Goal: Task Accomplishment & Management: Use online tool/utility

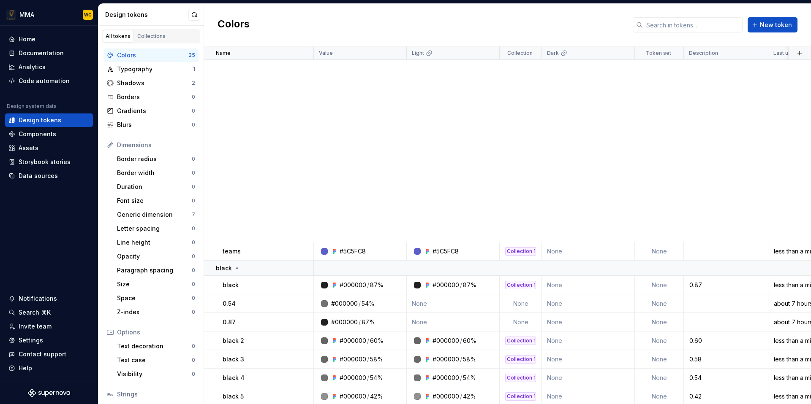
scroll to position [366, 0]
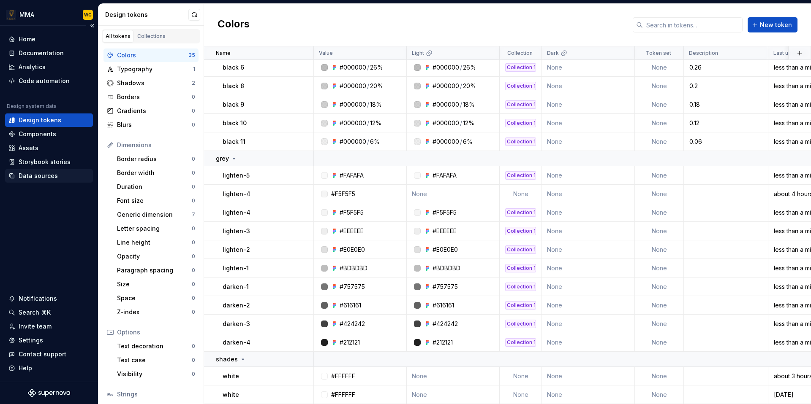
click at [30, 174] on div "Data sources" at bounding box center [38, 176] width 39 height 8
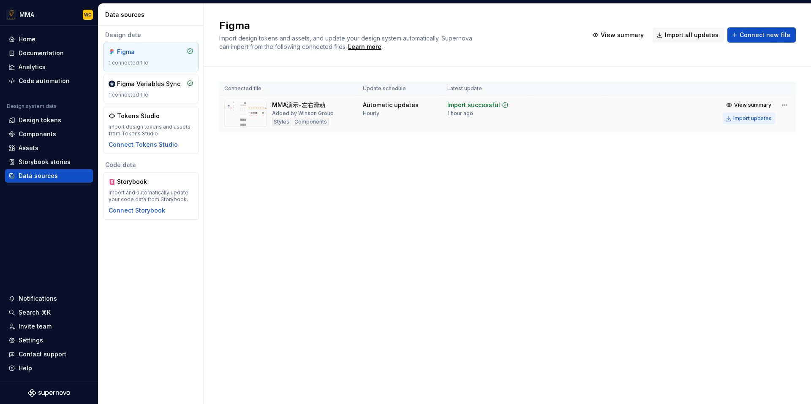
click at [748, 117] on div "Import updates" at bounding box center [752, 118] width 38 height 7
click at [55, 84] on div "Code automation" at bounding box center [44, 81] width 51 height 8
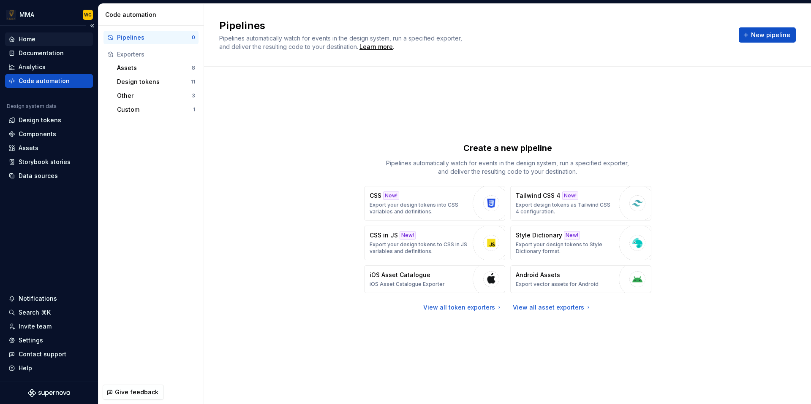
click at [51, 36] on div "Home" at bounding box center [48, 39] width 81 height 8
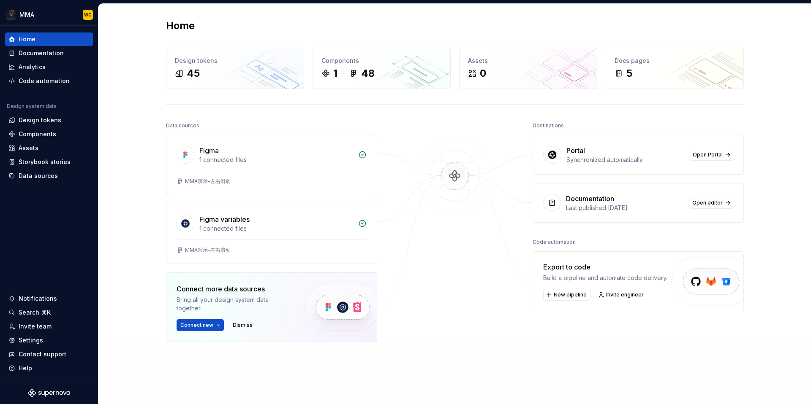
click at [496, 279] on div "Data sources Figma 1 connected files MMA演示-左右滑动 Figma variables 1 connected fil…" at bounding box center [455, 269] width 578 height 298
click at [298, 220] on div "Figma variables" at bounding box center [276, 219] width 154 height 10
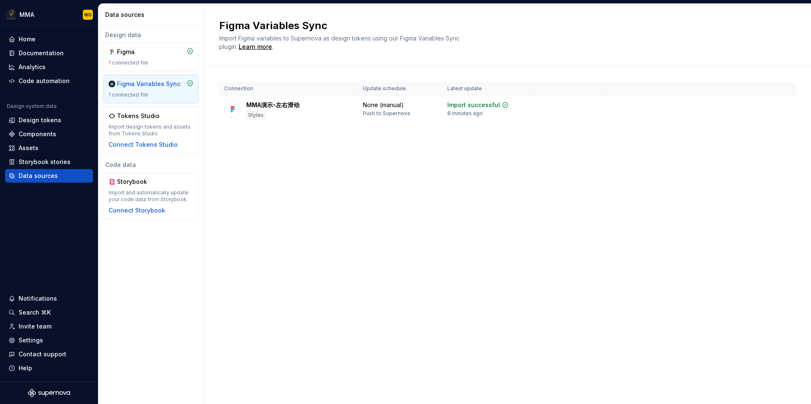
click at [298, 222] on div "Figma Variables Sync Import Figma variables to Supernova as design tokens using…" at bounding box center [507, 204] width 607 height 401
click at [390, 285] on div "Figma Variables Sync Import Figma variables to Supernova as design tokens using…" at bounding box center [507, 204] width 607 height 401
click at [253, 166] on div "Figma Variables Sync Import Figma variables to Supernova as design tokens using…" at bounding box center [507, 204] width 607 height 401
click at [547, 107] on td at bounding box center [567, 110] width 74 height 29
click at [781, 103] on html "MMA WG Home Documentation Analytics Code automation Design system data Design t…" at bounding box center [405, 202] width 811 height 404
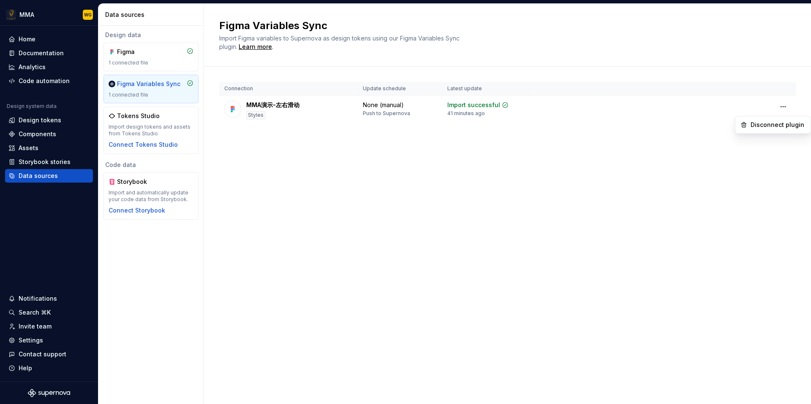
click at [612, 141] on html "MMA WG Home Documentation Analytics Code automation Design system data Design t…" at bounding box center [405, 202] width 811 height 404
click at [285, 112] on div "MMA演示-左右滑动 Styles" at bounding box center [272, 110] width 53 height 19
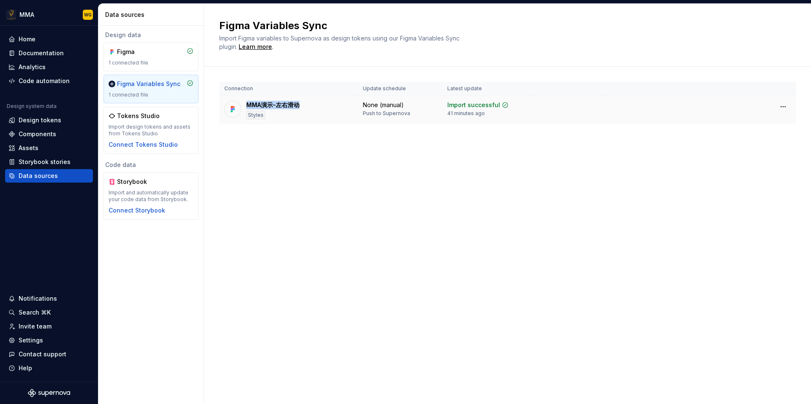
click at [285, 112] on div "MMA演示-左右滑动 Styles" at bounding box center [272, 110] width 53 height 19
click at [49, 175] on div "Data sources" at bounding box center [38, 176] width 39 height 8
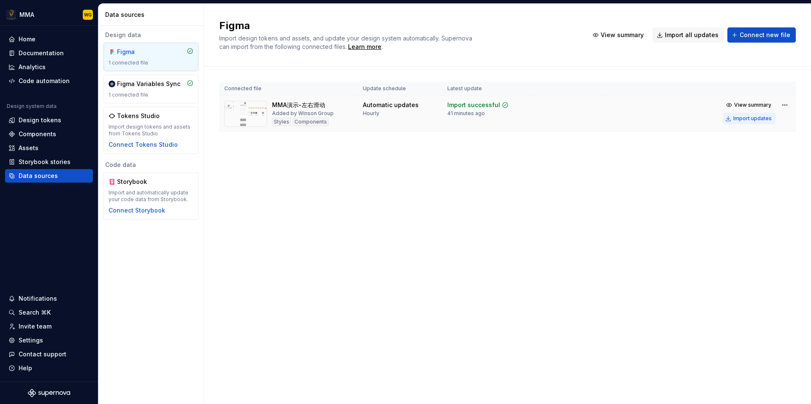
click at [750, 119] on div "Import updates" at bounding box center [752, 118] width 38 height 7
click at [745, 114] on button "Import updates" at bounding box center [748, 119] width 53 height 12
click at [743, 117] on div "Import updates" at bounding box center [752, 118] width 38 height 7
click at [738, 117] on div "Import updates" at bounding box center [752, 118] width 38 height 7
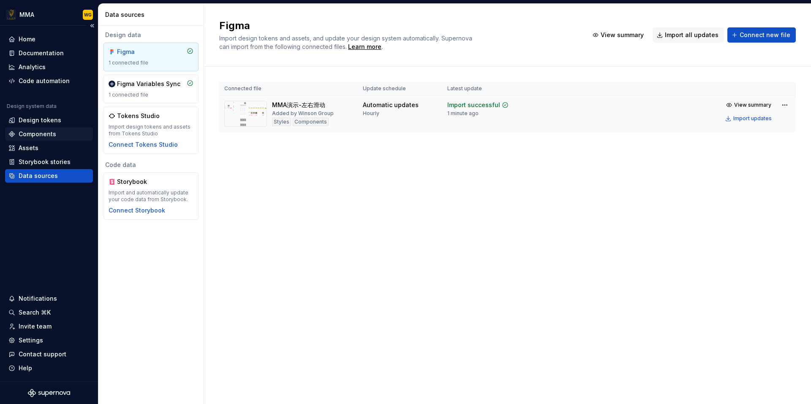
click at [68, 129] on div "Components" at bounding box center [49, 134] width 88 height 14
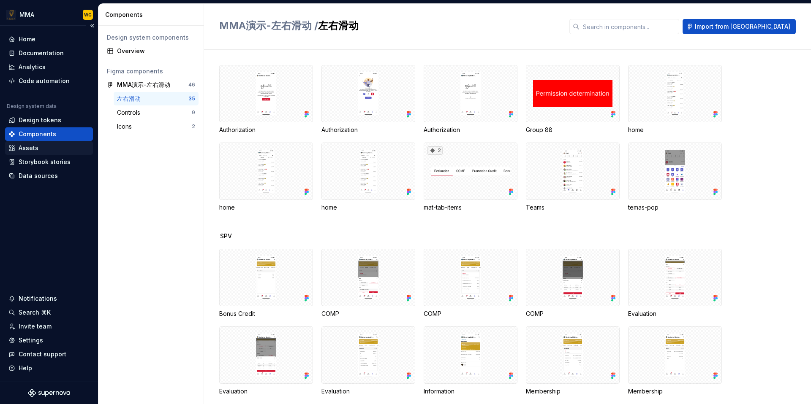
click at [56, 152] on div "Assets" at bounding box center [48, 148] width 81 height 8
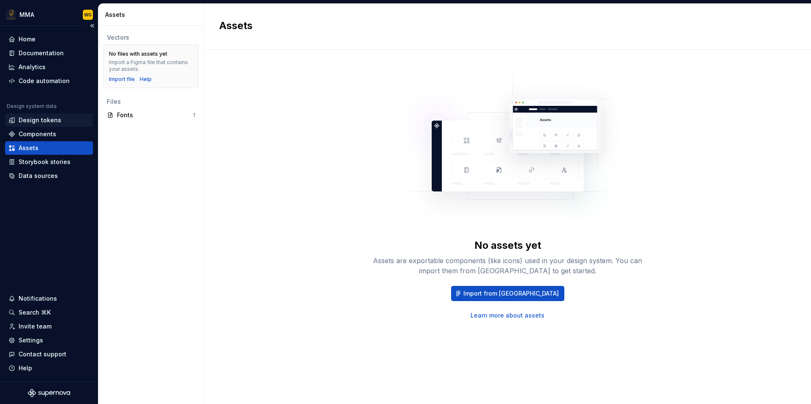
click at [64, 116] on div "Design tokens" at bounding box center [48, 120] width 81 height 8
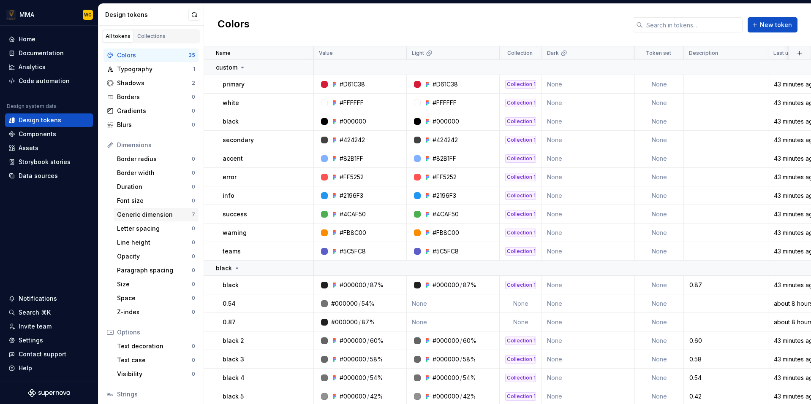
click at [162, 215] on div "Generic dimension" at bounding box center [154, 215] width 75 height 8
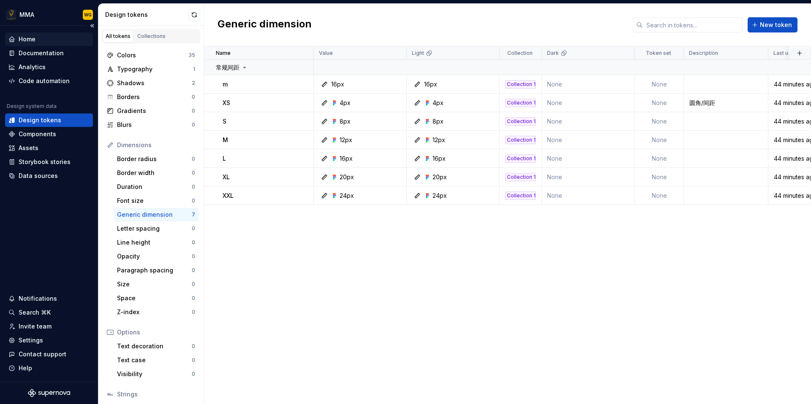
click at [52, 40] on div "Home" at bounding box center [48, 39] width 81 height 8
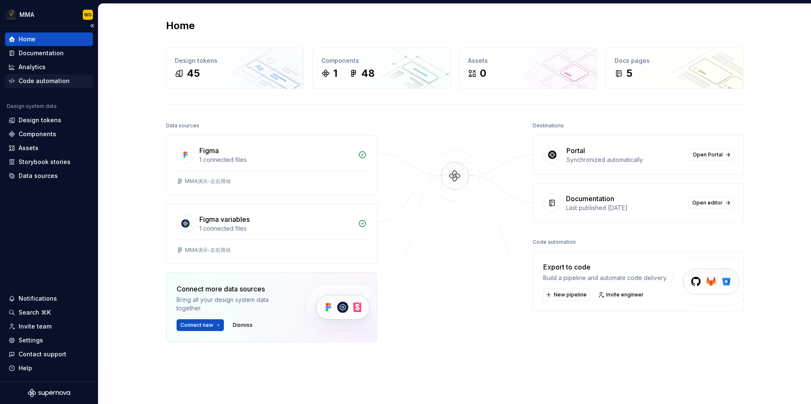
click at [53, 84] on div "Code automation" at bounding box center [44, 81] width 51 height 8
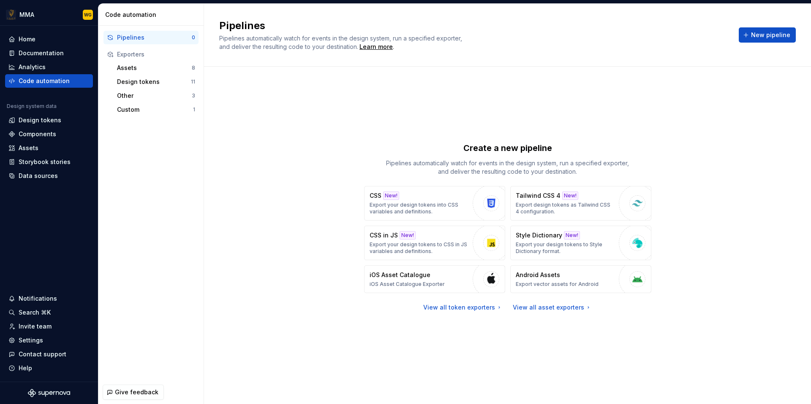
click at [754, 131] on div "Create a new pipeline Pipelines automatically watch for events in the design sy…" at bounding box center [507, 227] width 576 height 290
click at [320, 144] on div "Create a new pipeline Pipelines automatically watch for events in the design sy…" at bounding box center [507, 227] width 576 height 290
click at [340, 125] on div "Create a new pipeline Pipelines automatically watch for events in the design sy…" at bounding box center [507, 227] width 576 height 290
click at [48, 129] on div "Components" at bounding box center [49, 134] width 88 height 14
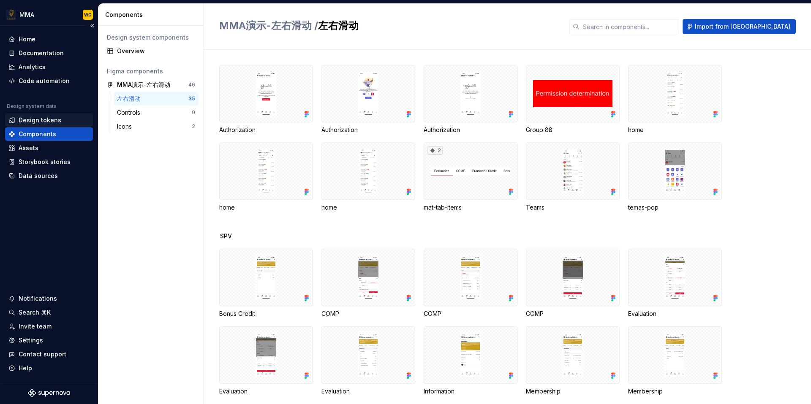
click at [58, 123] on div "Design tokens" at bounding box center [40, 120] width 43 height 8
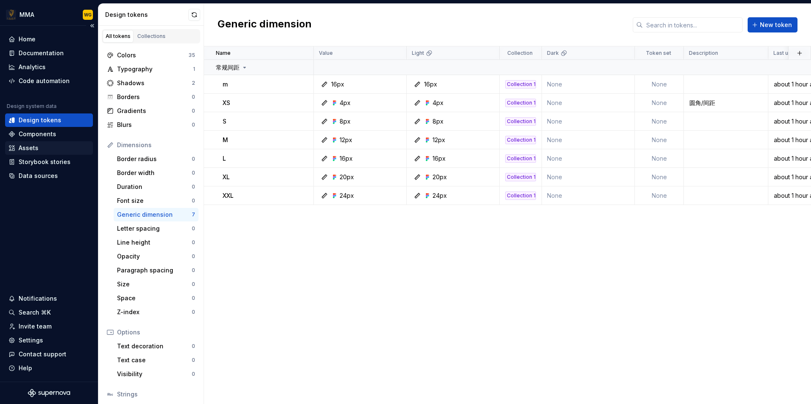
click at [65, 149] on div "Assets" at bounding box center [48, 148] width 81 height 8
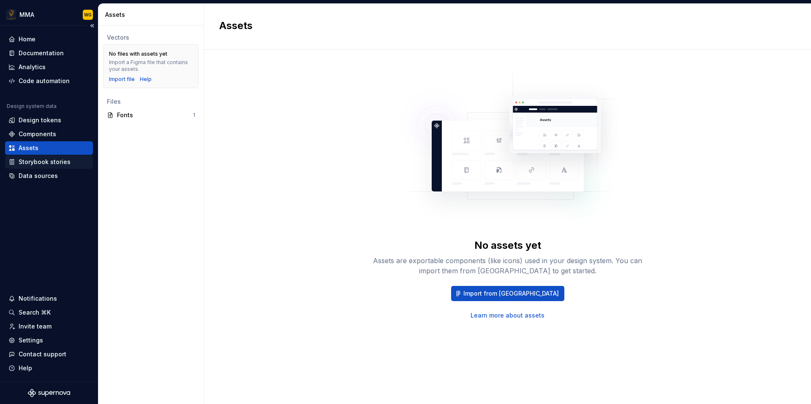
click at [58, 163] on div "Storybook stories" at bounding box center [45, 162] width 52 height 8
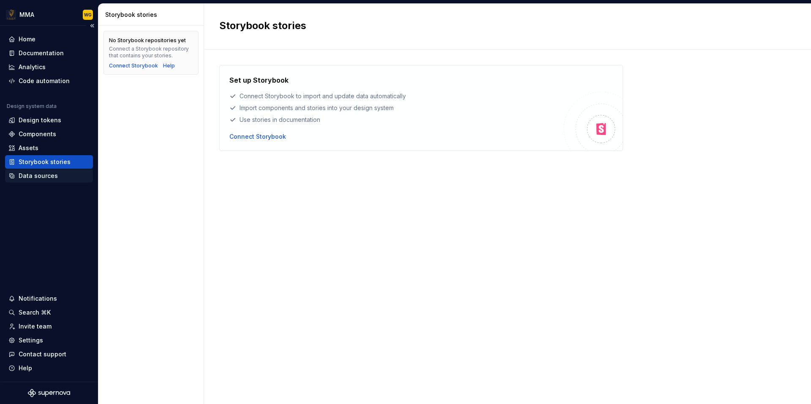
click at [51, 176] on div "Data sources" at bounding box center [38, 176] width 39 height 8
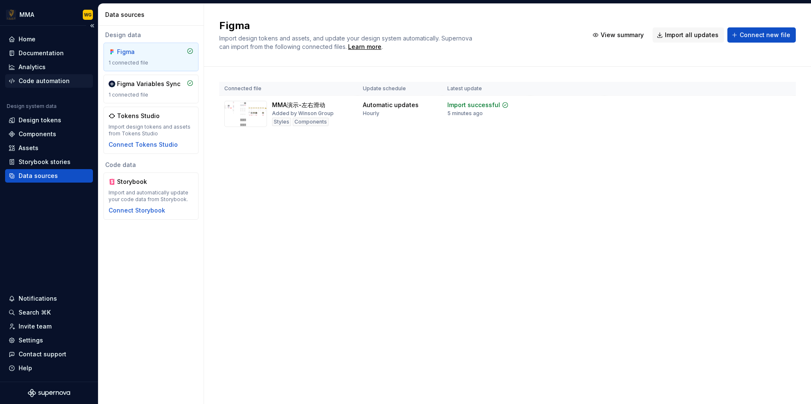
click at [65, 84] on div "Code automation" at bounding box center [44, 81] width 51 height 8
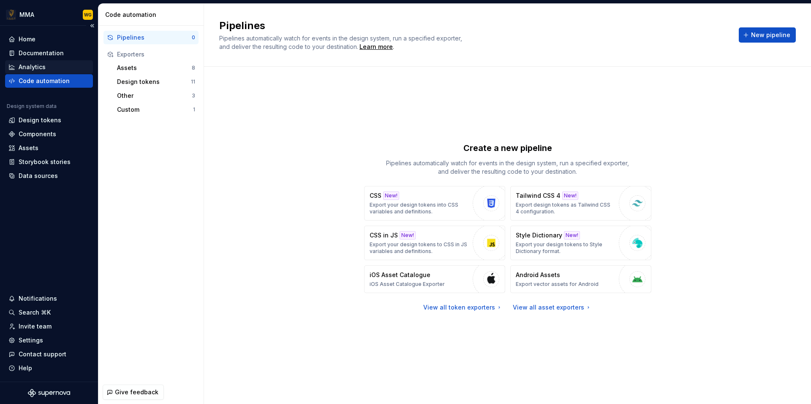
click at [48, 69] on div "Analytics" at bounding box center [48, 67] width 81 height 8
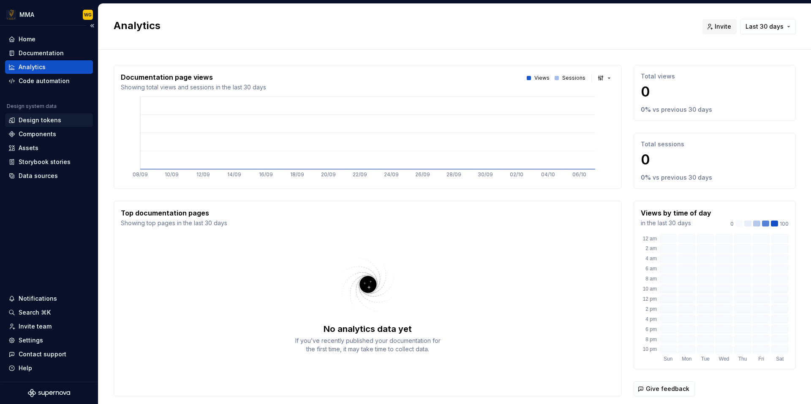
click at [43, 119] on div "Design tokens" at bounding box center [40, 120] width 43 height 8
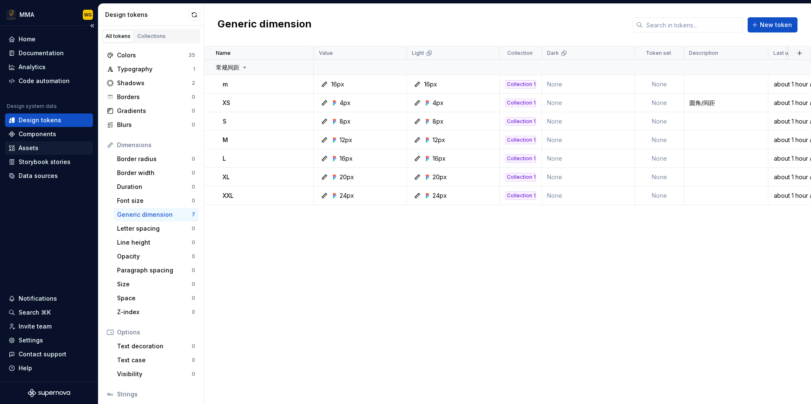
click at [39, 146] on div "Assets" at bounding box center [48, 148] width 81 height 8
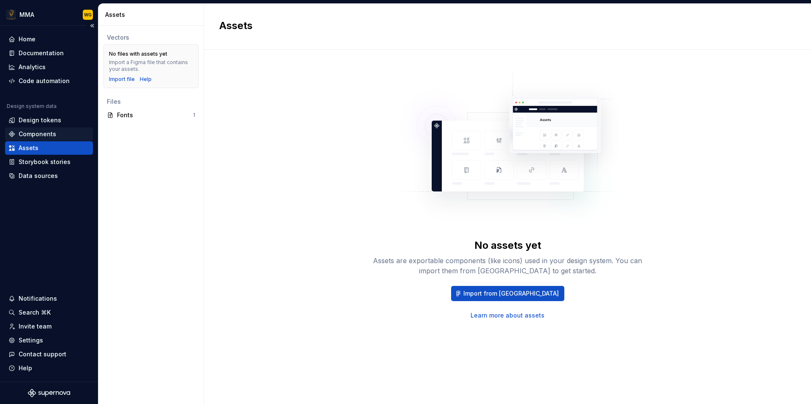
click at [52, 135] on div "Components" at bounding box center [38, 134] width 38 height 8
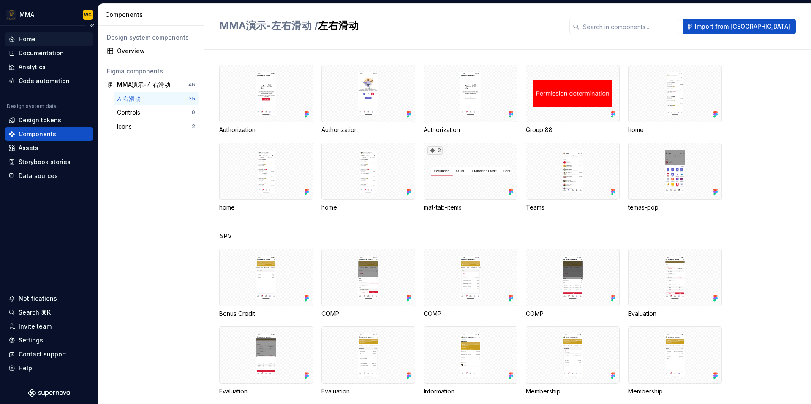
click at [59, 42] on div "Home" at bounding box center [48, 39] width 81 height 8
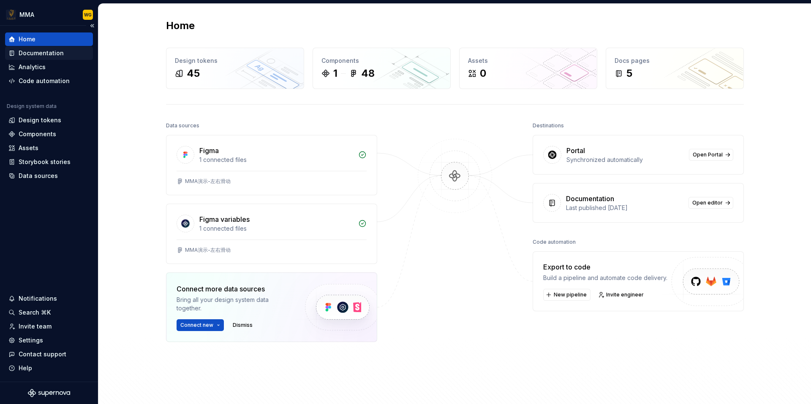
click at [71, 55] on div "Documentation" at bounding box center [48, 53] width 81 height 8
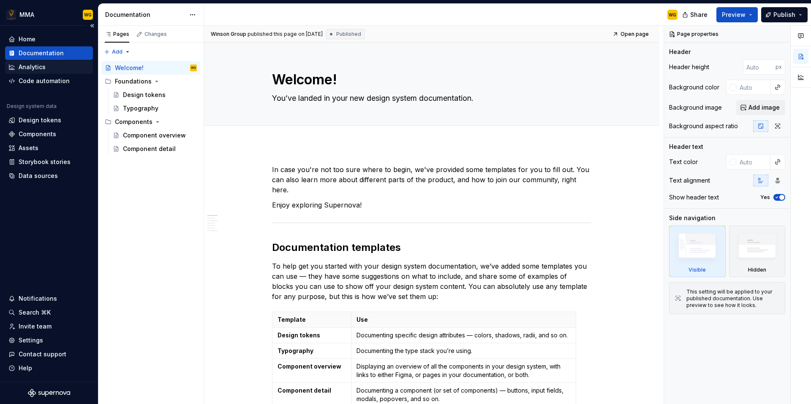
click at [66, 68] on div "Analytics" at bounding box center [48, 67] width 81 height 8
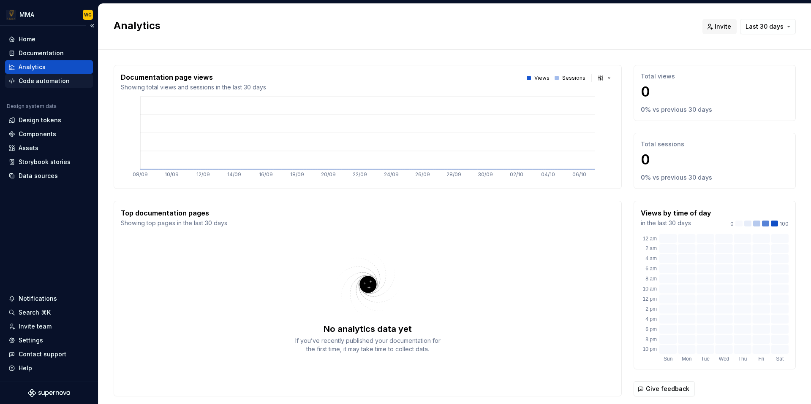
click at [63, 77] on div "Code automation" at bounding box center [44, 81] width 51 height 8
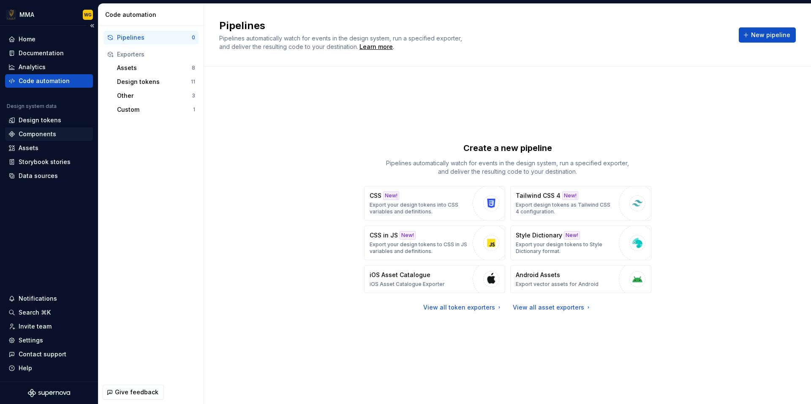
click at [49, 127] on div "Components" at bounding box center [49, 134] width 88 height 14
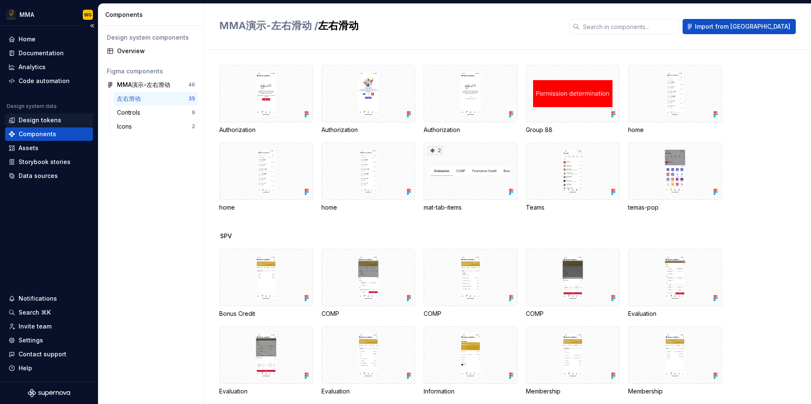
click at [53, 120] on div "Design tokens" at bounding box center [40, 120] width 43 height 8
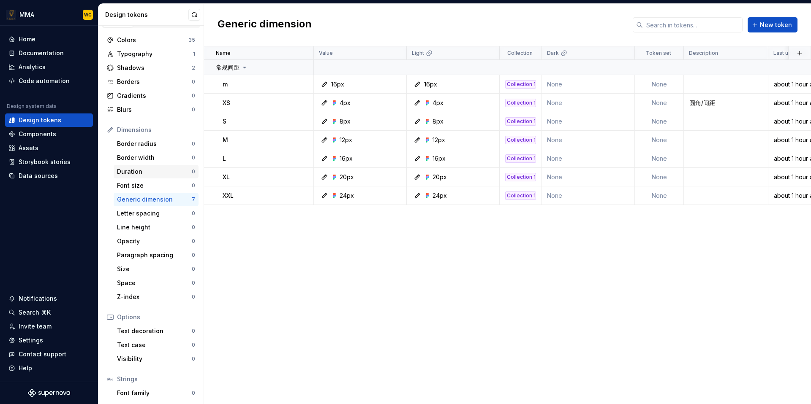
scroll to position [58, 0]
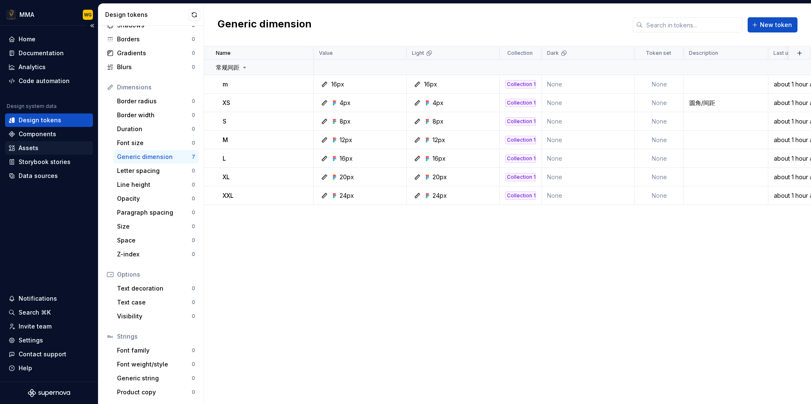
click at [45, 148] on div "Assets" at bounding box center [48, 148] width 81 height 8
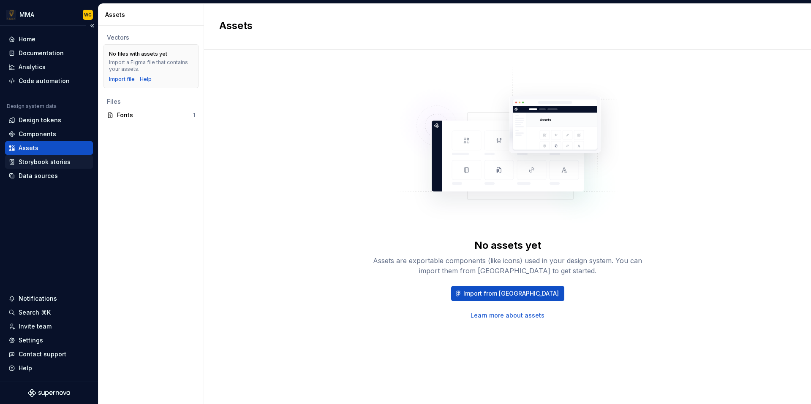
click at [45, 161] on div "Storybook stories" at bounding box center [45, 162] width 52 height 8
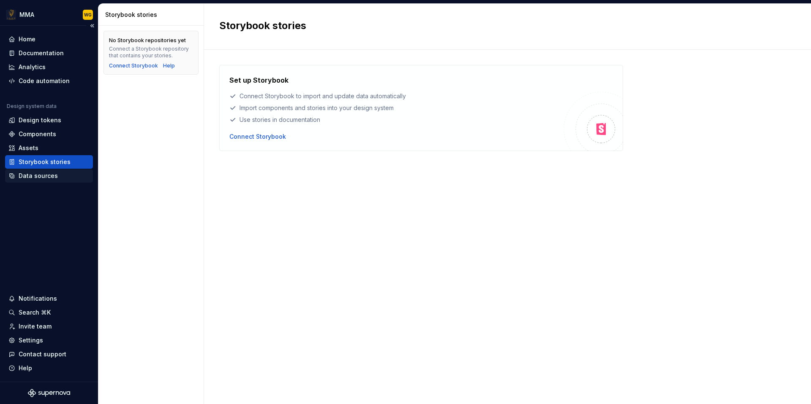
click at [57, 172] on div "Data sources" at bounding box center [48, 176] width 81 height 8
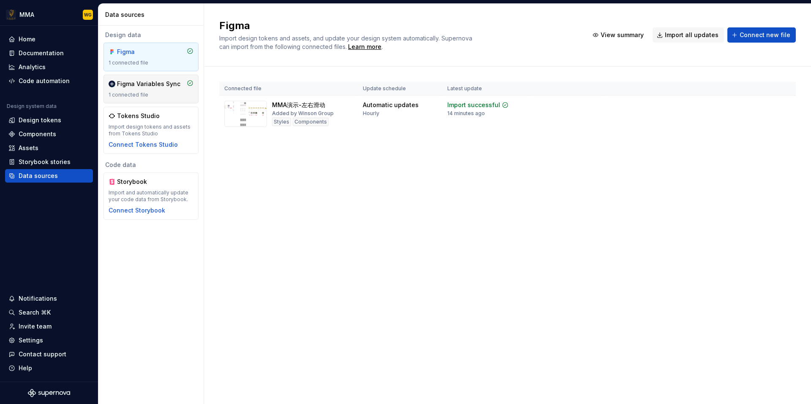
click at [160, 87] on div "Figma Variables Sync" at bounding box center [148, 84] width 63 height 8
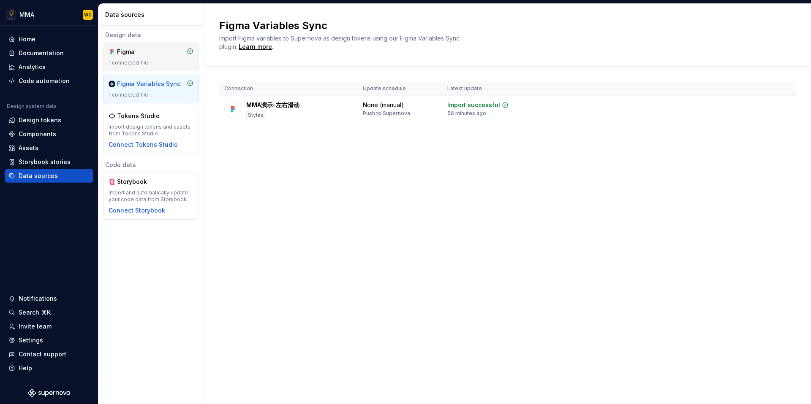
click at [138, 57] on div "Figma 1 connected file" at bounding box center [150, 57] width 85 height 19
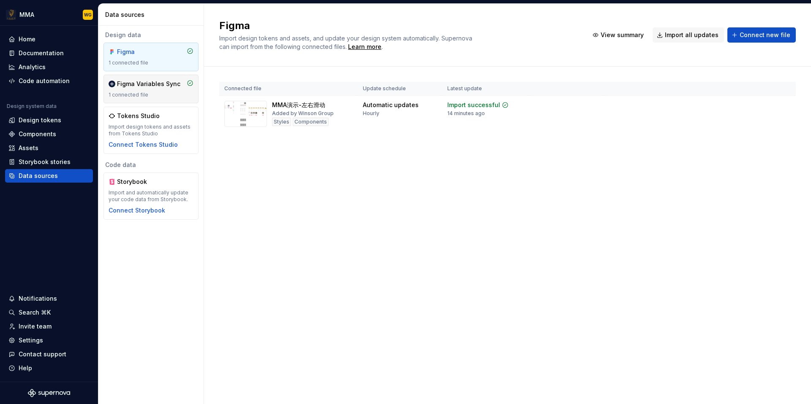
click at [150, 91] on div "Figma Variables Sync 1 connected file" at bounding box center [150, 89] width 85 height 19
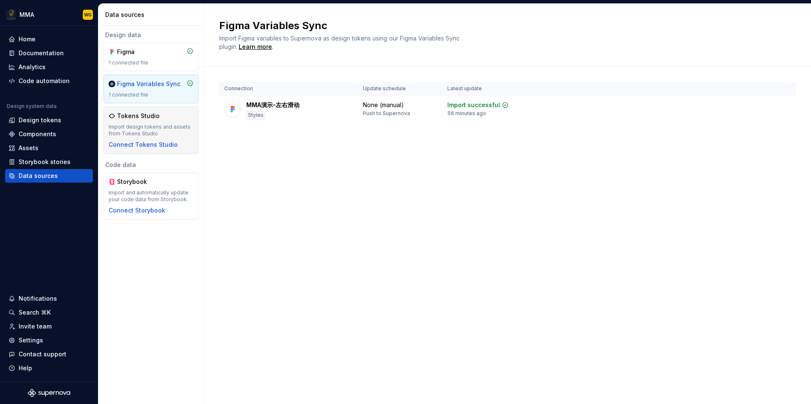
click at [167, 128] on div "Import design tokens and assets from Tokens Studio" at bounding box center [150, 131] width 85 height 14
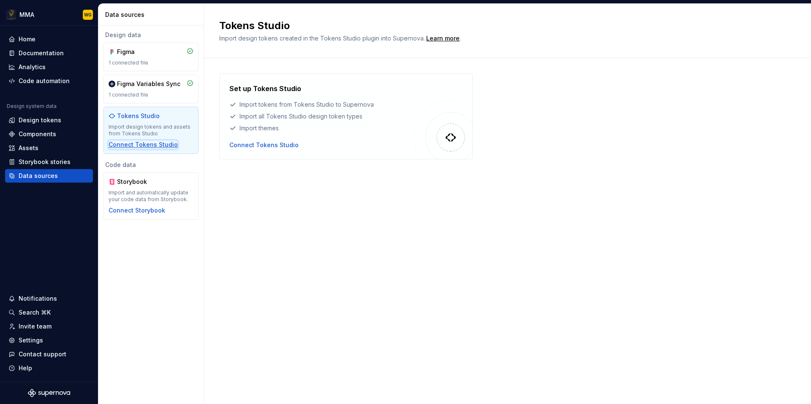
click at [122, 145] on div "Connect Tokens Studio" at bounding box center [142, 145] width 69 height 8
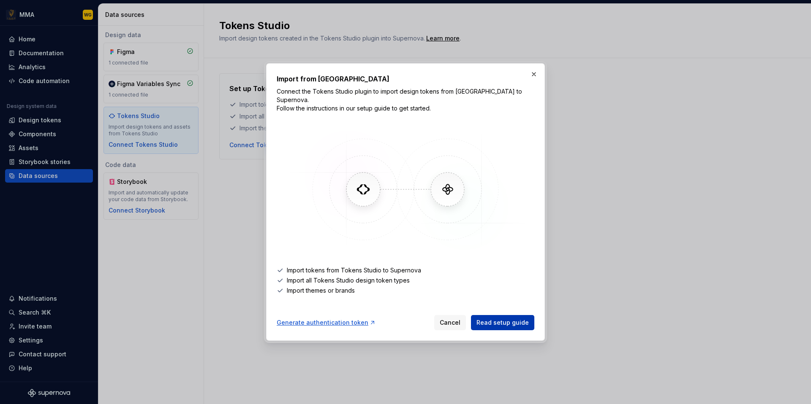
click at [520, 319] on span "Read setup guide" at bounding box center [502, 323] width 52 height 8
click at [371, 303] on div "Import from Tokens Studio Connect the Tokens Studio plugin to import design tok…" at bounding box center [406, 202] width 258 height 257
click at [458, 321] on span "Cancel" at bounding box center [449, 323] width 21 height 8
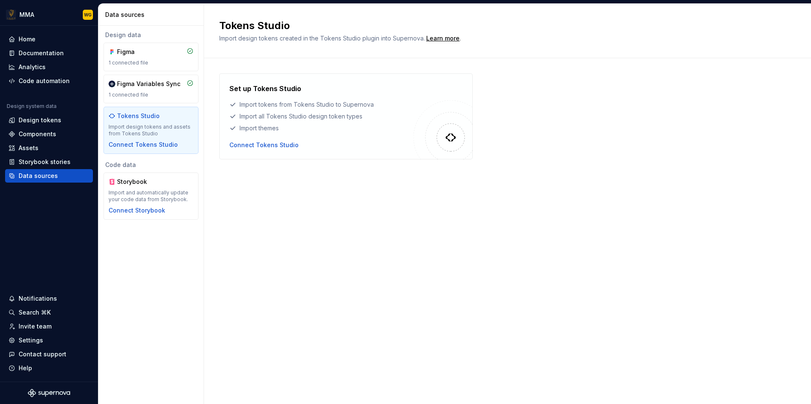
click at [316, 205] on div "Tokens Studio Import design tokens created in the Tokens Studio plugin into Sup…" at bounding box center [507, 204] width 607 height 401
click at [286, 147] on div "Connect Tokens Studio" at bounding box center [263, 145] width 69 height 8
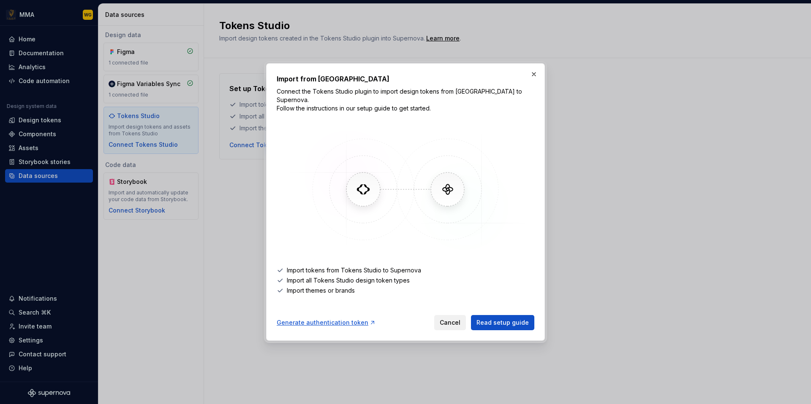
click at [454, 319] on span "Cancel" at bounding box center [449, 323] width 21 height 8
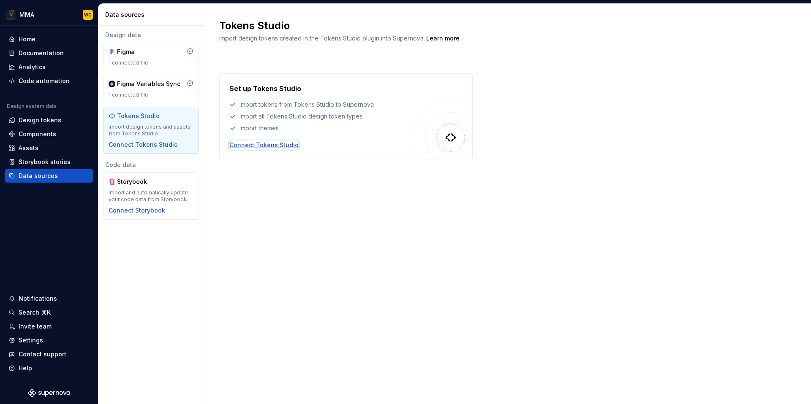
click at [280, 146] on div "Connect Tokens Studio" at bounding box center [263, 145] width 69 height 8
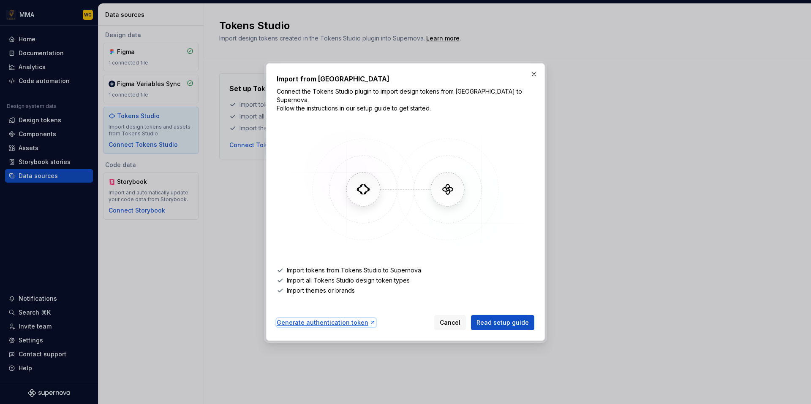
click at [331, 319] on div "Generate authentication token" at bounding box center [326, 323] width 99 height 8
click at [451, 321] on span "Cancel" at bounding box center [449, 323] width 21 height 8
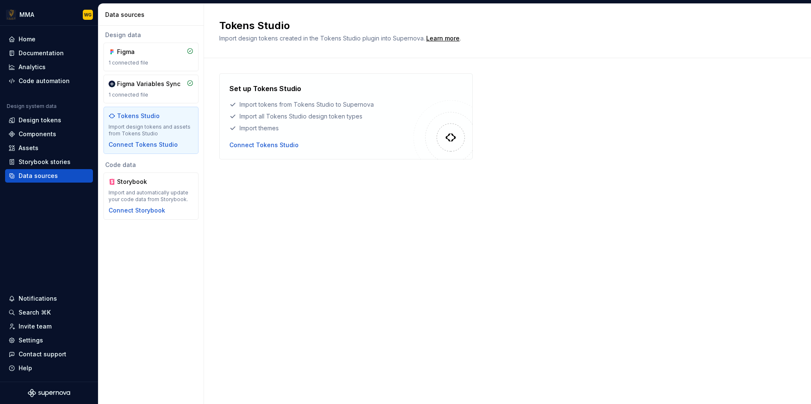
click at [255, 194] on div "Tokens Studio Import design tokens created in the Tokens Studio plugin into Sup…" at bounding box center [507, 204] width 607 height 401
click at [234, 212] on div "Tokens Studio Import design tokens created in the Tokens Studio plugin into Sup…" at bounding box center [507, 204] width 607 height 401
click at [155, 212] on div "Connect Storybook" at bounding box center [136, 210] width 57 height 8
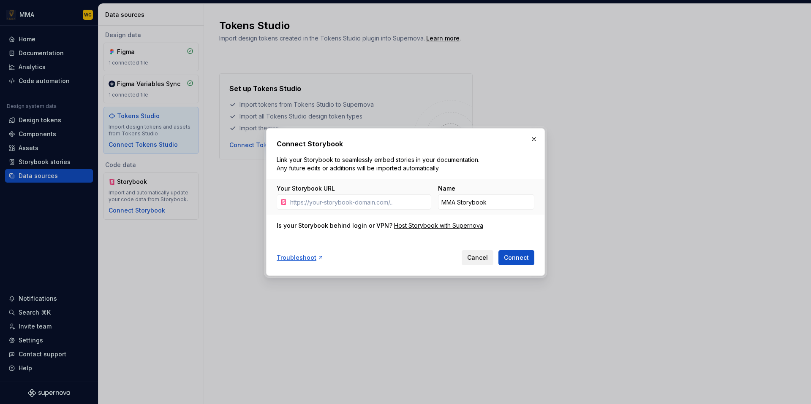
click at [478, 259] on span "Cancel" at bounding box center [477, 258] width 21 height 8
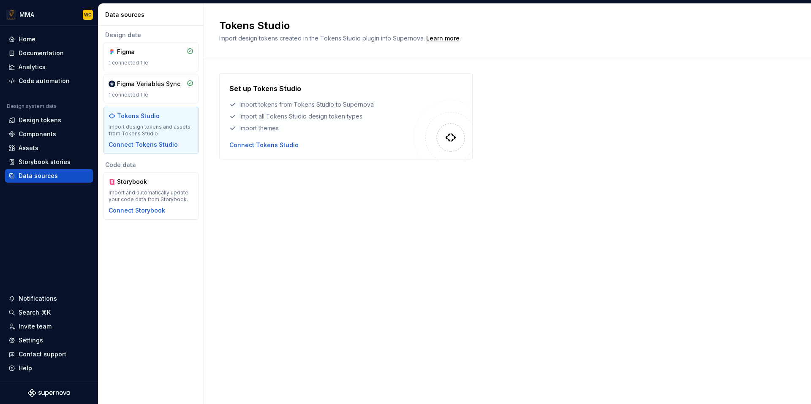
click at [178, 127] on div "Import design tokens and assets from Tokens Studio" at bounding box center [150, 131] width 85 height 14
click at [165, 90] on div "Figma Variables Sync 1 connected file" at bounding box center [150, 89] width 85 height 19
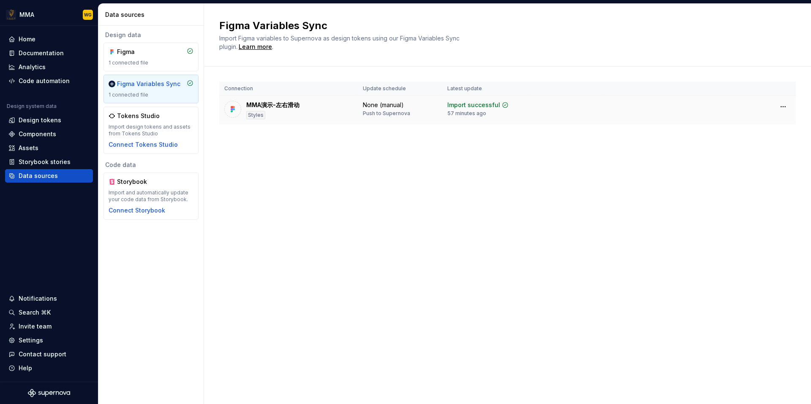
click at [346, 118] on div "MMA演示-左右滑动 Styles" at bounding box center [288, 110] width 128 height 19
click at [416, 116] on div "None (manual) Push to Supernova" at bounding box center [400, 109] width 74 height 16
click at [460, 115] on div "57 minutes ago" at bounding box center [466, 113] width 39 height 7
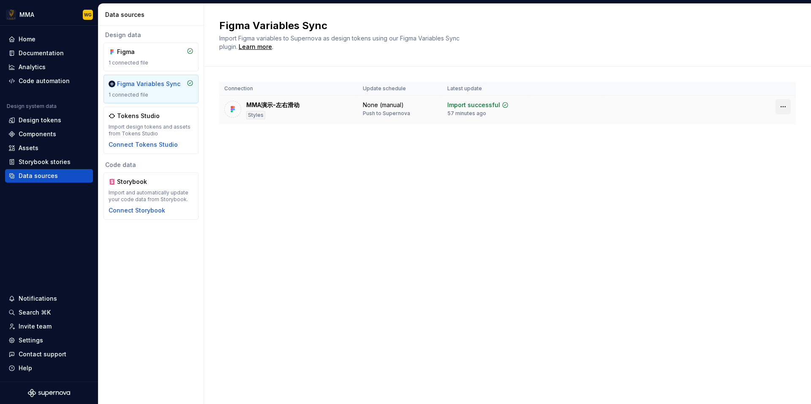
click at [784, 105] on html "MMA WG Home Documentation Analytics Code automation Design system data Design t…" at bounding box center [405, 202] width 811 height 404
click at [631, 144] on html "MMA WG Home Documentation Analytics Code automation Design system data Design t…" at bounding box center [405, 202] width 811 height 404
click at [154, 60] on div "1 connected file" at bounding box center [150, 63] width 85 height 7
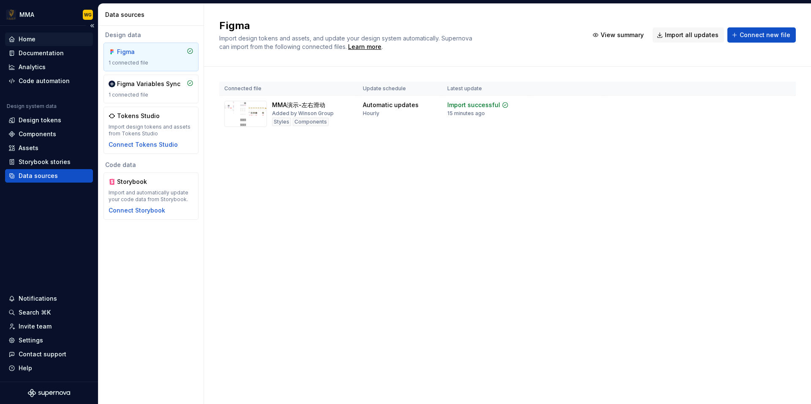
click at [59, 42] on div "Home" at bounding box center [48, 39] width 81 height 8
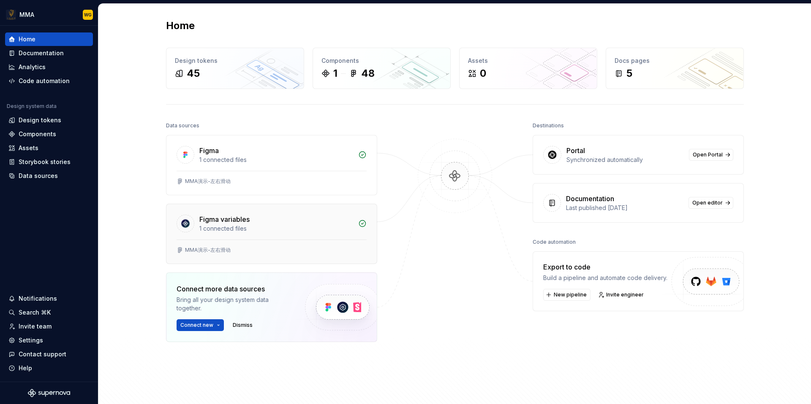
click at [325, 228] on div "1 connected files" at bounding box center [276, 229] width 154 height 8
click at [473, 265] on div at bounding box center [454, 252] width 84 height 265
click at [702, 200] on span "Open editor" at bounding box center [707, 203] width 30 height 7
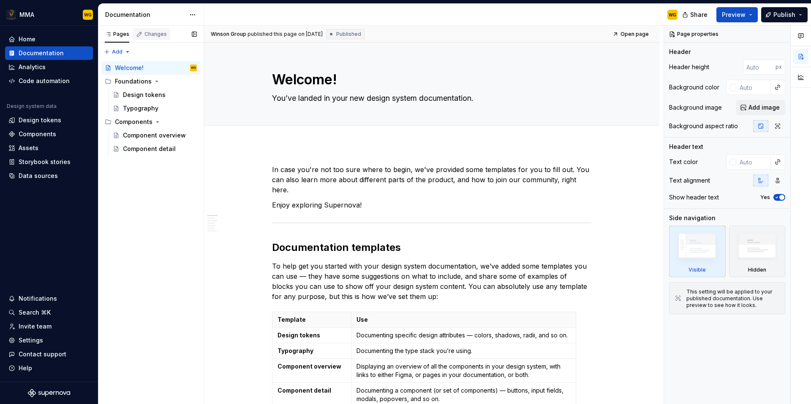
click at [155, 34] on div "Changes" at bounding box center [155, 34] width 22 height 7
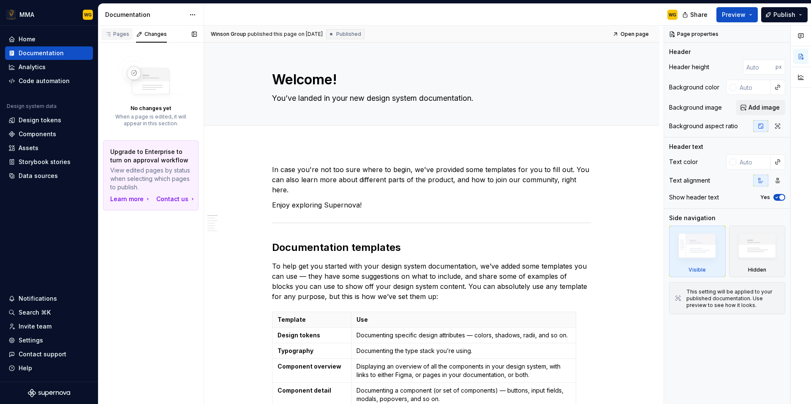
click at [114, 34] on div "Pages" at bounding box center [117, 34] width 24 height 7
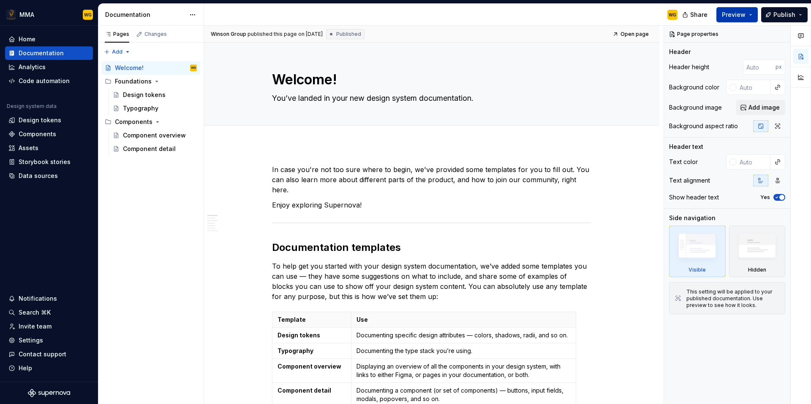
click at [753, 16] on button "Preview" at bounding box center [736, 14] width 41 height 15
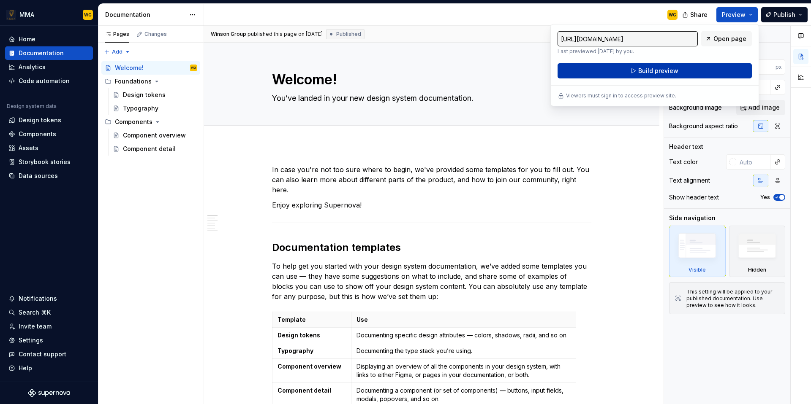
click at [702, 72] on button "Build preview" at bounding box center [654, 70] width 194 height 15
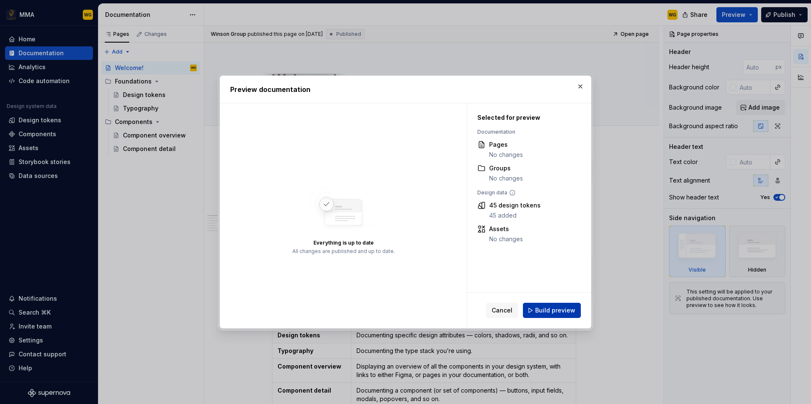
click at [547, 310] on span "Build preview" at bounding box center [555, 310] width 40 height 8
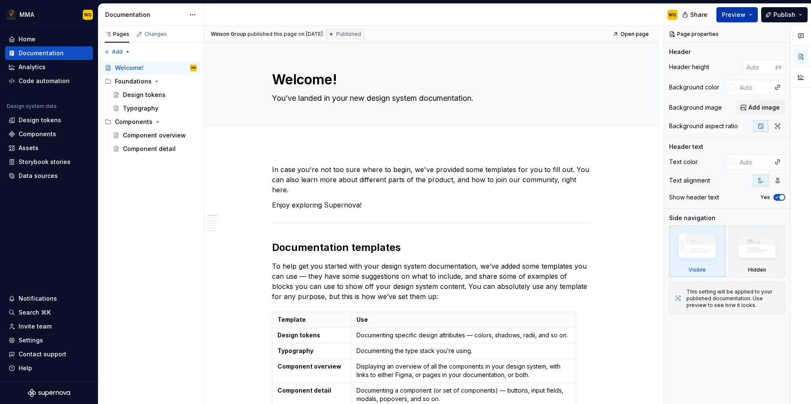
click at [743, 16] on span "Preview" at bounding box center [733, 15] width 24 height 8
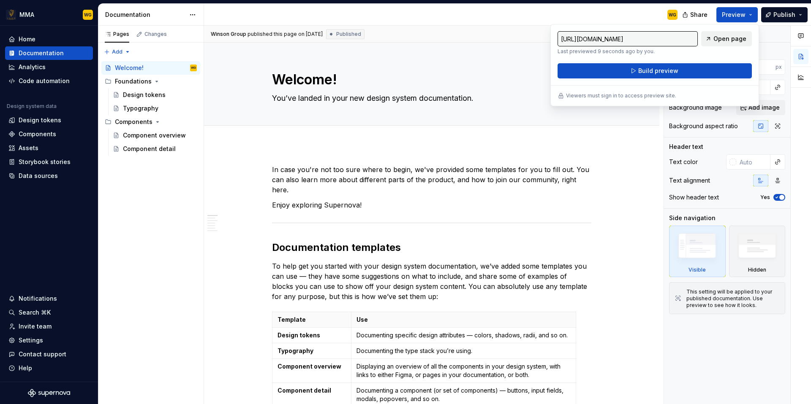
click at [742, 37] on span "Open page" at bounding box center [729, 39] width 33 height 8
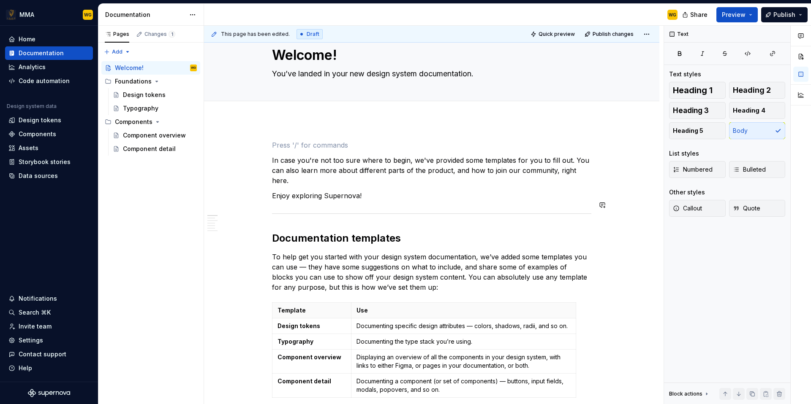
scroll to position [24, 0]
type textarea "*"
click at [69, 38] on div "Home" at bounding box center [48, 39] width 81 height 8
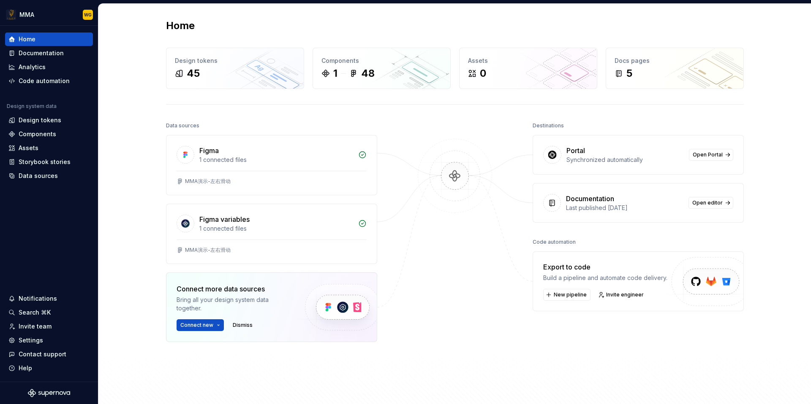
scroll to position [9, 0]
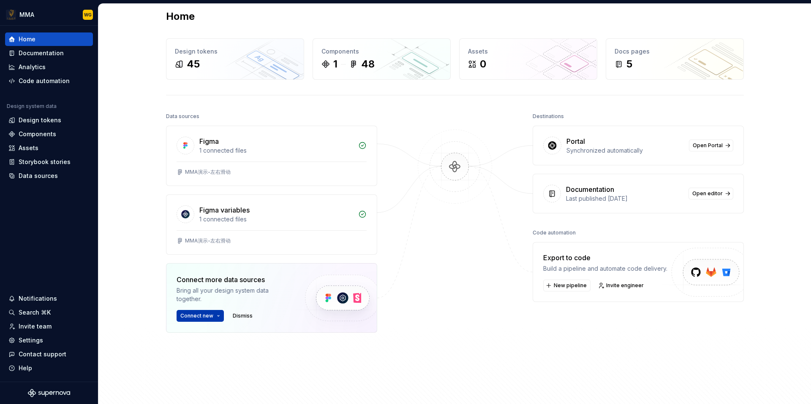
click at [217, 317] on button "Connect new" at bounding box center [199, 316] width 47 height 12
click at [225, 337] on div "Figma library" at bounding box center [211, 333] width 38 height 8
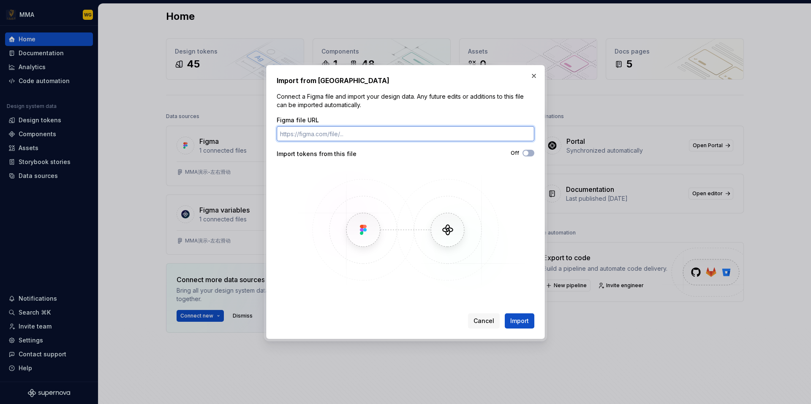
paste input "[URL][DOMAIN_NAME]"
type input "[URL][DOMAIN_NAME]"
click at [515, 317] on span "Import" at bounding box center [519, 321] width 19 height 8
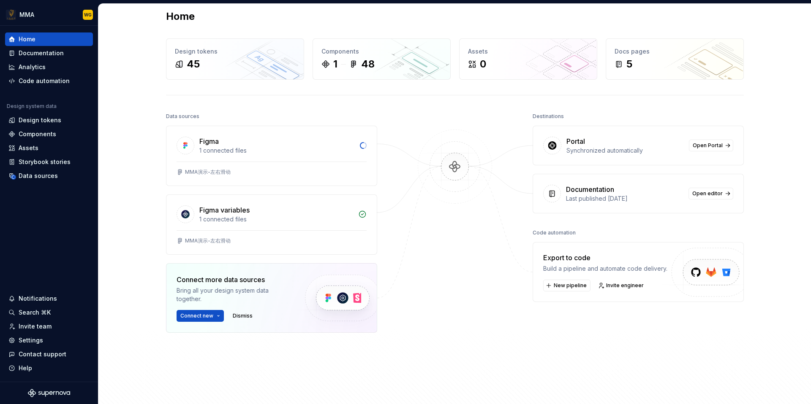
scroll to position [0, 0]
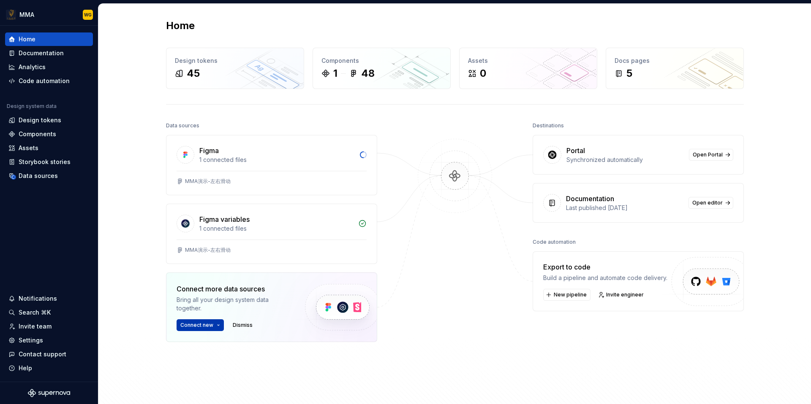
click at [217, 327] on button "Connect new" at bounding box center [199, 326] width 47 height 12
click at [379, 361] on div "Data sources Figma 1 connected files MMA演示-左右滑动 Figma variables 1 connected fil…" at bounding box center [455, 269] width 578 height 298
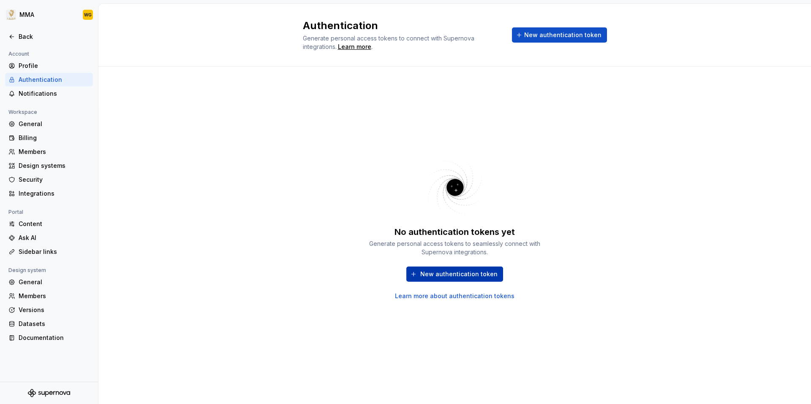
click at [434, 272] on span "New authentication token" at bounding box center [458, 274] width 77 height 8
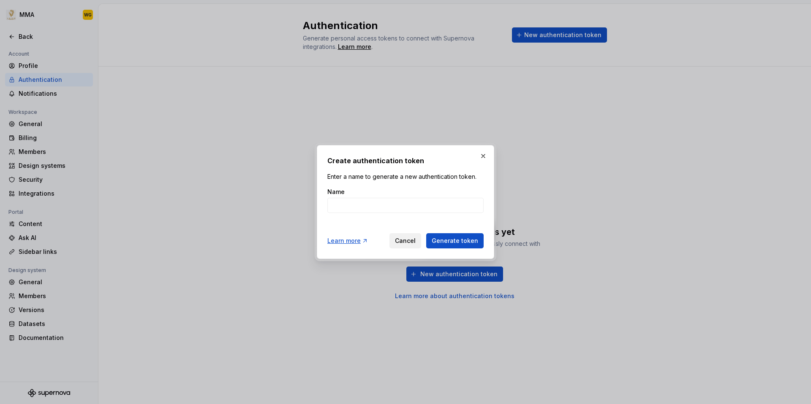
click at [407, 243] on span "Cancel" at bounding box center [405, 241] width 21 height 8
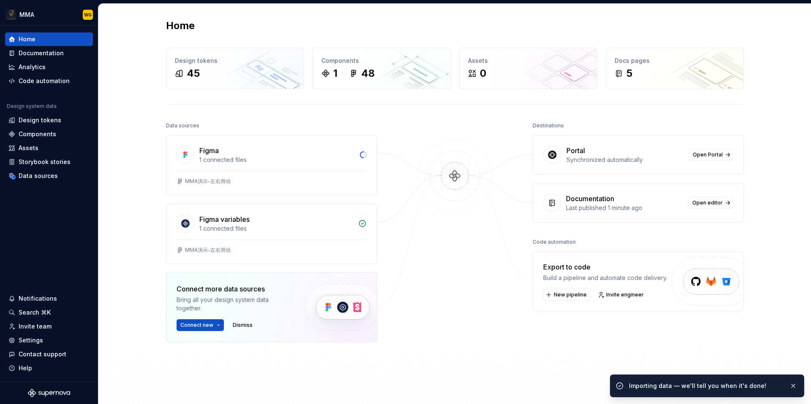
click at [507, 342] on div "Data sources Figma 1 connected files MMA演示-左右滑动 Figma variables 1 connected fil…" at bounding box center [455, 269] width 578 height 298
click at [792, 385] on button "button" at bounding box center [792, 386] width 11 height 12
click at [486, 335] on div at bounding box center [454, 252] width 84 height 265
click at [216, 325] on button "Connect new" at bounding box center [199, 326] width 47 height 12
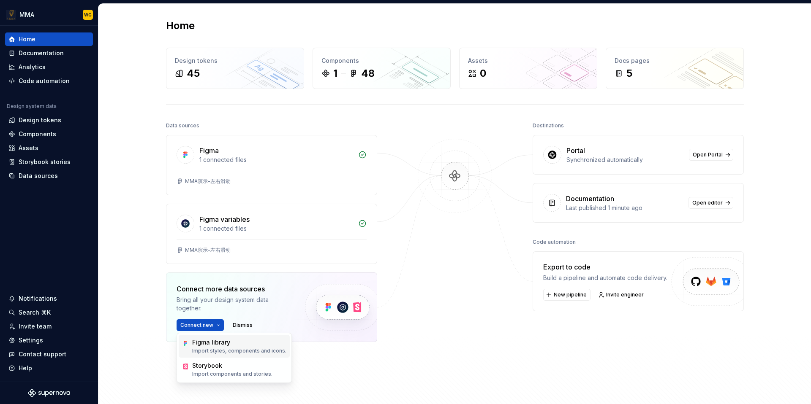
click at [277, 353] on p "Import styles, components and icons." at bounding box center [239, 351] width 94 height 7
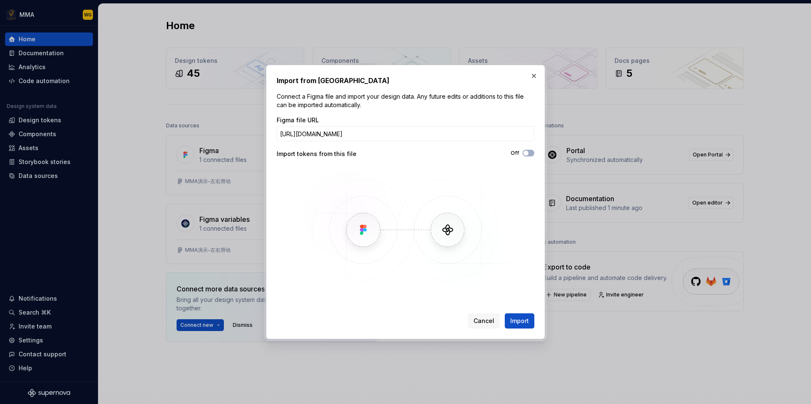
scroll to position [0, 319]
type input "[URL][DOMAIN_NAME]"
click at [529, 152] on icon "button" at bounding box center [525, 153] width 7 height 5
click at [519, 319] on span "Import" at bounding box center [519, 321] width 19 height 8
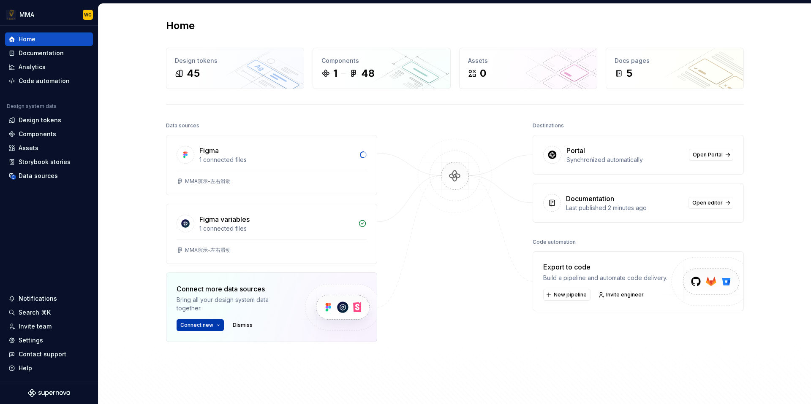
click at [203, 325] on span "Connect new" at bounding box center [196, 325] width 33 height 7
click at [214, 344] on div "Figma library" at bounding box center [211, 343] width 38 height 8
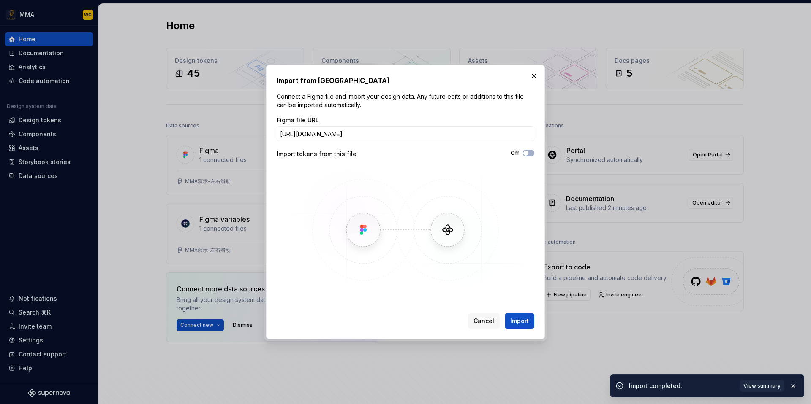
scroll to position [0, 304]
type input "[URL][DOMAIN_NAME]"
click at [527, 153] on span "button" at bounding box center [525, 153] width 5 height 5
click at [521, 323] on span "Import" at bounding box center [519, 321] width 19 height 8
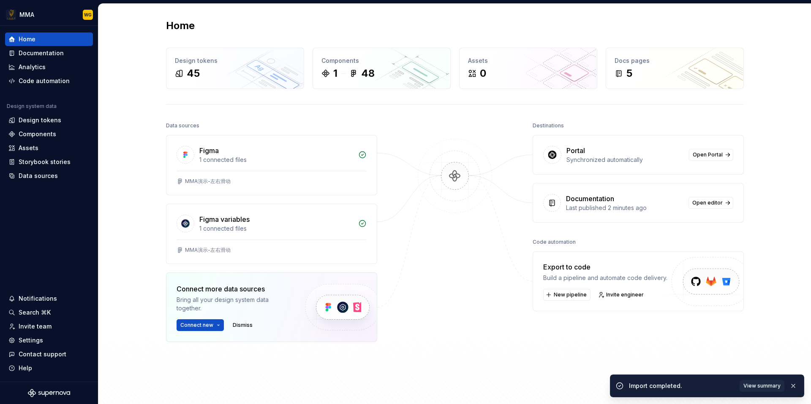
click at [472, 349] on div at bounding box center [454, 252] width 84 height 265
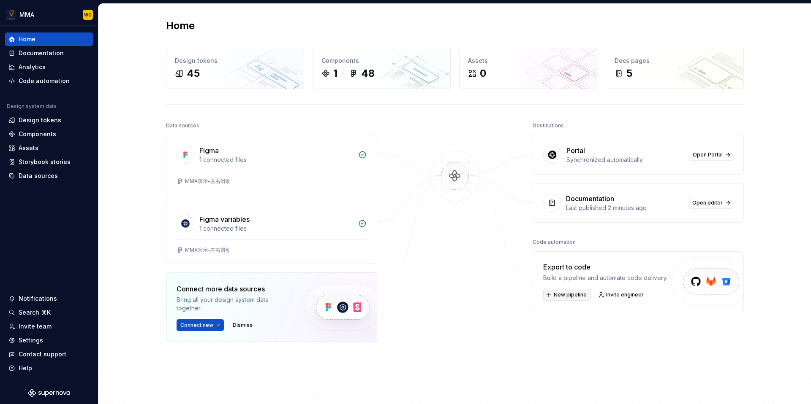
click at [578, 296] on span "New pipeline" at bounding box center [569, 295] width 33 height 7
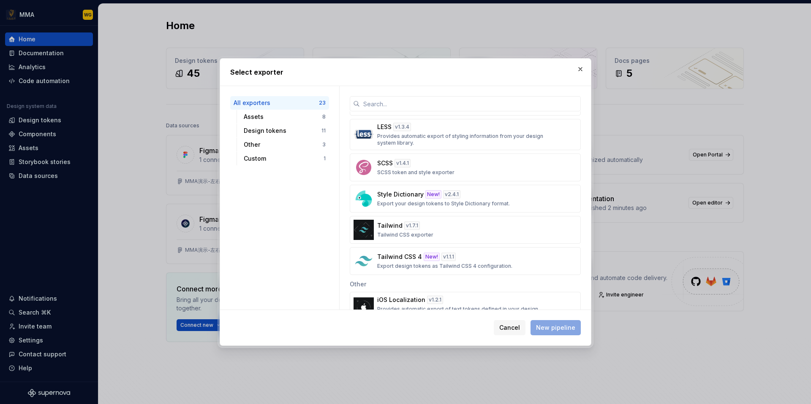
scroll to position [594, 0]
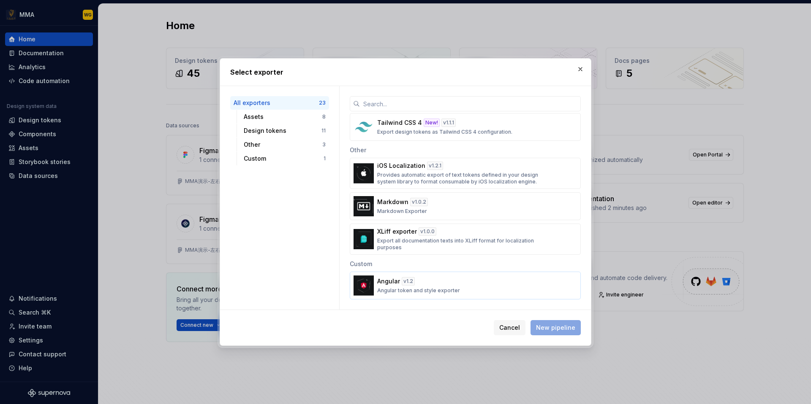
click at [485, 282] on div "Angular v 1.2 Angular token and style exporter" at bounding box center [462, 285] width 171 height 17
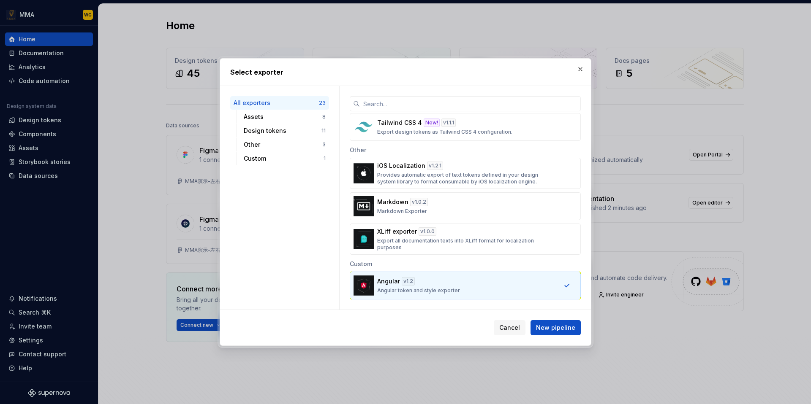
click at [558, 336] on div "Cancel New pipeline" at bounding box center [405, 327] width 371 height 35
click at [562, 329] on span "New pipeline" at bounding box center [555, 328] width 39 height 8
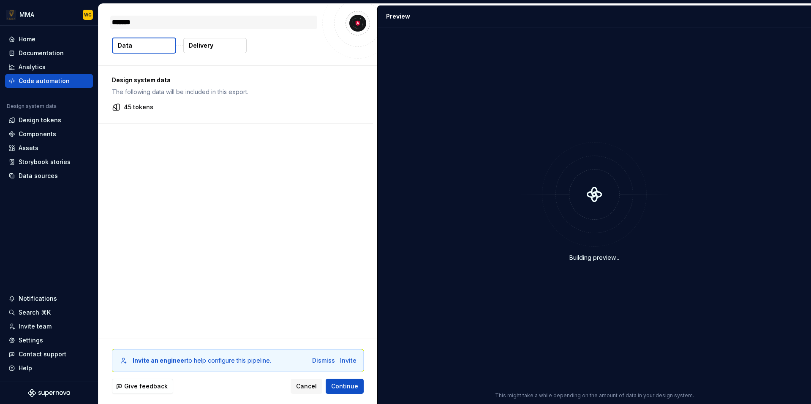
click at [156, 25] on textarea "*******" at bounding box center [213, 23] width 207 height 14
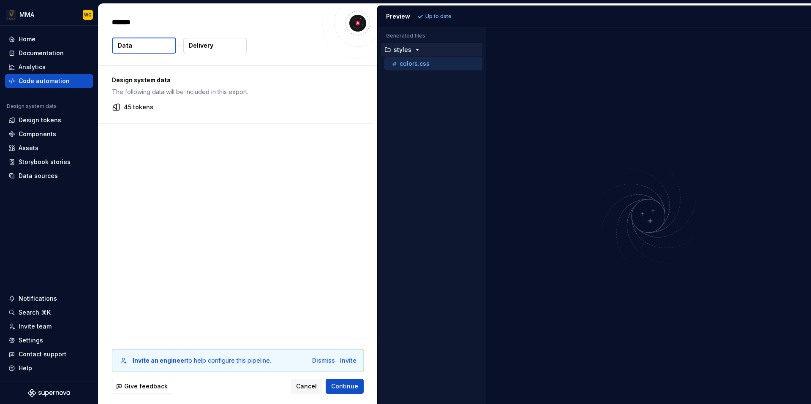
click at [413, 54] on div "styles" at bounding box center [431, 50] width 101 height 14
click at [415, 51] on icon "button" at bounding box center [417, 49] width 7 height 7
click at [412, 67] on div "colors.css" at bounding box center [436, 64] width 92 height 8
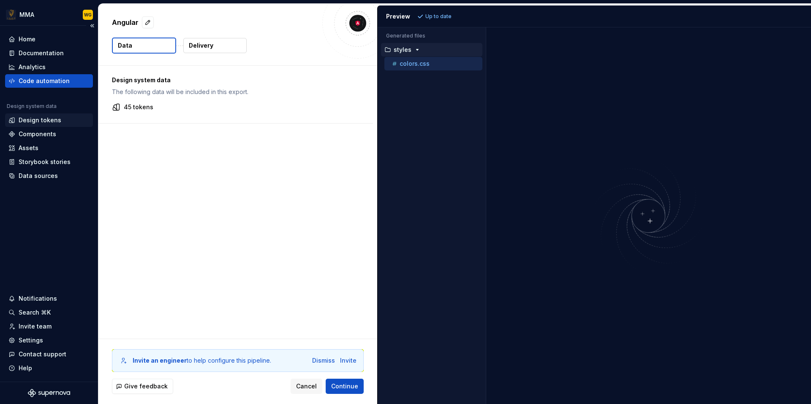
click at [62, 123] on div "Design tokens" at bounding box center [48, 120] width 81 height 8
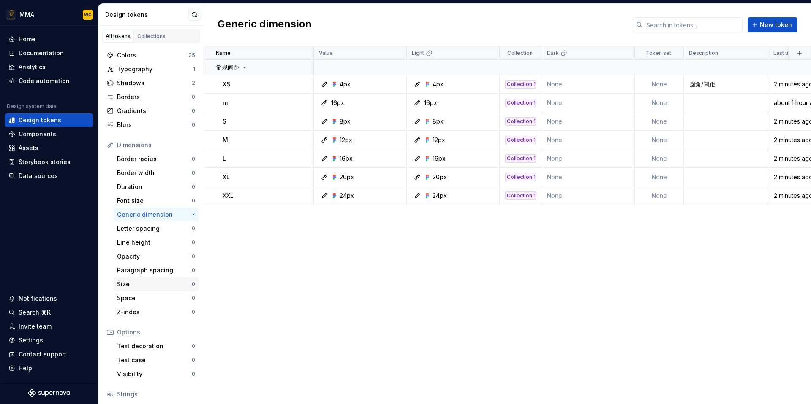
scroll to position [58, 0]
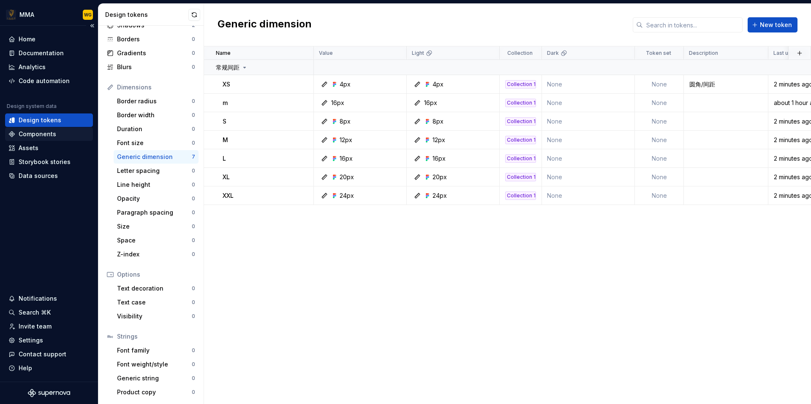
click at [51, 133] on div "Components" at bounding box center [38, 134] width 38 height 8
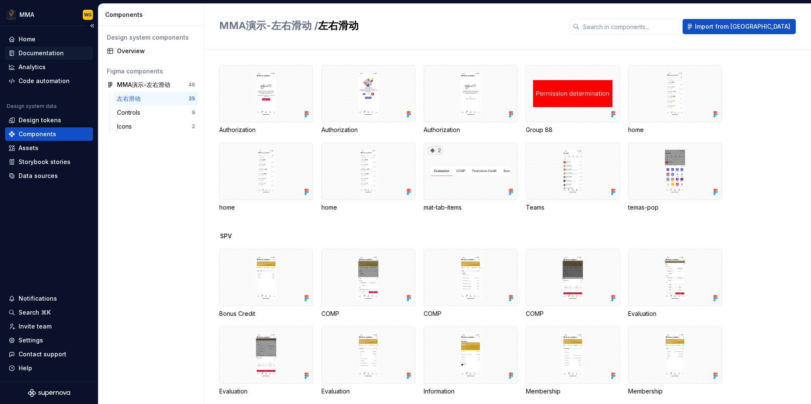
click at [73, 56] on div "Documentation" at bounding box center [48, 53] width 81 height 8
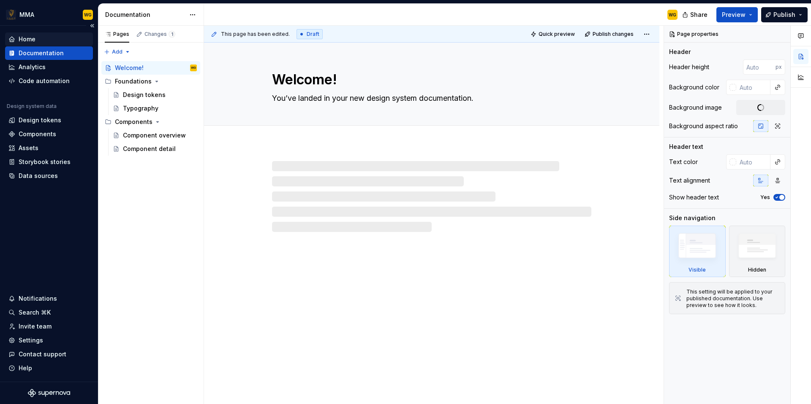
click at [75, 39] on div "Home" at bounding box center [48, 39] width 81 height 8
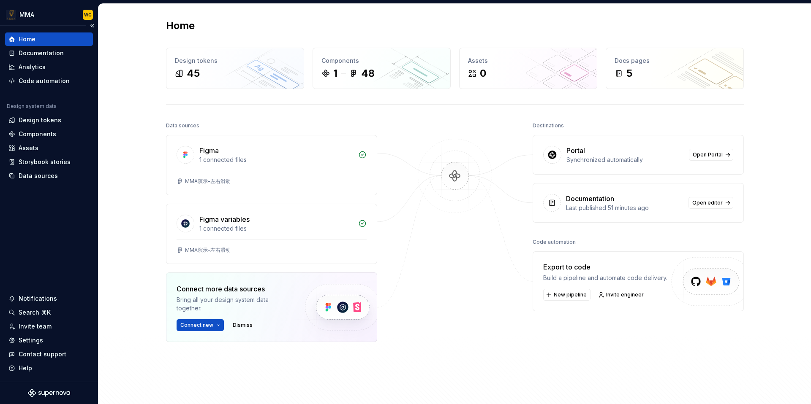
click at [17, 43] on div "Home" at bounding box center [48, 39] width 81 height 8
click at [49, 175] on div "Data sources" at bounding box center [38, 176] width 39 height 8
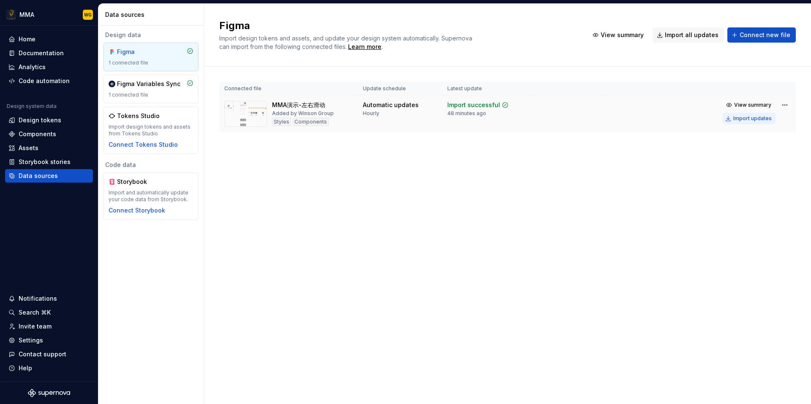
click at [758, 120] on div "Import updates" at bounding box center [752, 118] width 38 height 7
click at [754, 119] on div "Import updates" at bounding box center [752, 118] width 38 height 7
click at [57, 40] on div "Home" at bounding box center [48, 39] width 81 height 8
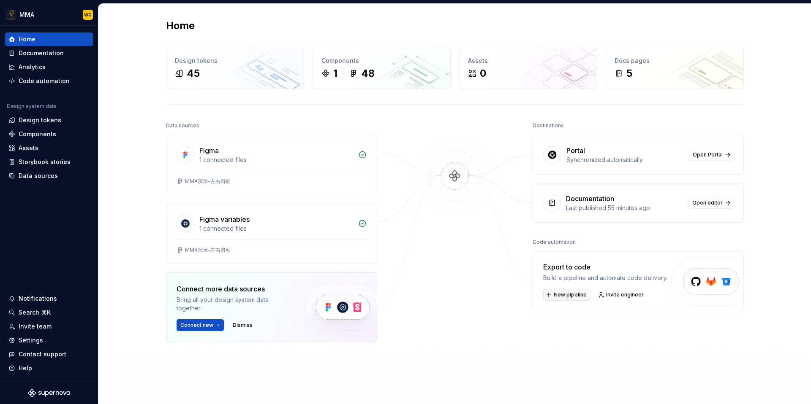
click at [552, 297] on button "New pipeline" at bounding box center [566, 295] width 47 height 12
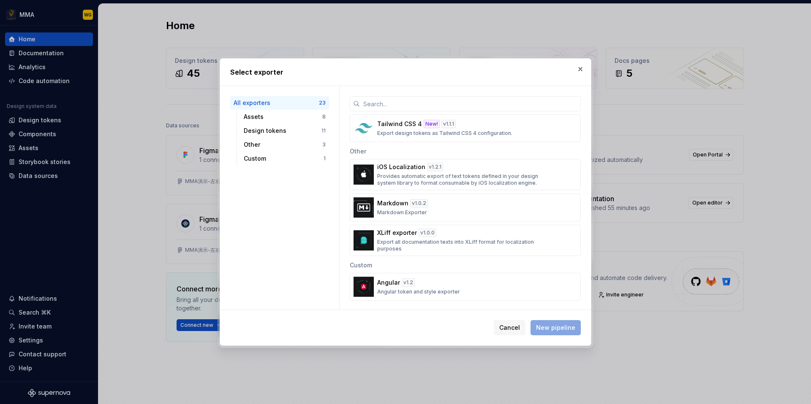
scroll to position [594, 0]
click at [428, 209] on div "Markdown v 1.0.2 Markdown Exporter" at bounding box center [462, 206] width 171 height 17
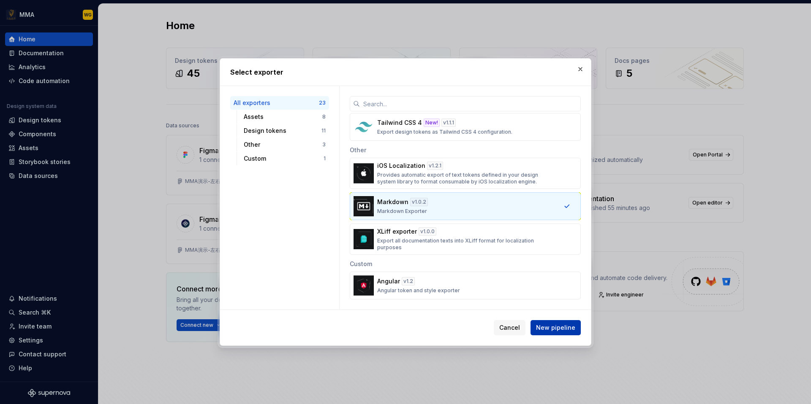
click at [564, 334] on button "New pipeline" at bounding box center [555, 327] width 50 height 15
type textarea "*"
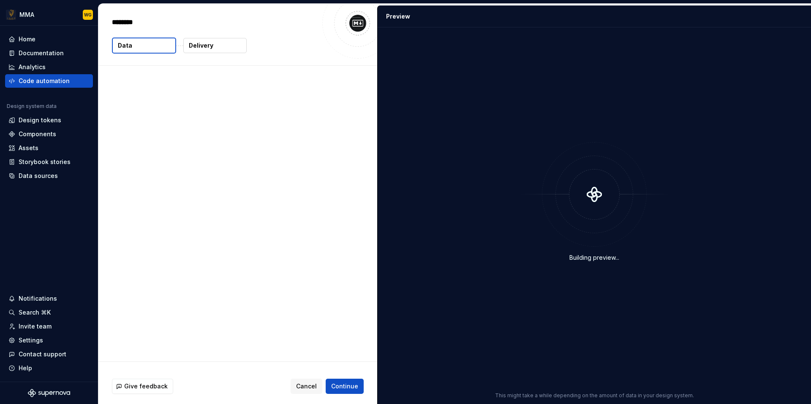
click at [564, 334] on div "Building preview..." at bounding box center [593, 202] width 423 height 339
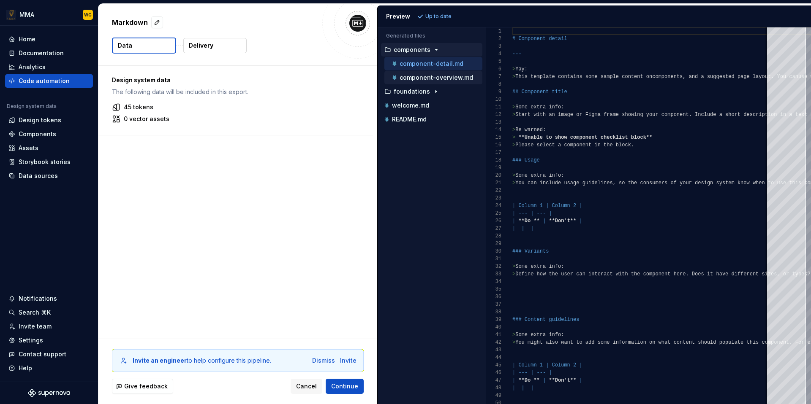
click at [452, 79] on p "component-overview.md" at bounding box center [435, 77] width 73 height 7
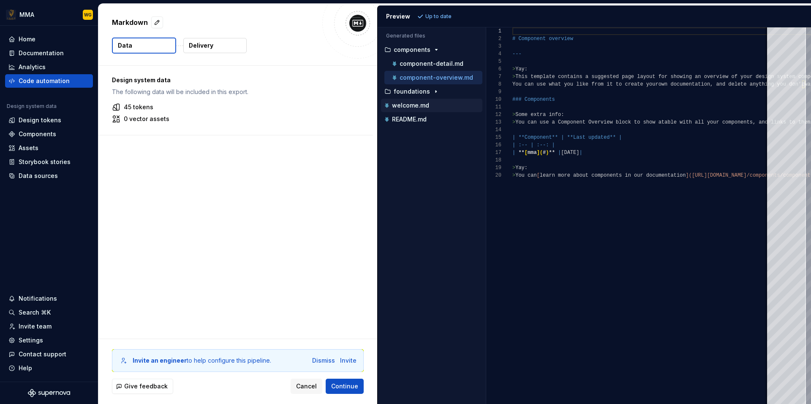
click at [421, 106] on p "welcome.md" at bounding box center [410, 105] width 37 height 7
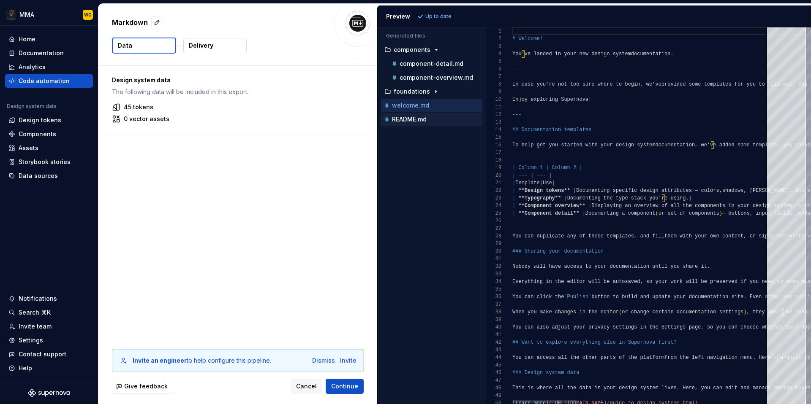
click at [417, 118] on p "README.md" at bounding box center [409, 119] width 35 height 7
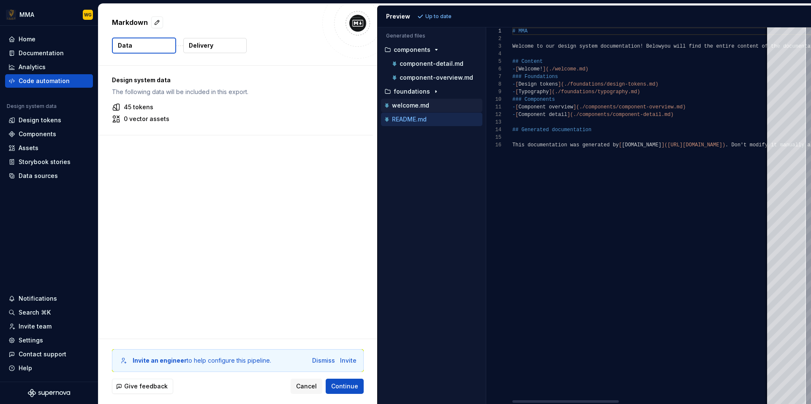
click at [430, 104] on div "welcome.md" at bounding box center [432, 105] width 100 height 8
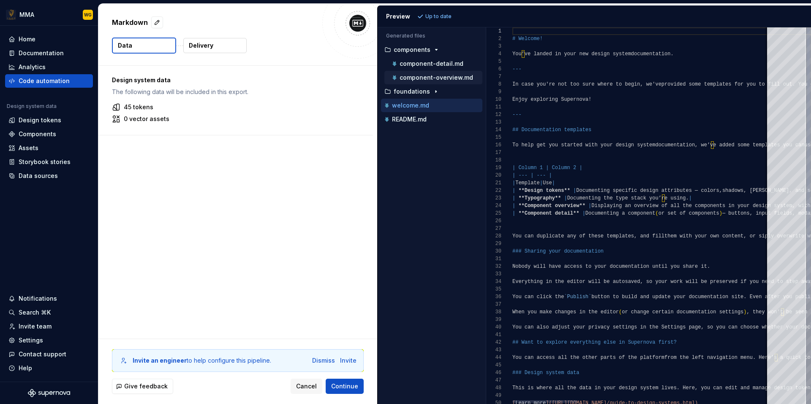
click at [450, 77] on p "component-overview.md" at bounding box center [435, 77] width 73 height 7
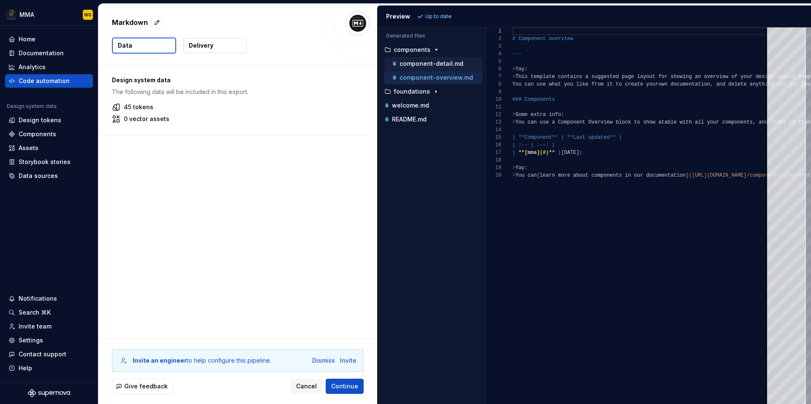
click at [459, 67] on p "component-detail.md" at bounding box center [431, 63] width 64 height 7
type textarea "**********"
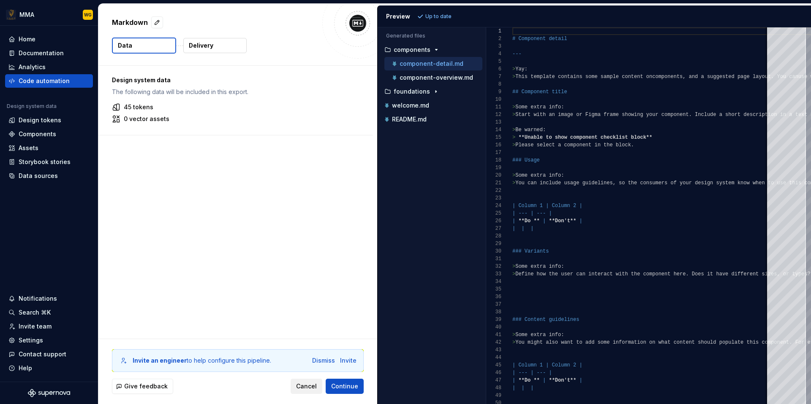
click at [306, 383] on span "Cancel" at bounding box center [306, 386] width 21 height 8
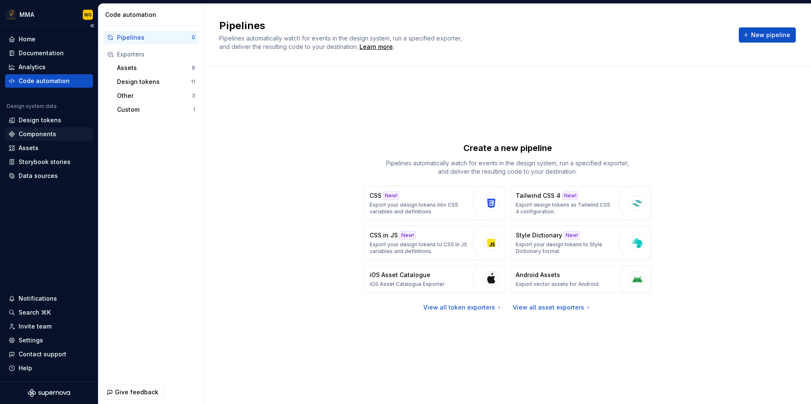
click at [50, 132] on div "Components" at bounding box center [38, 134] width 38 height 8
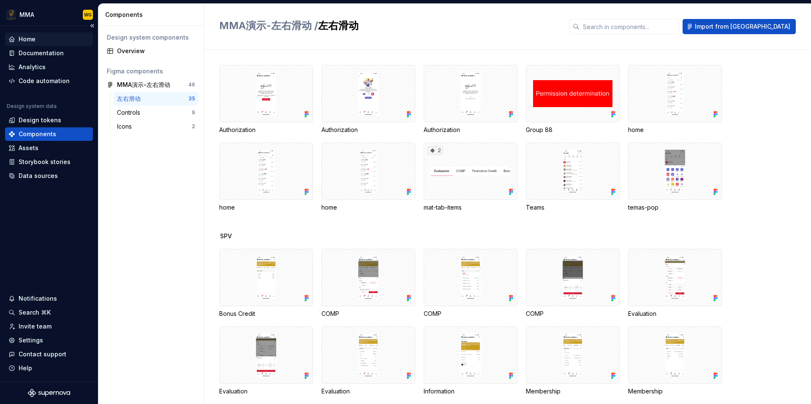
click at [48, 36] on div "Home" at bounding box center [48, 39] width 81 height 8
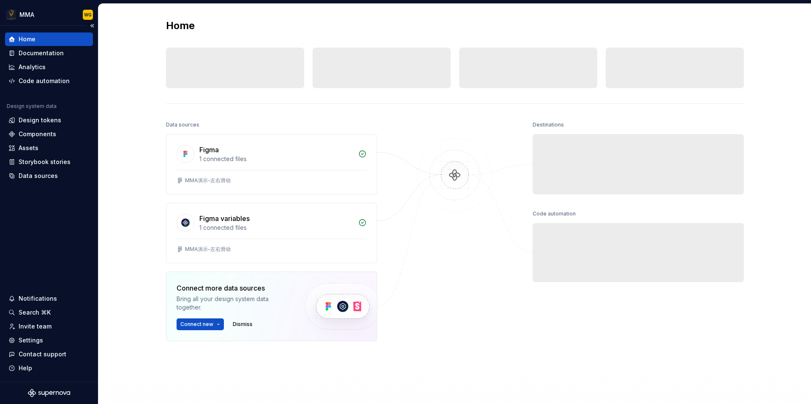
click at [48, 36] on div "Home" at bounding box center [48, 39] width 81 height 8
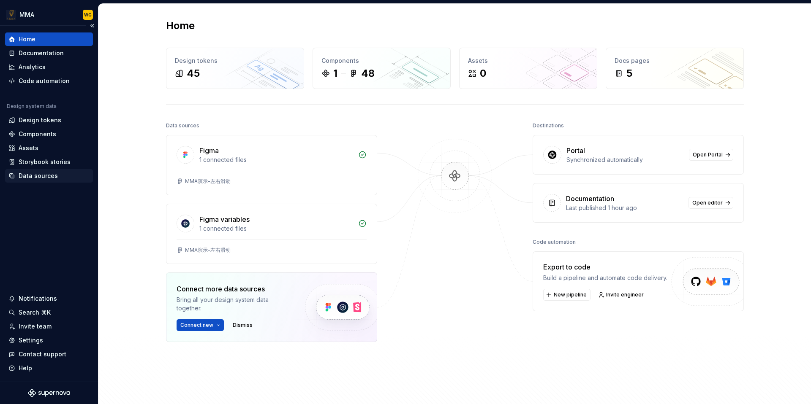
click at [62, 176] on div "Data sources" at bounding box center [48, 176] width 81 height 8
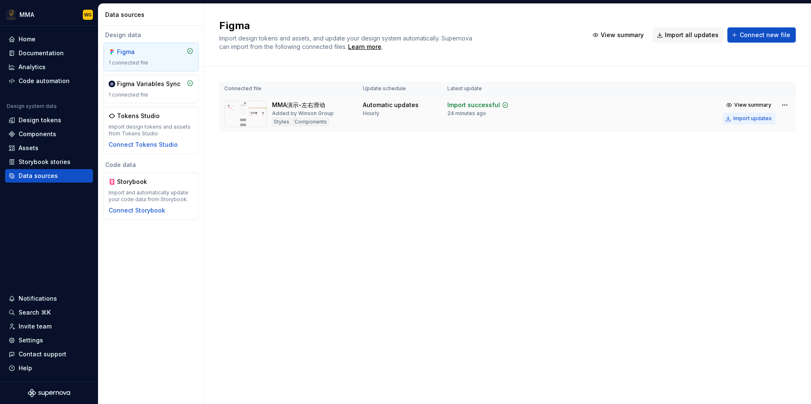
click at [741, 119] on div "Import updates" at bounding box center [752, 118] width 38 height 7
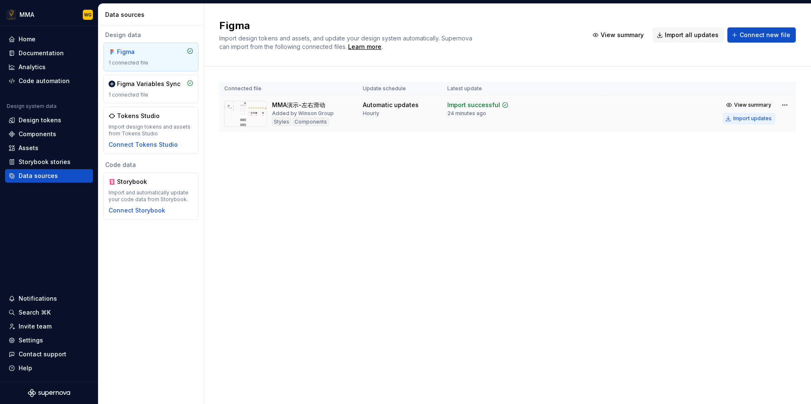
click at [741, 119] on div "Import updates" at bounding box center [752, 118] width 38 height 7
click at [558, 181] on div "Figma Import design tokens and assets, and update your design system automatica…" at bounding box center [507, 204] width 607 height 401
click at [72, 39] on div "Home" at bounding box center [48, 39] width 81 height 8
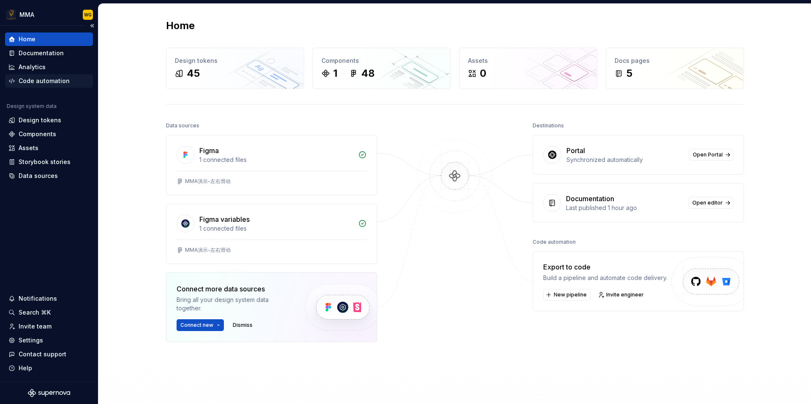
click at [51, 82] on div "Code automation" at bounding box center [44, 81] width 51 height 8
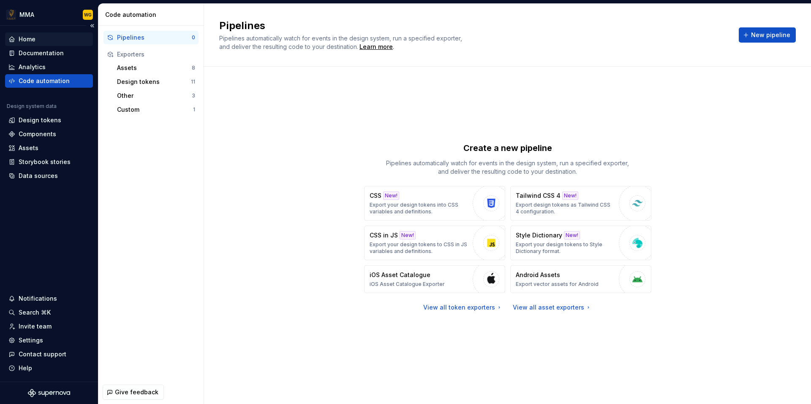
click at [61, 40] on div "Home" at bounding box center [48, 39] width 81 height 8
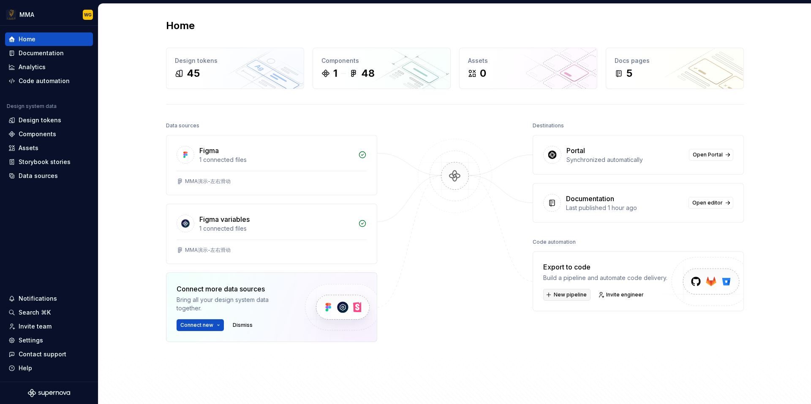
click at [574, 297] on span "New pipeline" at bounding box center [569, 295] width 33 height 7
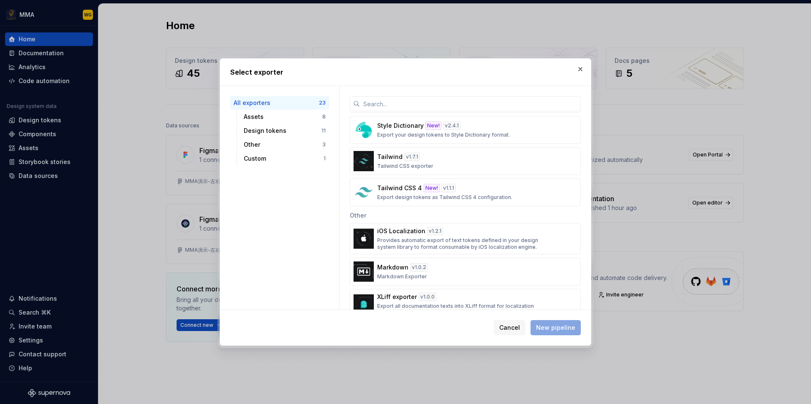
scroll to position [594, 0]
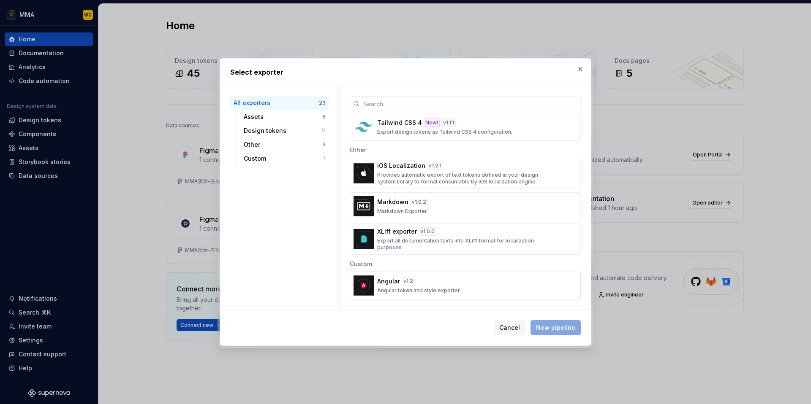
click at [479, 286] on div "Angular v 1.2 Angular token and style exporter" at bounding box center [462, 285] width 171 height 17
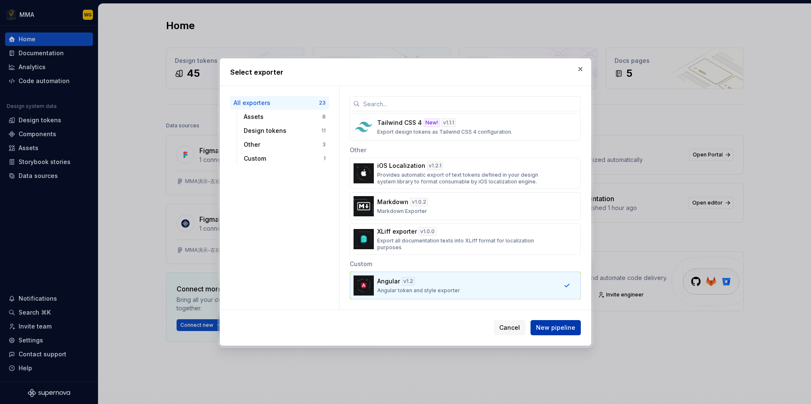
click at [551, 327] on span "New pipeline" at bounding box center [555, 328] width 39 height 8
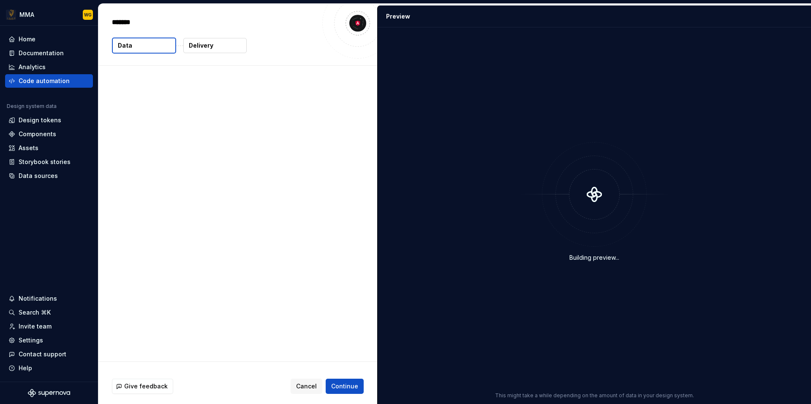
type textarea "*"
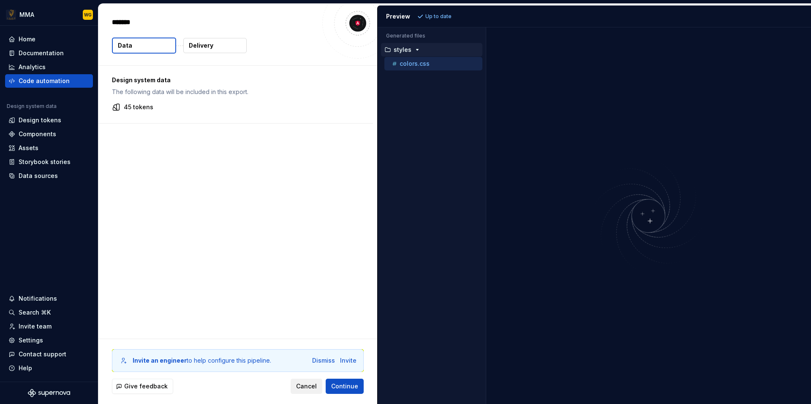
click at [308, 385] on span "Cancel" at bounding box center [306, 386] width 21 height 8
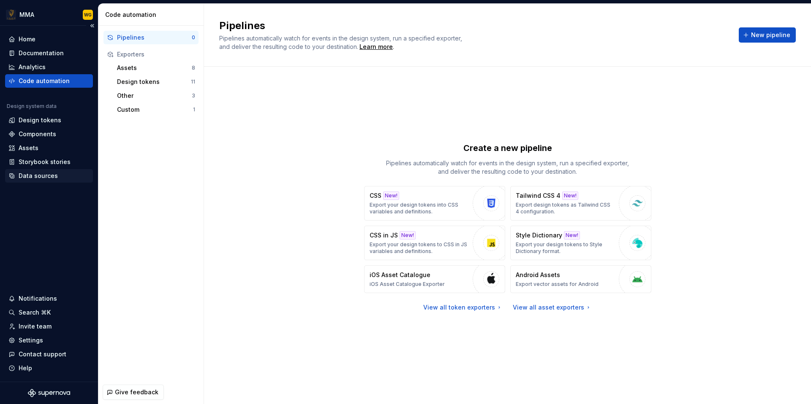
click at [57, 174] on div "Data sources" at bounding box center [48, 176] width 81 height 8
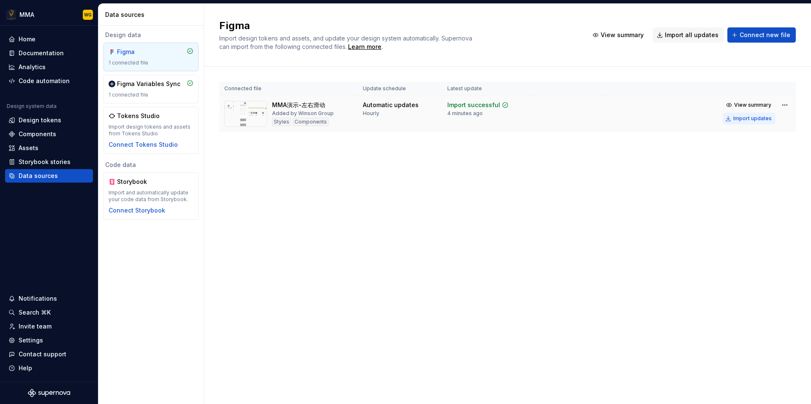
click at [740, 116] on div "Import updates" at bounding box center [752, 118] width 38 height 7
click at [64, 82] on div "Code automation" at bounding box center [44, 81] width 51 height 8
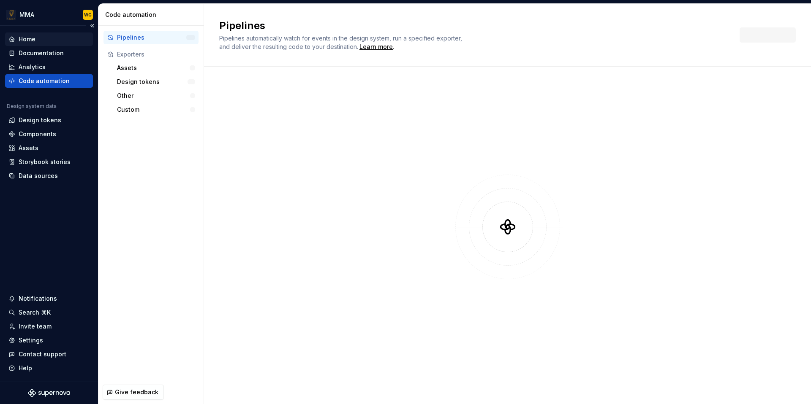
click at [61, 35] on div "Home" at bounding box center [48, 39] width 81 height 8
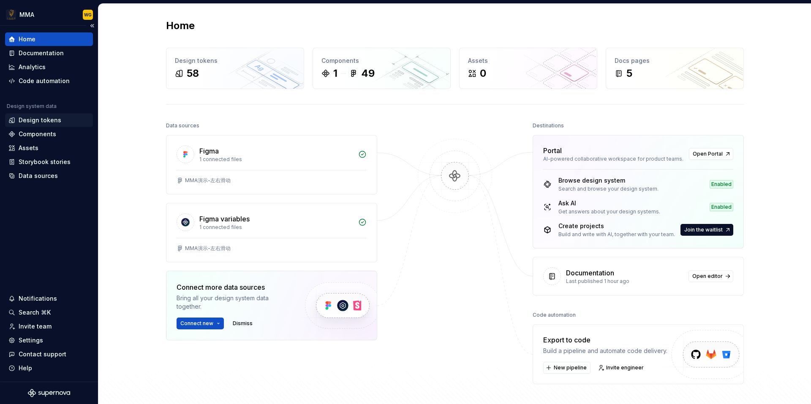
click at [53, 122] on div "Design tokens" at bounding box center [40, 120] width 43 height 8
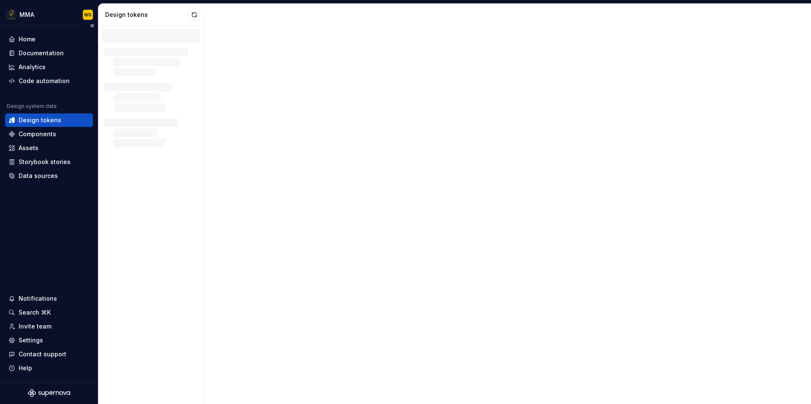
click at [53, 122] on div "Design tokens" at bounding box center [40, 120] width 43 height 8
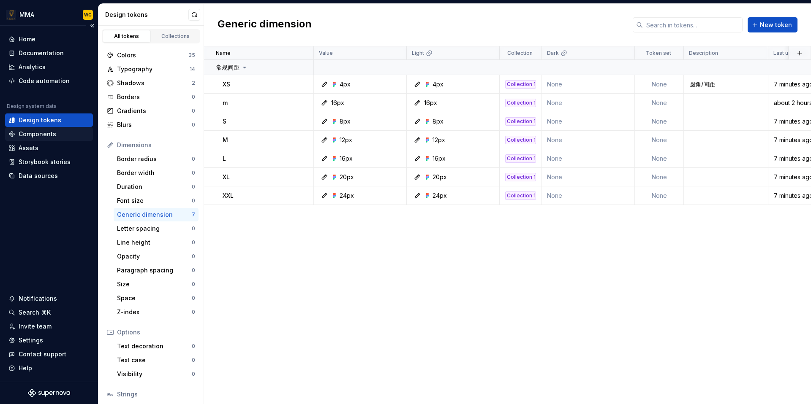
click at [53, 133] on div "Components" at bounding box center [38, 134] width 38 height 8
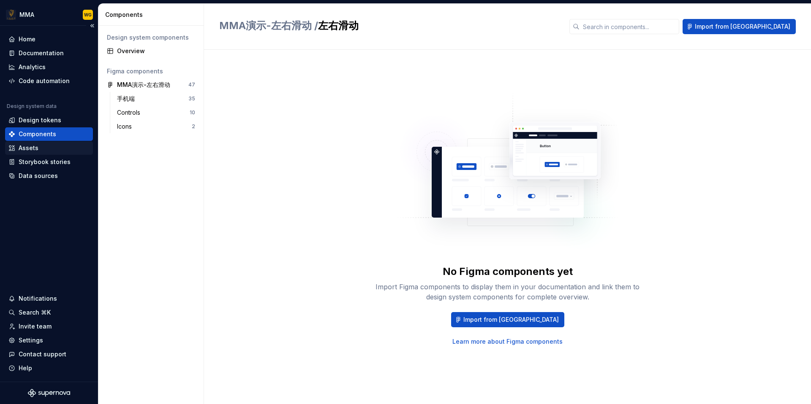
click at [67, 147] on div "Assets" at bounding box center [48, 148] width 81 height 8
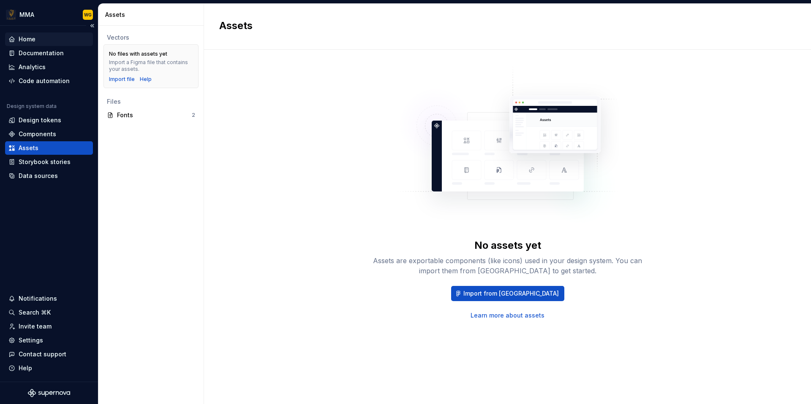
click at [58, 38] on div "Home" at bounding box center [48, 39] width 81 height 8
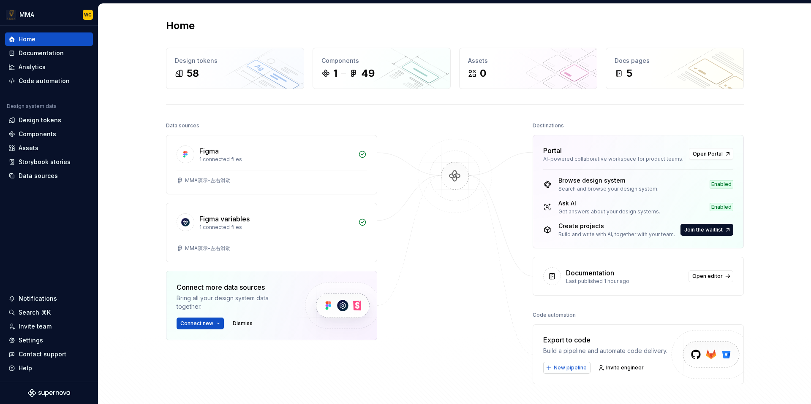
click at [561, 368] on span "New pipeline" at bounding box center [569, 368] width 33 height 7
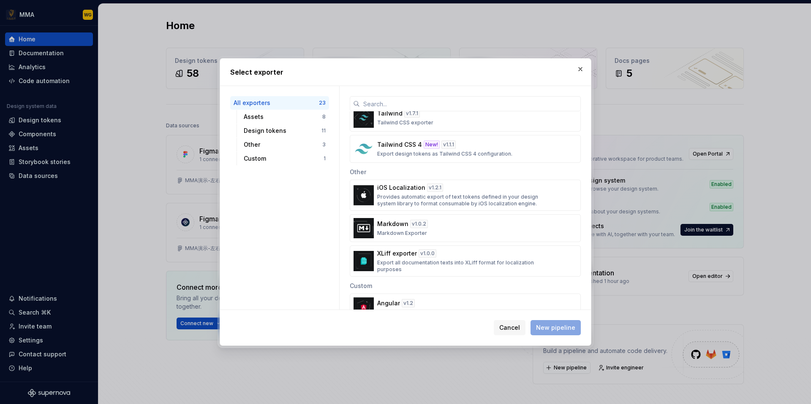
scroll to position [594, 0]
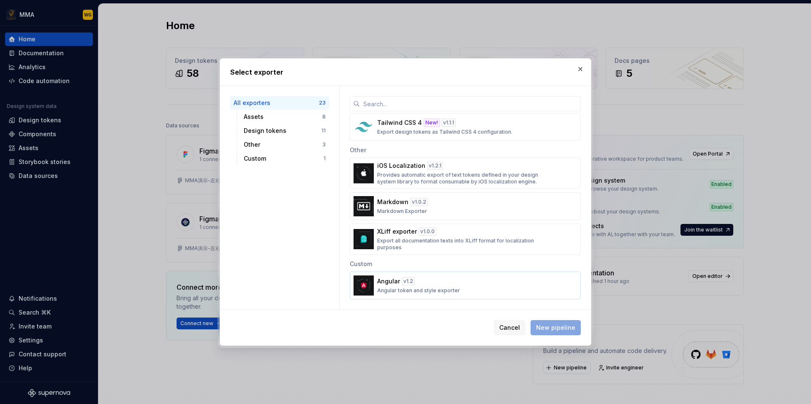
click at [470, 289] on div "Angular v 1.2 Angular token and style exporter" at bounding box center [462, 285] width 171 height 17
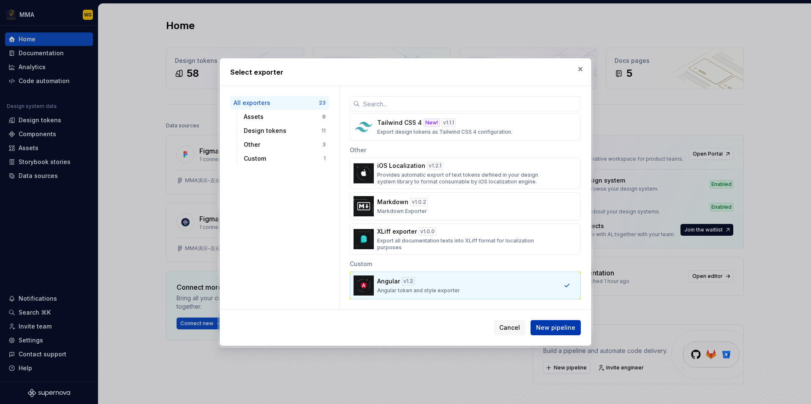
click at [550, 329] on span "New pipeline" at bounding box center [555, 328] width 39 height 8
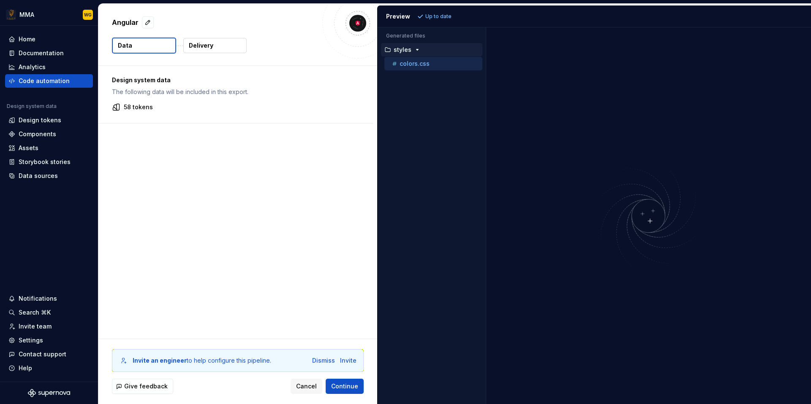
click at [418, 52] on icon "button" at bounding box center [417, 49] width 7 height 7
click at [418, 65] on p "colors.css" at bounding box center [414, 63] width 30 height 7
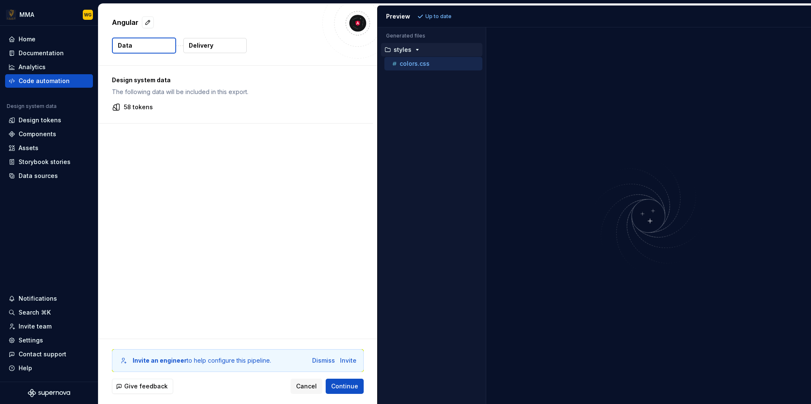
click at [418, 65] on p "colors.css" at bounding box center [414, 63] width 30 height 7
click at [348, 391] on button "Continue" at bounding box center [344, 386] width 38 height 15
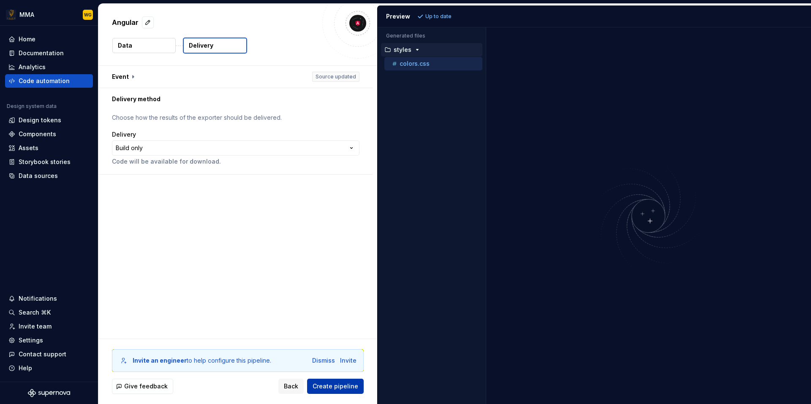
click at [347, 384] on span "Create pipeline" at bounding box center [335, 386] width 46 height 8
click at [350, 146] on html "**********" at bounding box center [405, 202] width 811 height 404
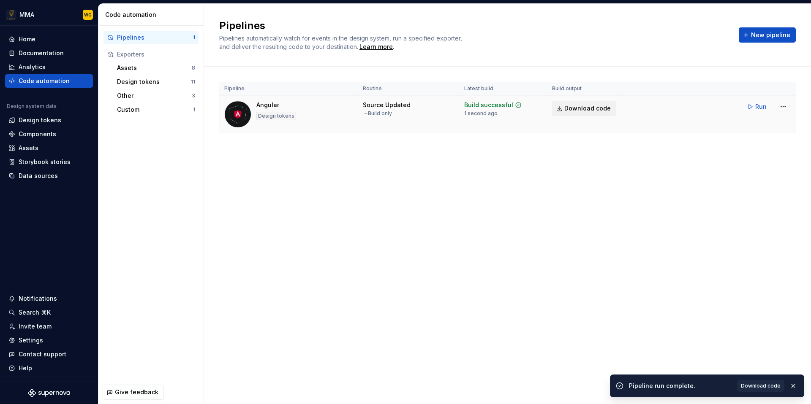
click at [588, 107] on span "Download code" at bounding box center [587, 108] width 46 height 8
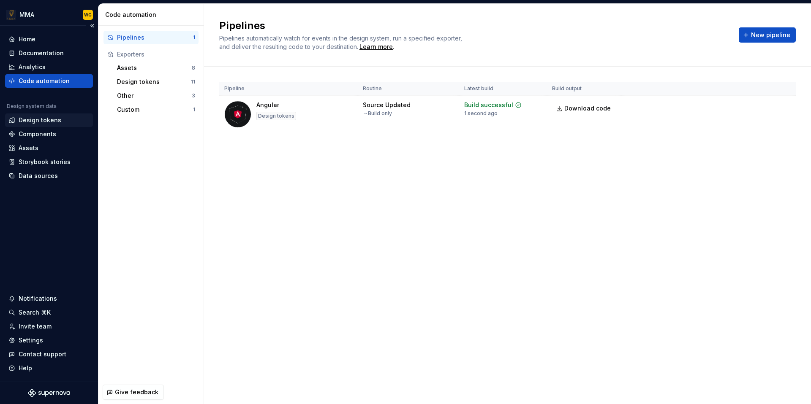
click at [46, 122] on div "Design tokens" at bounding box center [40, 120] width 43 height 8
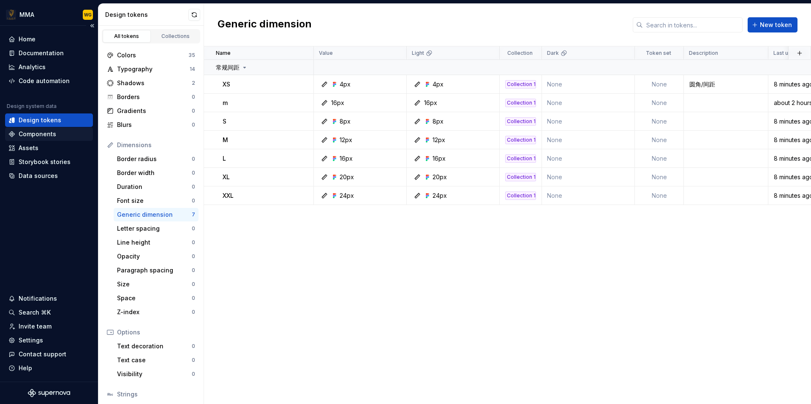
click at [56, 141] on div "Components" at bounding box center [49, 134] width 88 height 14
click at [56, 136] on div "Components" at bounding box center [48, 134] width 81 height 8
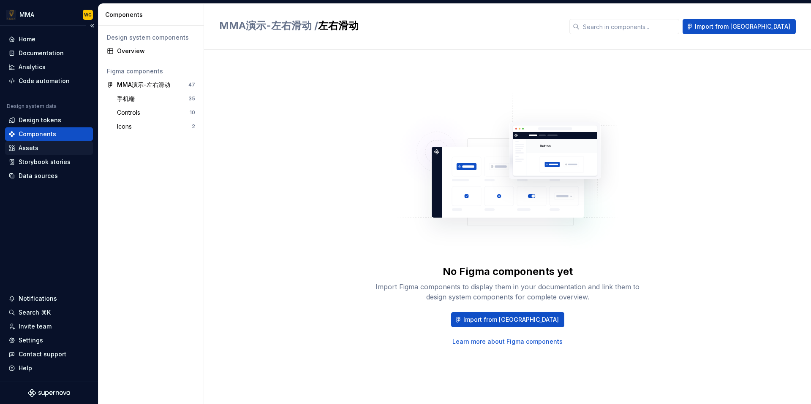
click at [16, 149] on div "Assets" at bounding box center [48, 148] width 81 height 8
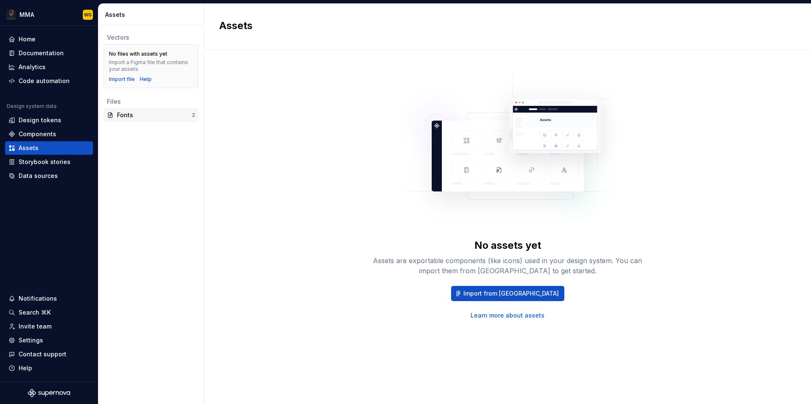
click at [121, 119] on div "Fonts" at bounding box center [154, 115] width 75 height 8
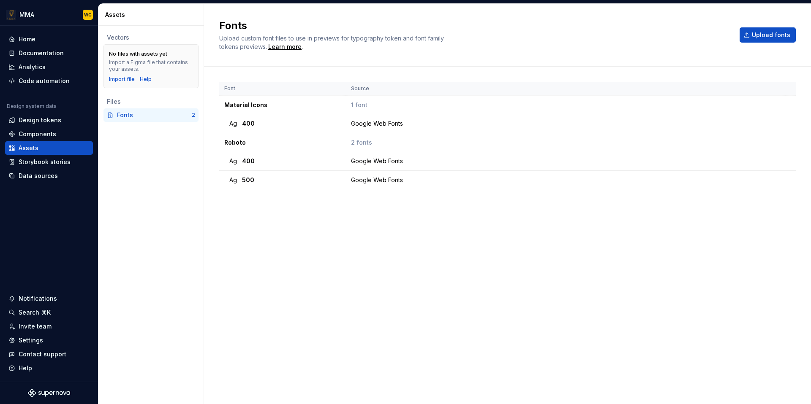
click at [122, 175] on div "Vectors No files with assets yet Import a Figma file that contains your assets.…" at bounding box center [150, 215] width 105 height 379
click at [46, 39] on div "Home" at bounding box center [48, 39] width 81 height 8
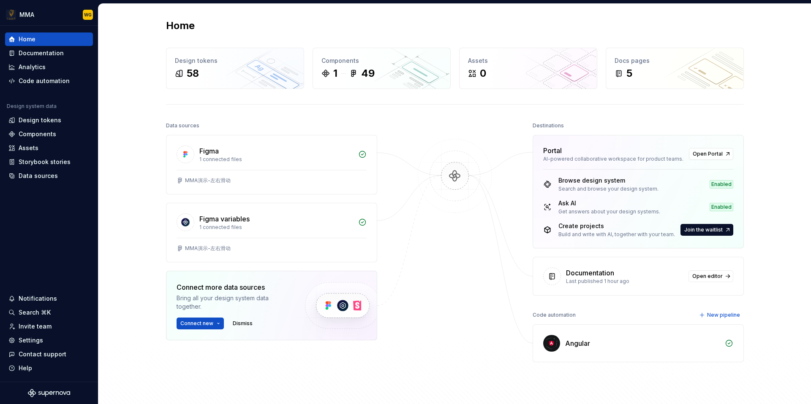
click at [505, 300] on div "Data sources Figma 1 connected files MMA演示-左右滑动 Figma variables 1 connected fil…" at bounding box center [455, 268] width 578 height 297
click at [584, 342] on div "Angular" at bounding box center [577, 344] width 25 height 10
click at [53, 78] on div "Code automation" at bounding box center [44, 81] width 51 height 8
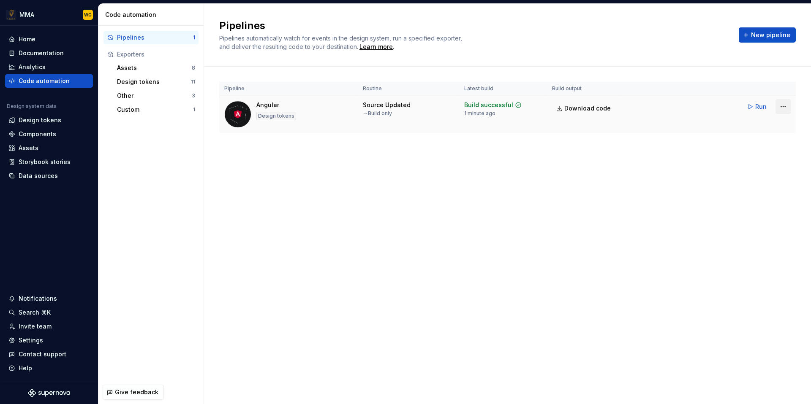
click at [782, 108] on html "MMA WG Home Documentation Analytics Code automation Design system data Design t…" at bounding box center [405, 202] width 811 height 404
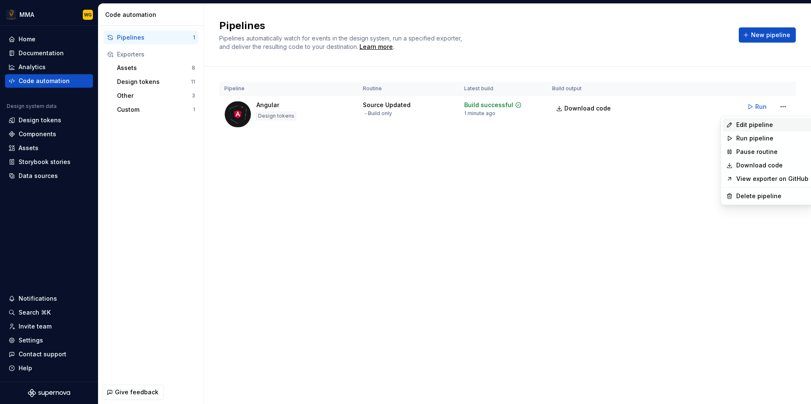
click at [760, 123] on div "Edit pipeline" at bounding box center [772, 125] width 72 height 8
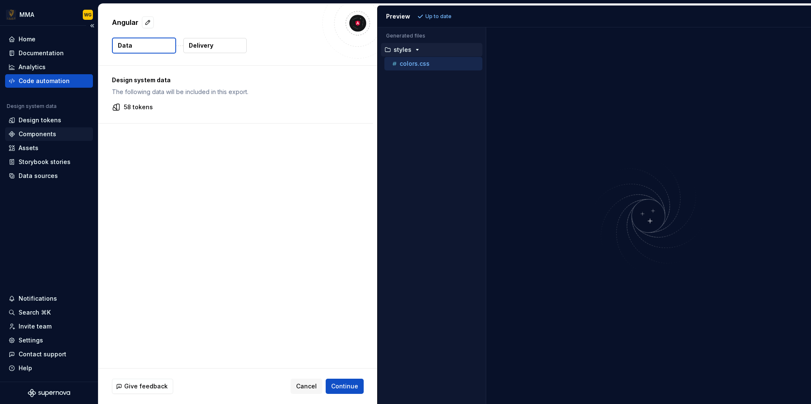
click at [45, 135] on div "Components" at bounding box center [38, 134] width 38 height 8
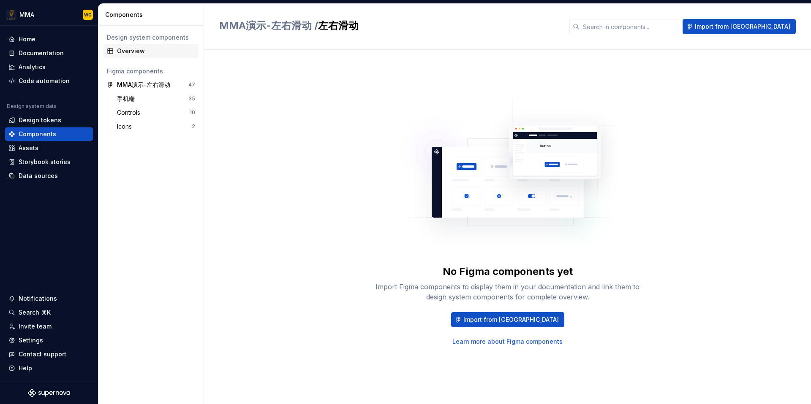
click at [152, 45] on div "Overview" at bounding box center [150, 51] width 95 height 14
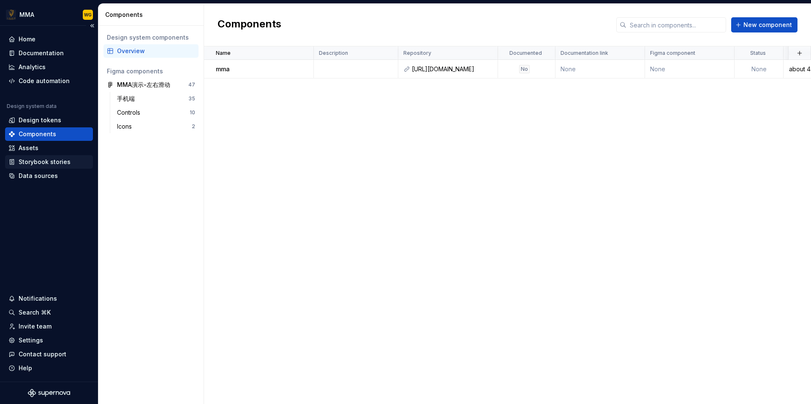
click at [65, 164] on div "Storybook stories" at bounding box center [45, 162] width 52 height 8
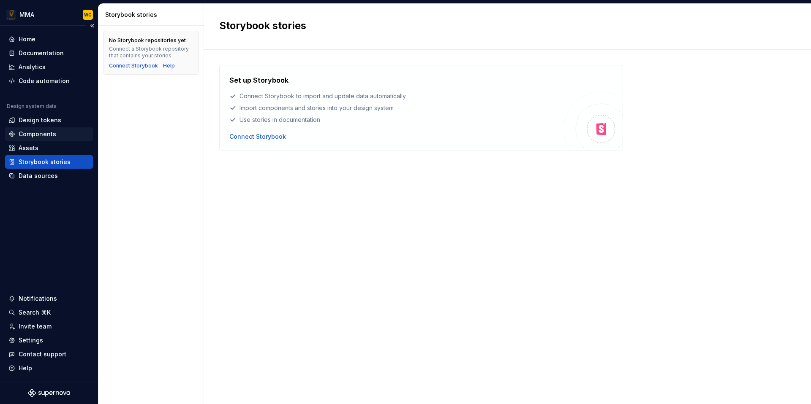
click at [66, 139] on div "Components" at bounding box center [49, 134] width 88 height 14
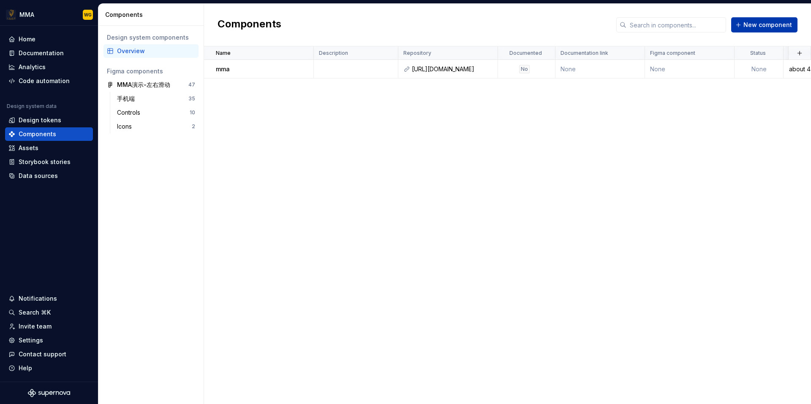
click at [770, 22] on span "New component" at bounding box center [767, 25] width 49 height 8
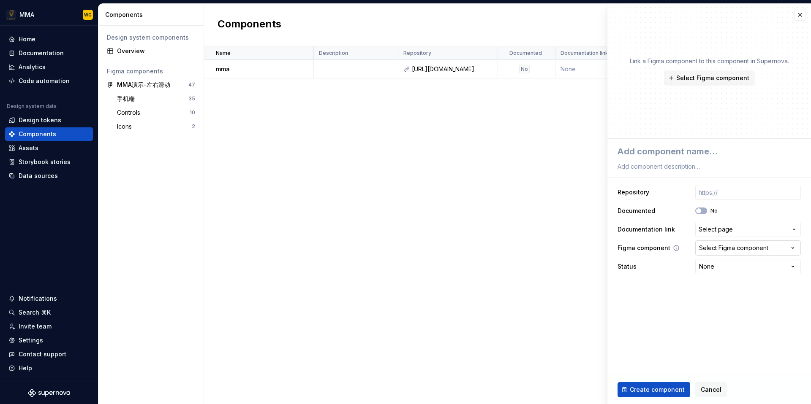
click at [729, 248] on div "Select Figma component" at bounding box center [733, 248] width 69 height 8
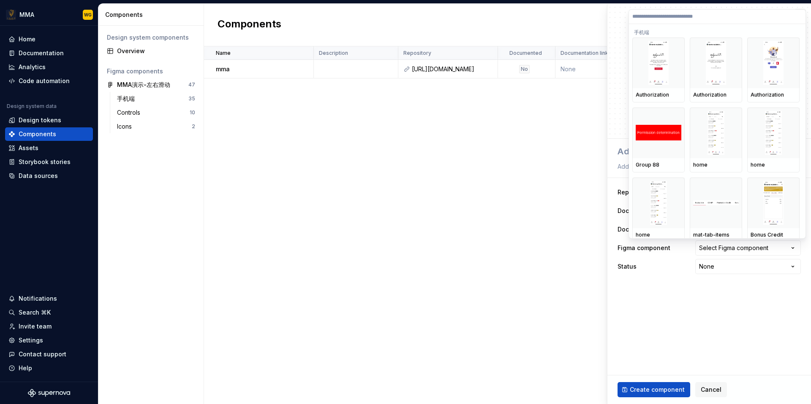
click at [729, 247] on html "**********" at bounding box center [405, 202] width 811 height 404
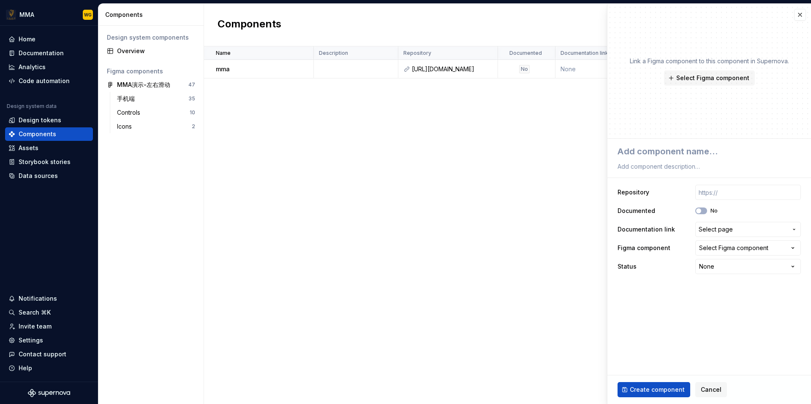
click at [729, 247] on div "Select Figma component" at bounding box center [733, 248] width 69 height 8
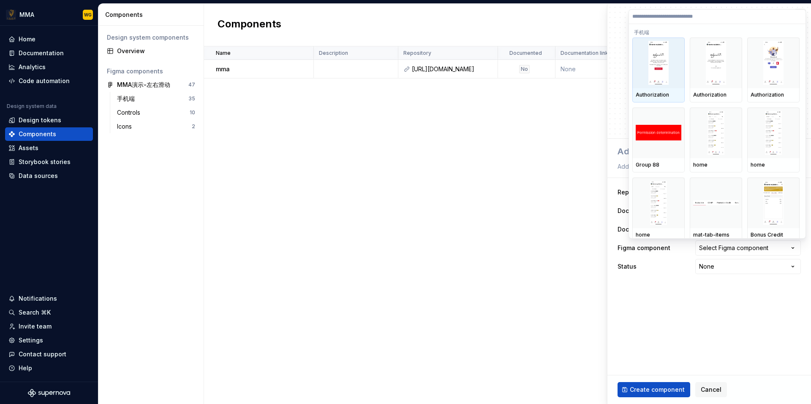
click at [647, 87] on div at bounding box center [658, 63] width 52 height 51
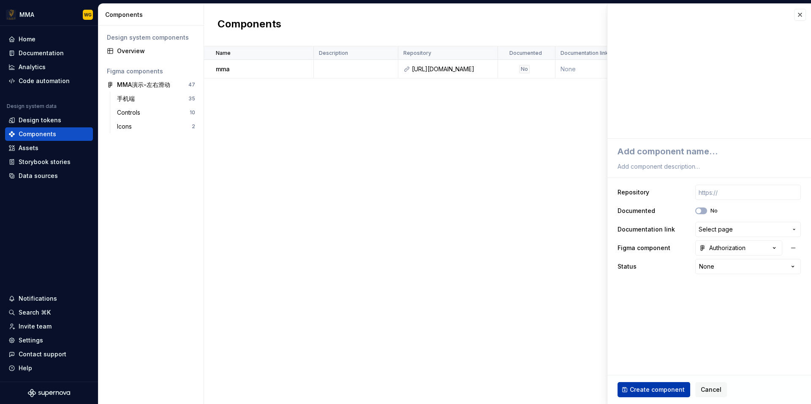
click at [673, 391] on span "Create component" at bounding box center [656, 390] width 55 height 8
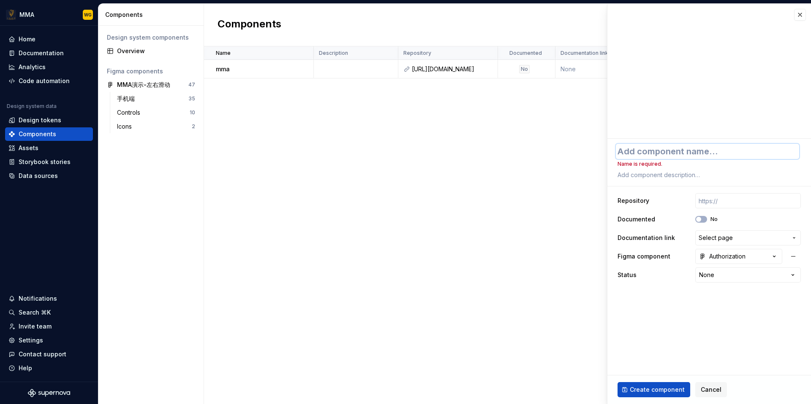
type textarea "*"
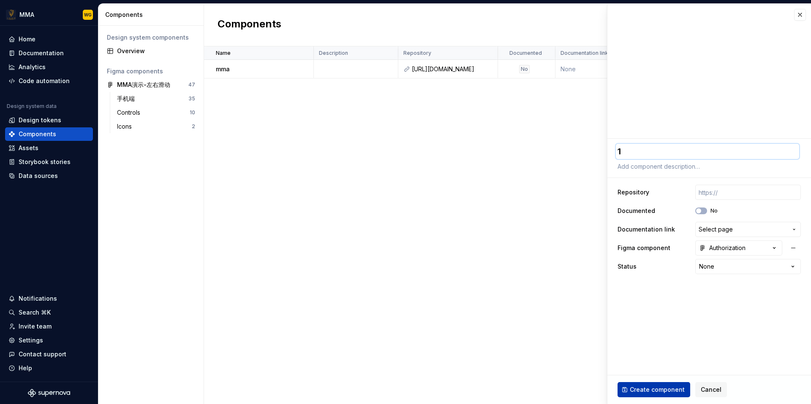
type textarea "1"
click at [655, 396] on button "Create component" at bounding box center [653, 389] width 73 height 15
type textarea "*"
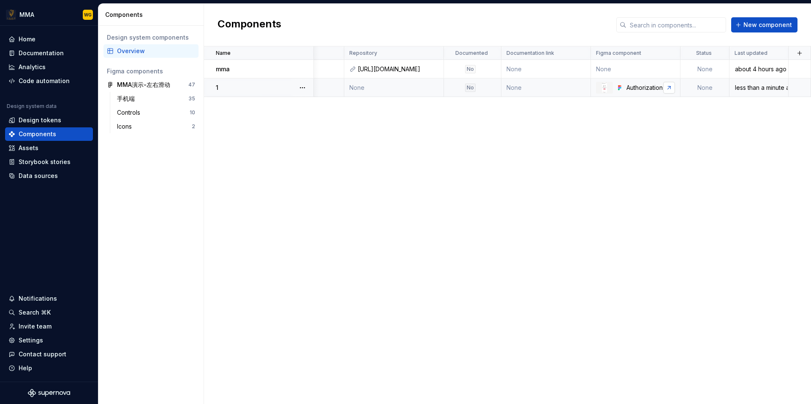
scroll to position [0, 54]
click at [764, 87] on div "less than a minute ago" at bounding box center [758, 88] width 58 height 8
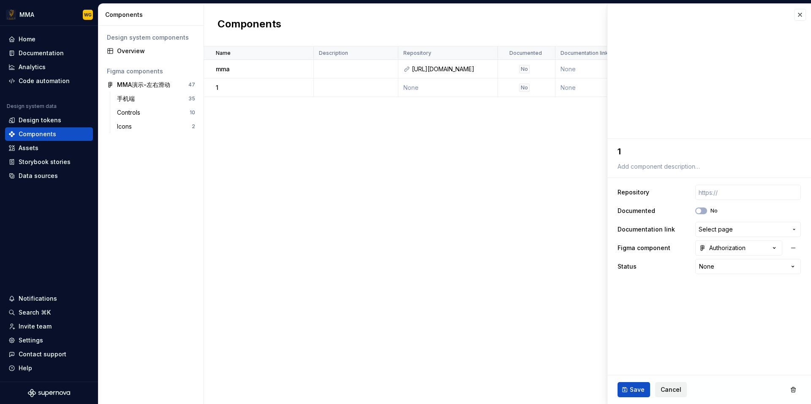
click at [675, 392] on span "Cancel" at bounding box center [670, 390] width 21 height 8
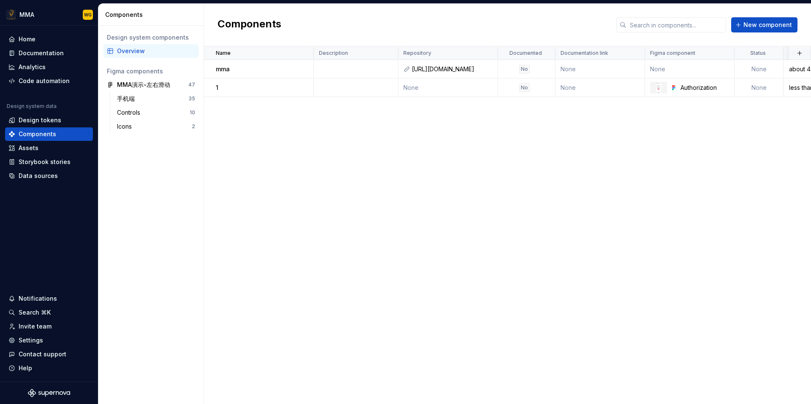
click at [664, 393] on div "Name Description Repository Documented Documentation link Figma component Statu…" at bounding box center [507, 225] width 607 height 358
click at [307, 69] on button "button" at bounding box center [302, 69] width 12 height 12
click at [323, 100] on div "Delete component" at bounding box center [347, 103] width 70 height 8
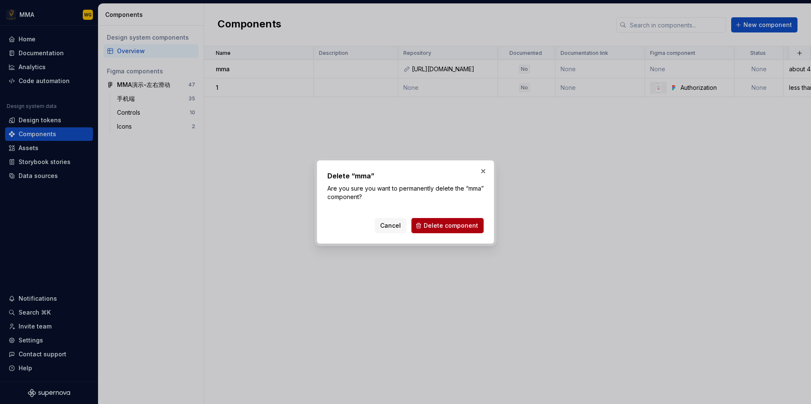
click at [465, 227] on span "Delete component" at bounding box center [450, 226] width 54 height 8
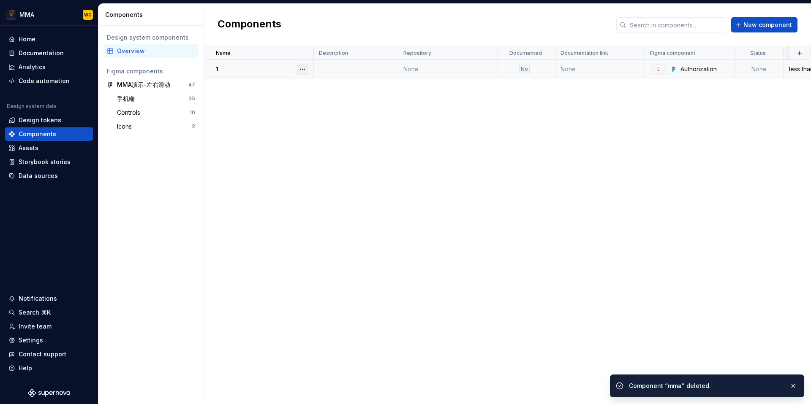
click at [308, 68] on button "button" at bounding box center [302, 69] width 12 height 12
click at [318, 100] on div "Delete component" at bounding box center [347, 103] width 70 height 8
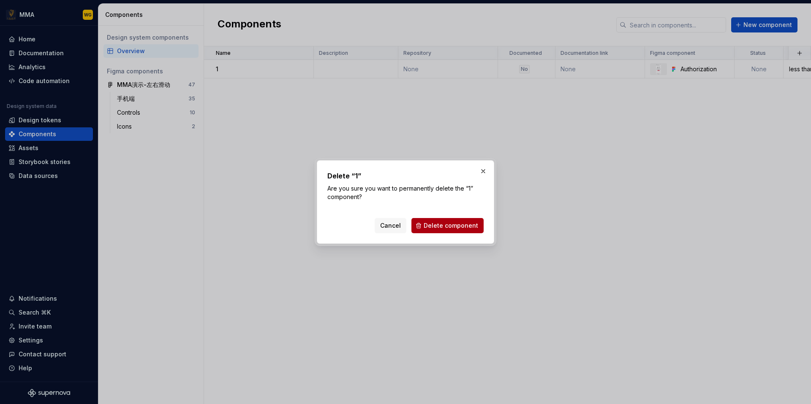
click at [456, 225] on span "Delete component" at bounding box center [450, 226] width 54 height 8
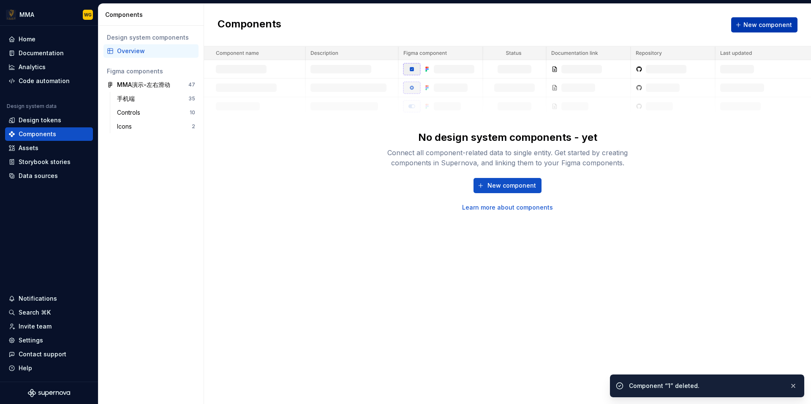
click at [756, 24] on span "New component" at bounding box center [767, 25] width 49 height 8
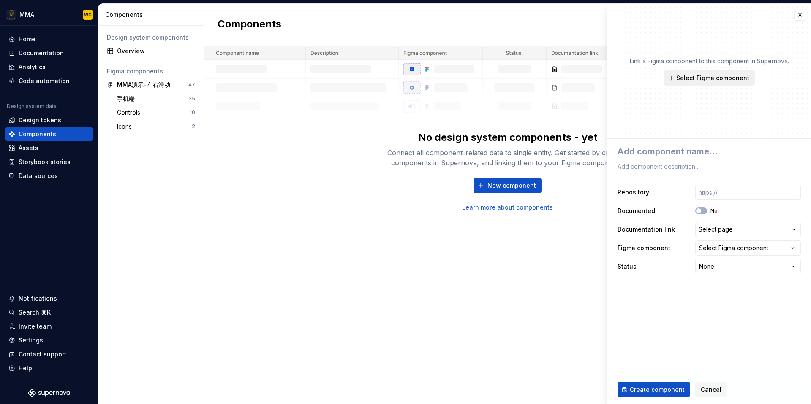
click at [716, 79] on span "Select Figma component" at bounding box center [712, 78] width 73 height 8
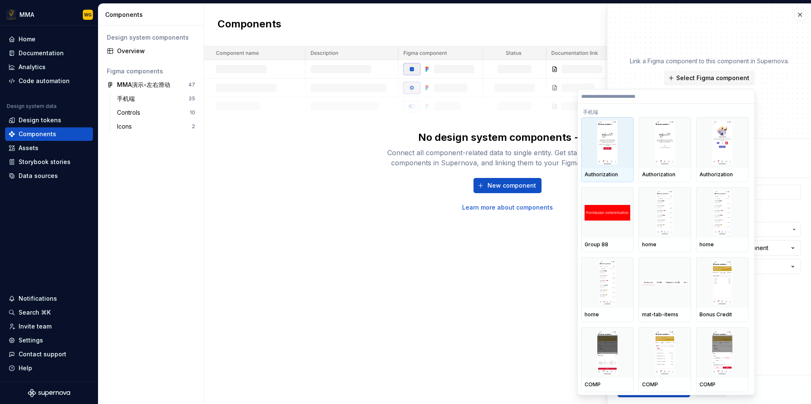
click at [619, 148] on div at bounding box center [607, 142] width 52 height 51
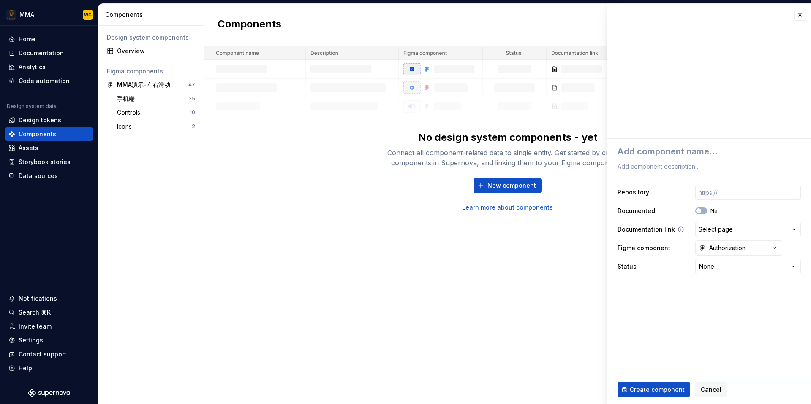
click at [724, 228] on span "Select page" at bounding box center [715, 229] width 34 height 8
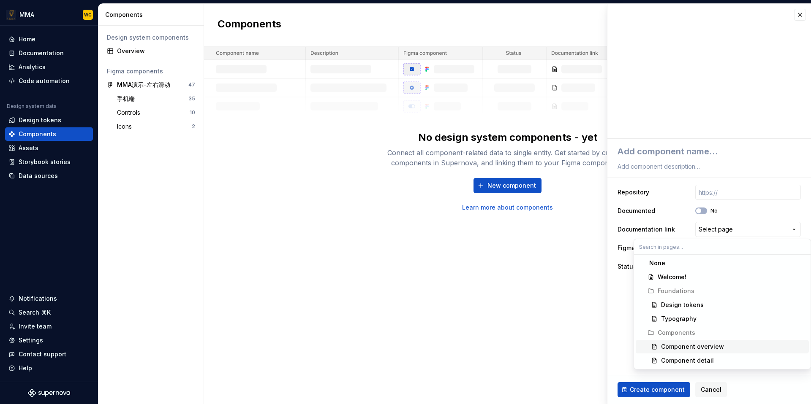
click at [729, 344] on div "Component overview" at bounding box center [733, 347] width 144 height 8
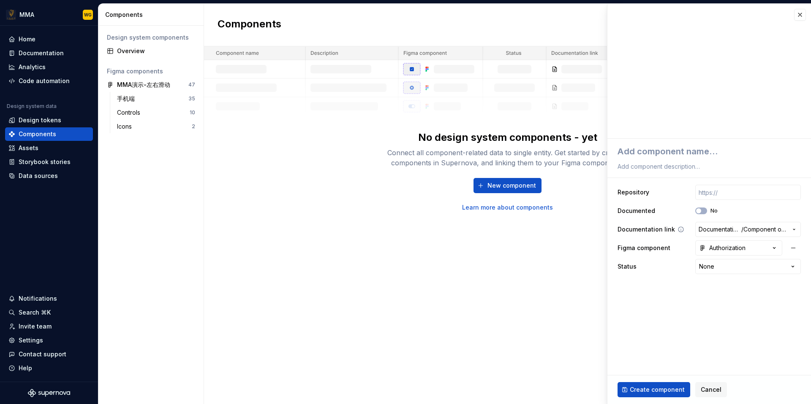
click at [751, 228] on span "Component overview" at bounding box center [765, 229] width 44 height 8
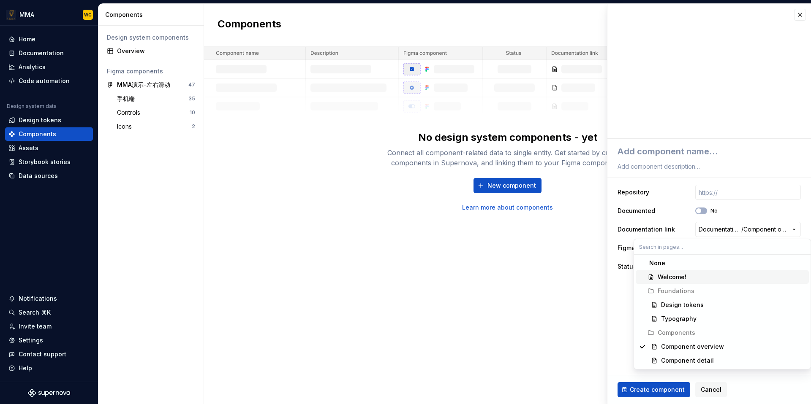
click at [729, 277] on div "Welcome!" at bounding box center [731, 277] width 148 height 8
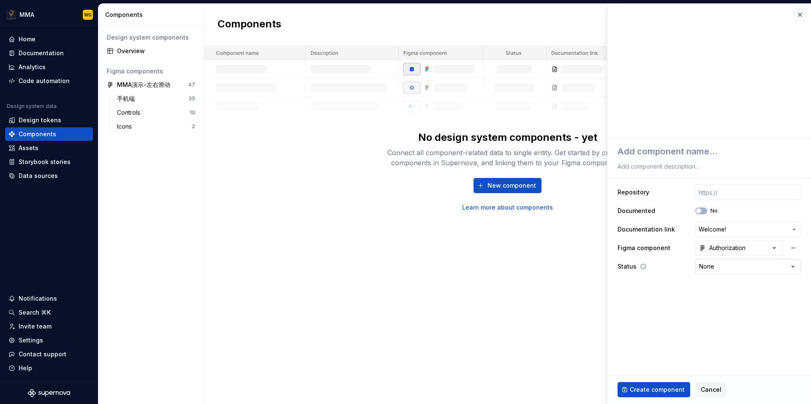
click at [724, 267] on html "**********" at bounding box center [405, 202] width 811 height 404
click at [645, 390] on span "Create component" at bounding box center [656, 390] width 55 height 8
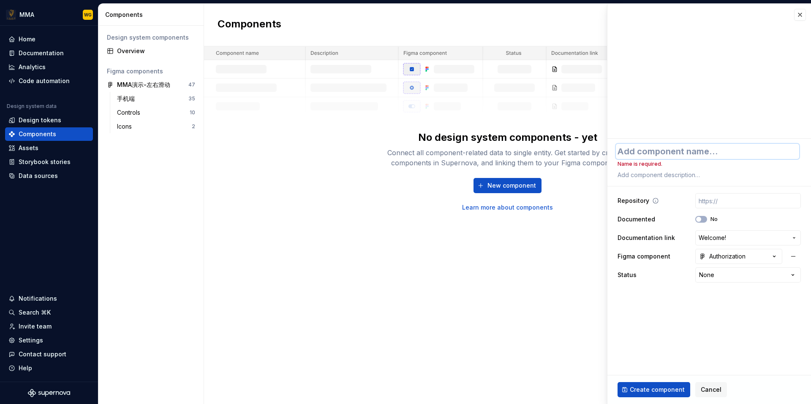
type textarea "*"
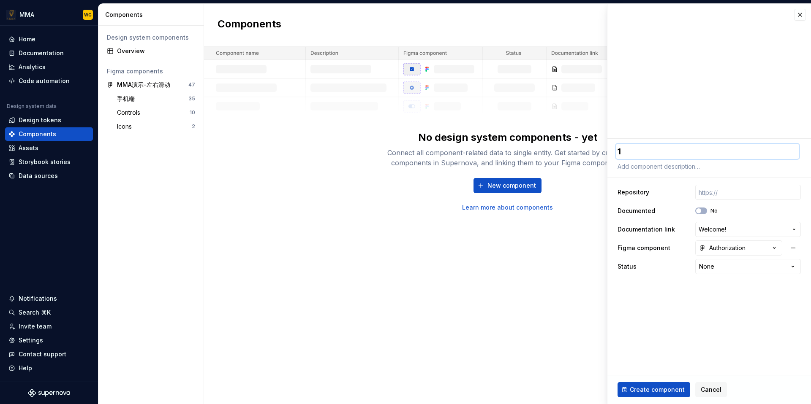
type textarea "1"
click at [653, 398] on div "Create component Cancel" at bounding box center [708, 390] width 203 height 29
click at [660, 385] on button "Create component" at bounding box center [653, 389] width 73 height 15
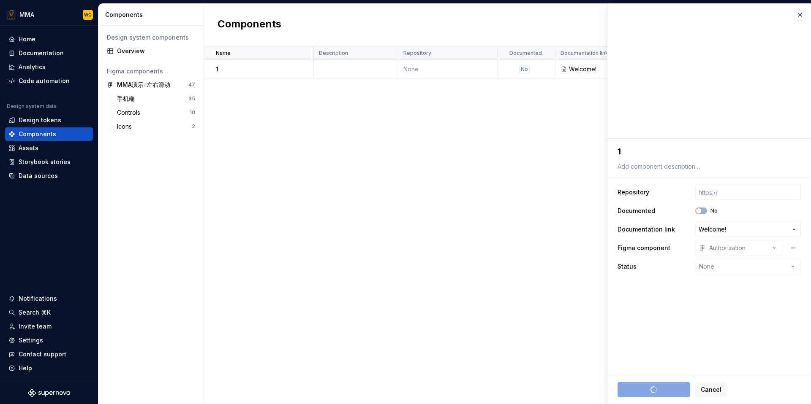
type textarea "*"
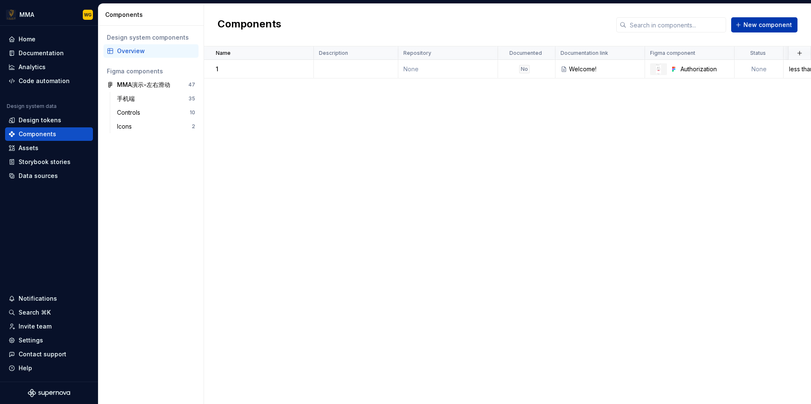
click at [758, 21] on span "New component" at bounding box center [767, 25] width 49 height 8
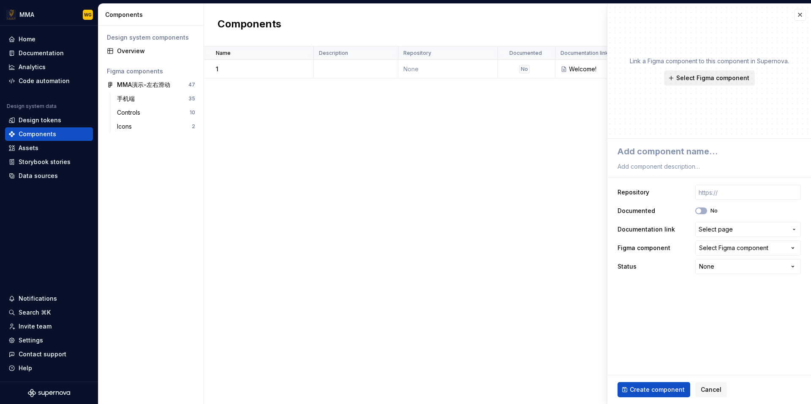
click at [716, 82] on span "Select Figma component" at bounding box center [712, 78] width 73 height 8
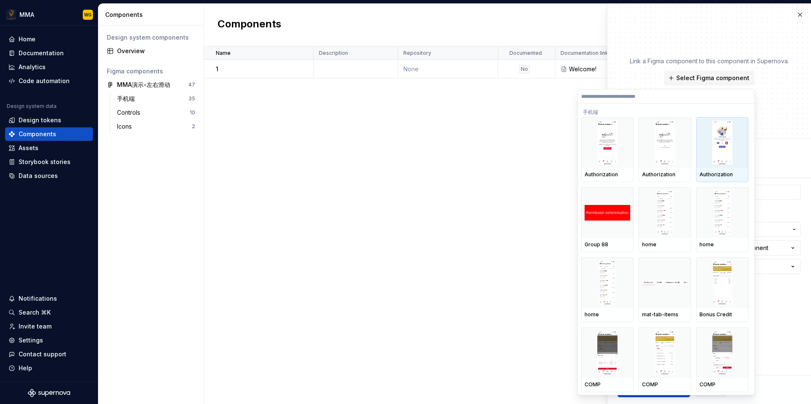
click at [716, 146] on img at bounding box center [722, 143] width 20 height 44
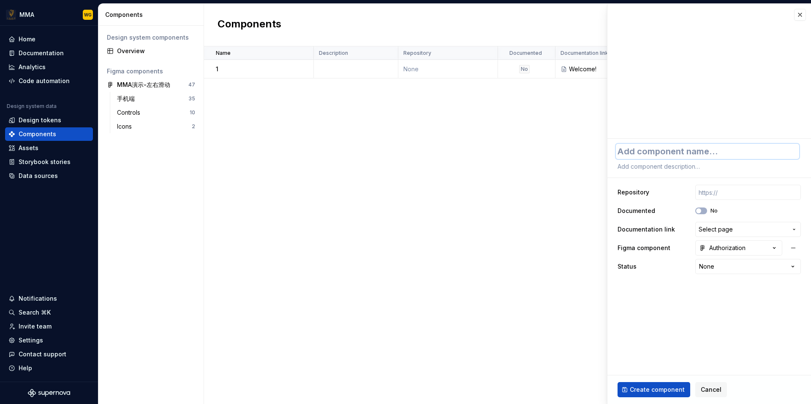
click at [664, 151] on textarea at bounding box center [707, 151] width 183 height 15
type textarea "*"
type textarea "2"
click at [620, 150] on textarea "2" at bounding box center [707, 151] width 183 height 15
paste textarea "Figma 官方 Dev Mode是圖中那個"
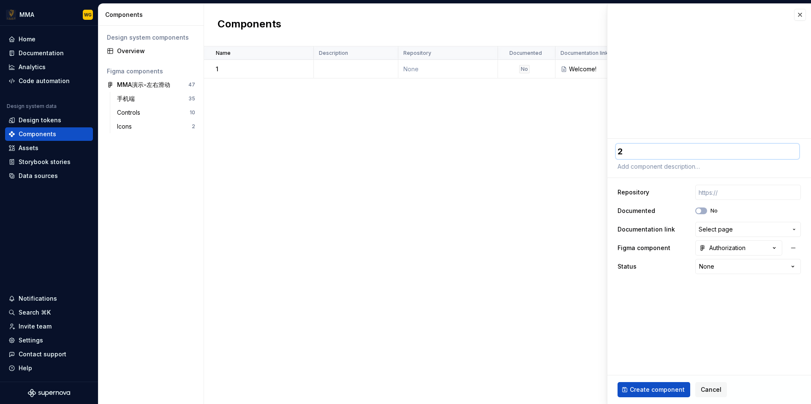
type textarea "*"
type textarea "Figma 官方 Dev Mode是圖中那個"
click at [722, 151] on textarea "Figma 官方 Dev Mode是圖中那個" at bounding box center [707, 151] width 183 height 15
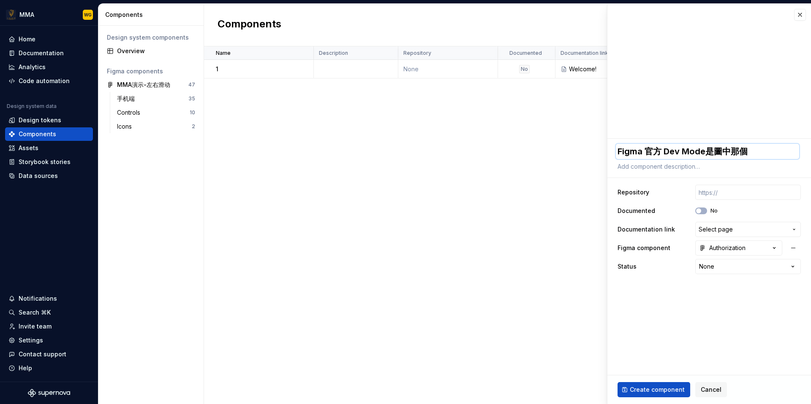
paste textarea
drag, startPoint x: 751, startPoint y: 152, endPoint x: 532, endPoint y: 161, distance: 218.9
click at [532, 161] on body "**********" at bounding box center [405, 202] width 811 height 404
type textarea "*"
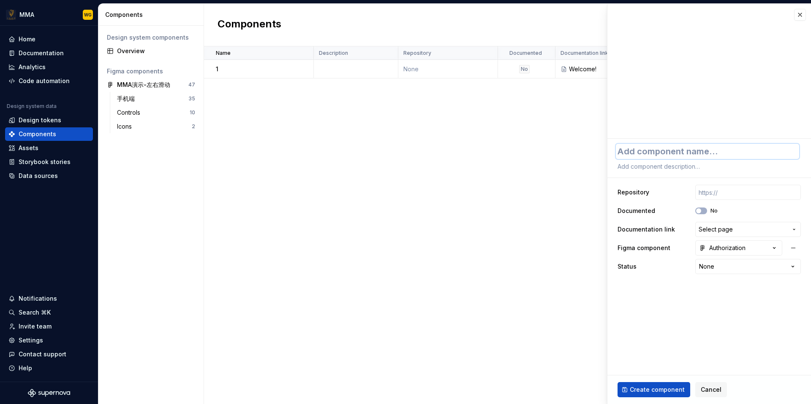
type textarea "A"
type textarea "*"
type textarea "Au"
type textarea "*"
type textarea "Aut"
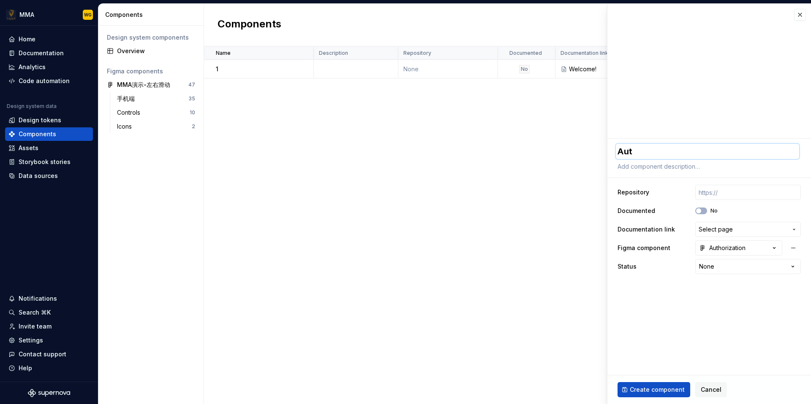
type textarea "*"
type textarea "Auth"
type textarea "*"
type textarea "Autho"
type textarea "*"
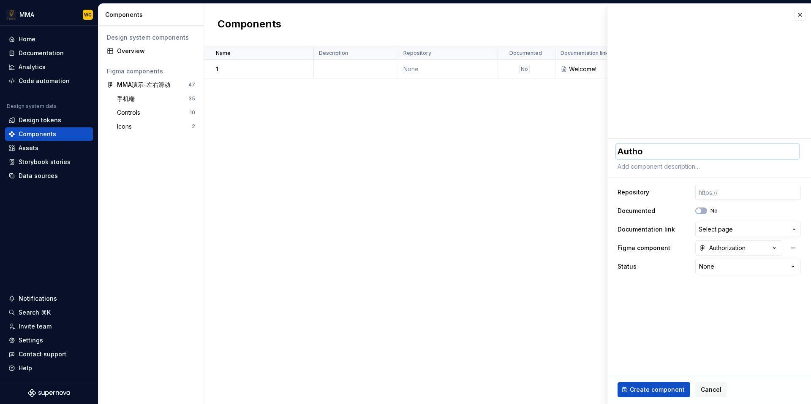
type textarea "Author"
type textarea "*"
type textarea "Authori"
type textarea "*"
type textarea "Authoriz"
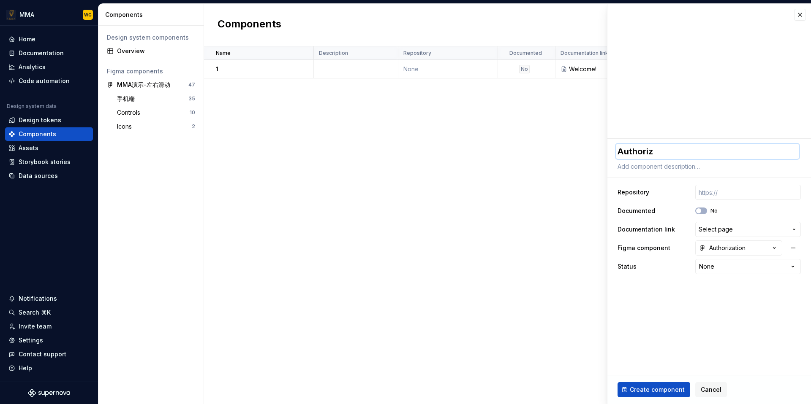
type textarea "*"
type textarea "Authoriza"
type textarea "*"
type textarea "Authorizat"
type textarea "*"
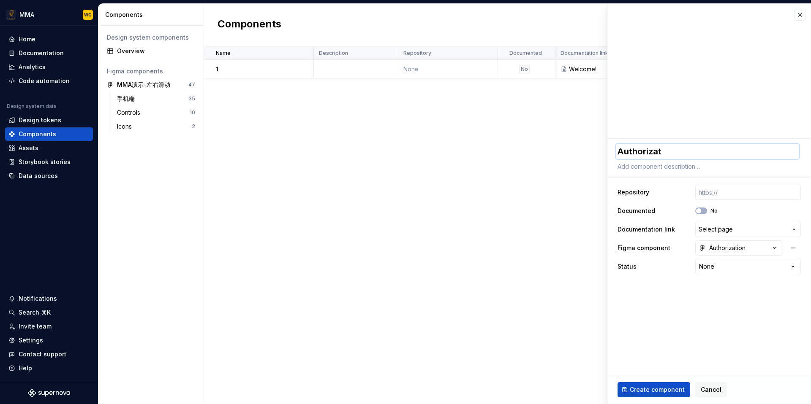
type textarea "Authorizati"
type textarea "*"
type textarea "Authorizatio"
type textarea "*"
click at [676, 149] on textarea "Authorization" at bounding box center [707, 151] width 183 height 15
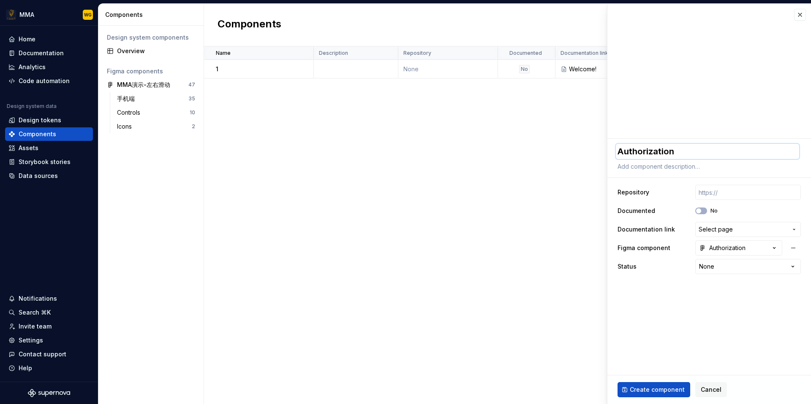
click at [676, 149] on textarea "Authorization" at bounding box center [707, 151] width 183 height 15
click at [684, 149] on textarea "Authorization" at bounding box center [707, 151] width 183 height 15
type textarea "Authorization"
click at [721, 227] on span "Select page" at bounding box center [715, 229] width 34 height 8
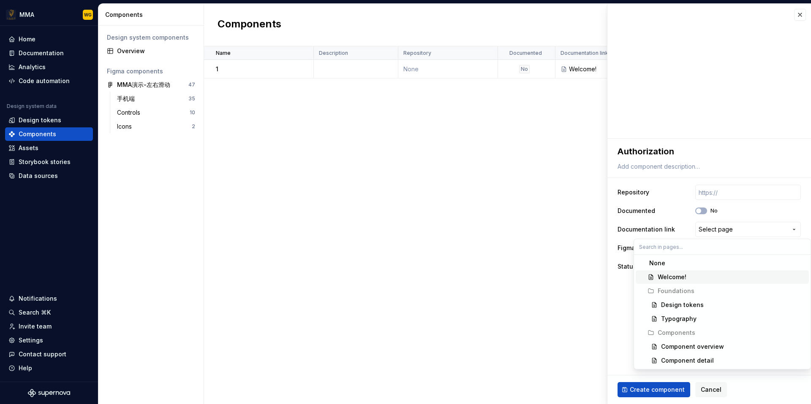
click at [718, 277] on div "Welcome!" at bounding box center [731, 277] width 148 height 8
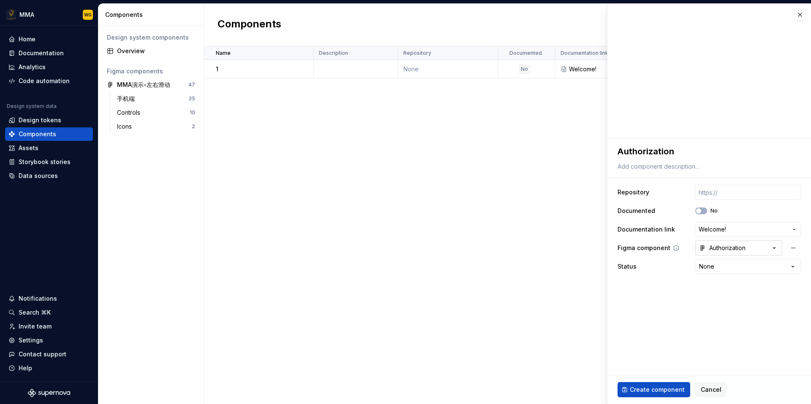
click at [732, 250] on div "Authorization" at bounding box center [722, 248] width 46 height 8
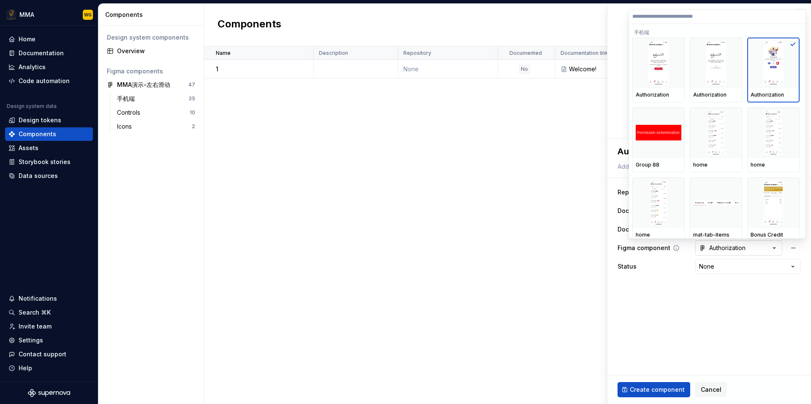
click at [732, 250] on html "**********" at bounding box center [405, 202] width 811 height 404
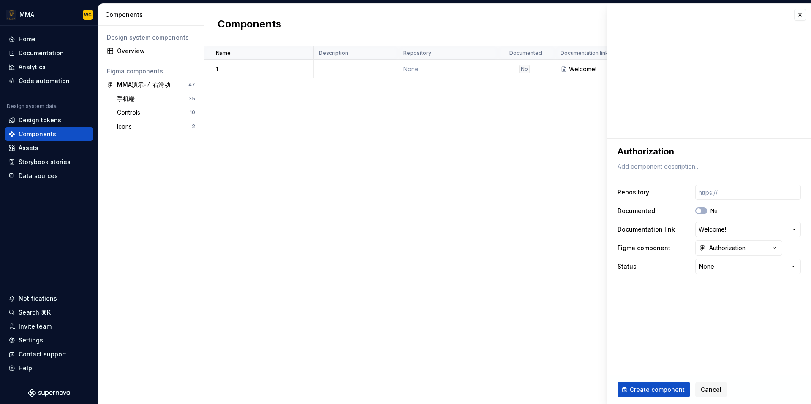
click at [698, 312] on fieldset "**********" at bounding box center [708, 272] width 203 height 266
click at [668, 386] on span "Create component" at bounding box center [656, 390] width 55 height 8
type textarea "*"
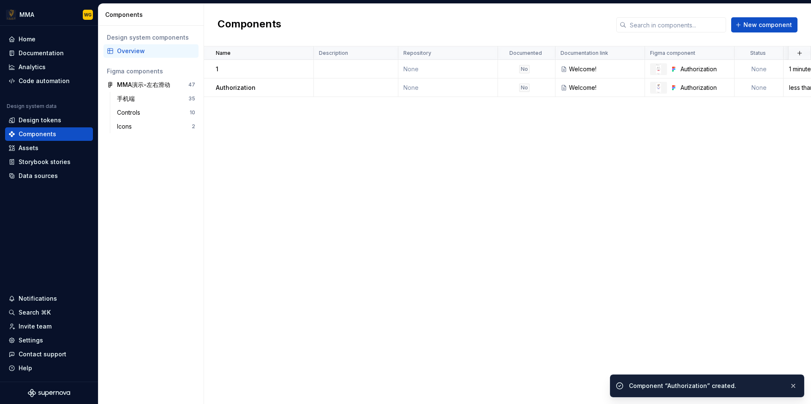
click at [423, 117] on div "Name Description Repository Documented Documentation link Figma component Statu…" at bounding box center [507, 225] width 607 height 358
click at [301, 68] on button "button" at bounding box center [302, 69] width 12 height 12
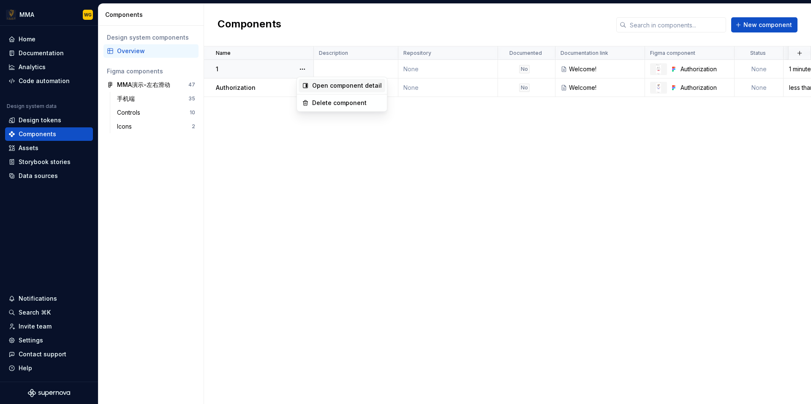
click at [333, 88] on div "Open component detail" at bounding box center [347, 85] width 70 height 8
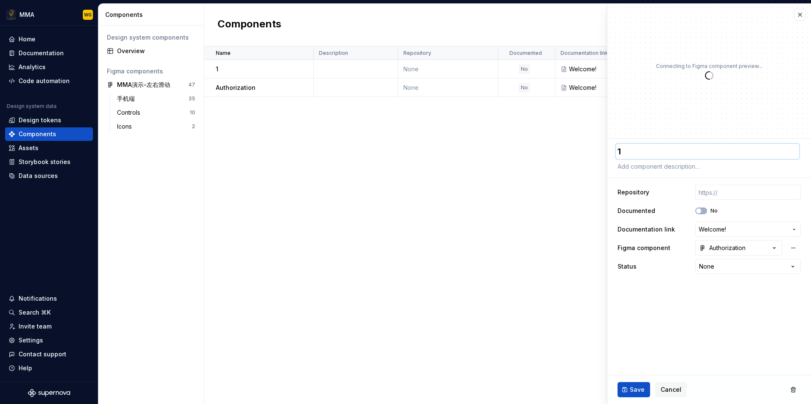
click at [647, 152] on textarea "1" at bounding box center [707, 151] width 183 height 15
paste textarea "Authorization"
type textarea "*"
type textarea "Authorization"
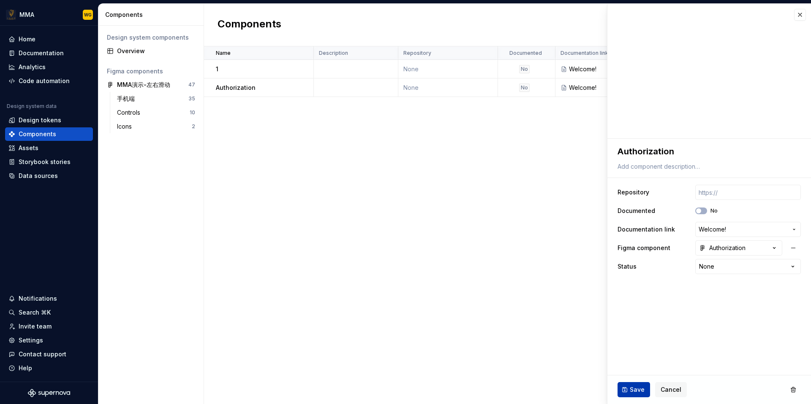
click at [640, 388] on span "Save" at bounding box center [636, 390] width 15 height 8
type textarea "*"
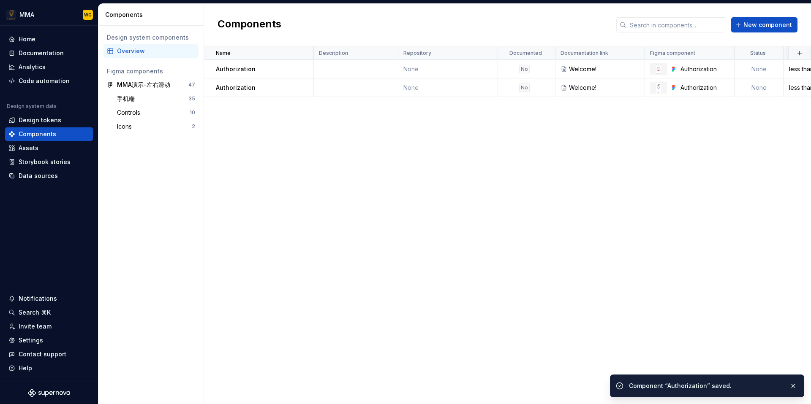
click at [552, 136] on div "Name Description Repository Documented Documentation link Figma component Statu…" at bounding box center [507, 225] width 607 height 358
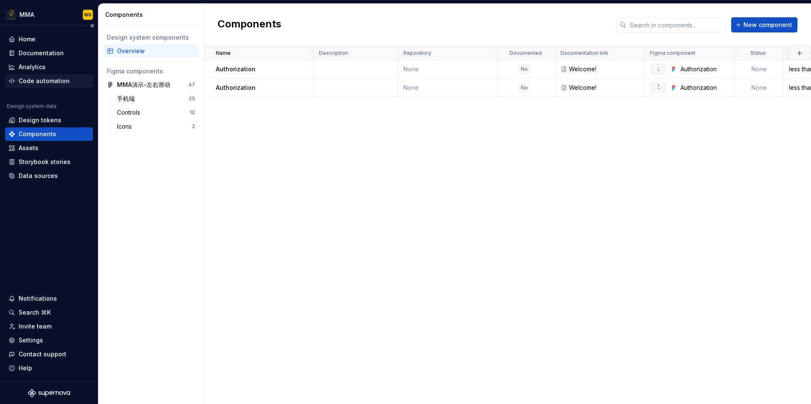
click at [73, 80] on div "Code automation" at bounding box center [48, 81] width 81 height 8
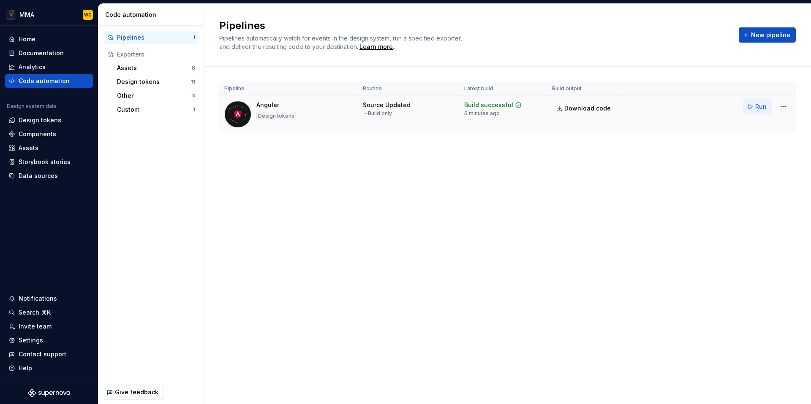
click at [758, 106] on span "Run" at bounding box center [760, 107] width 11 height 8
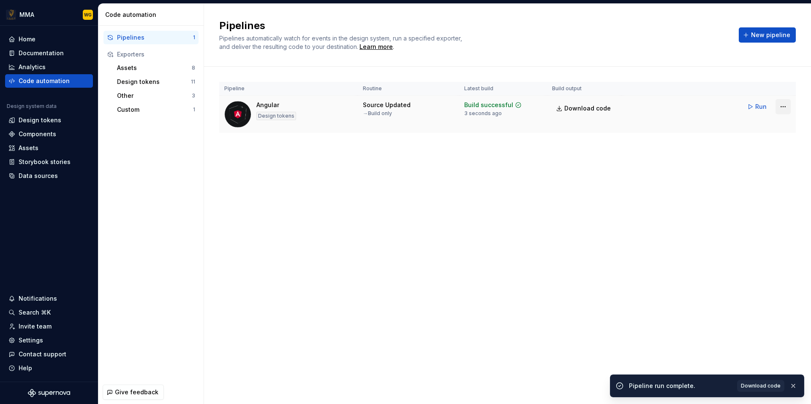
click at [783, 107] on html "MMA WG Home Documentation Analytics Code automation Design system data Design t…" at bounding box center [405, 202] width 811 height 404
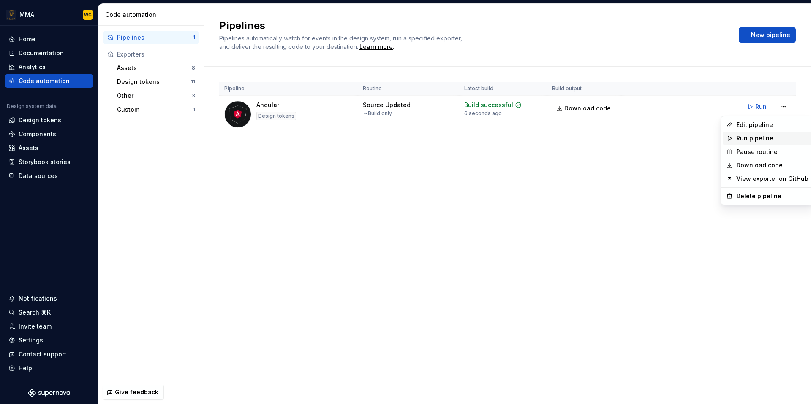
click at [773, 138] on div "Run pipeline" at bounding box center [772, 138] width 72 height 8
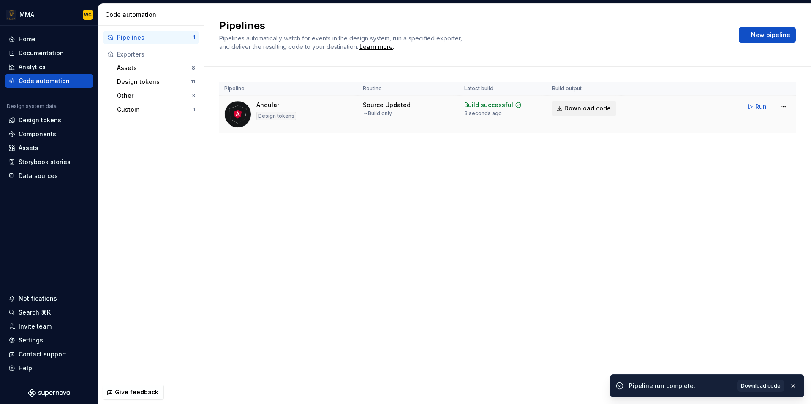
click at [599, 109] on span "Download code" at bounding box center [587, 108] width 46 height 8
